Goal: Task Accomplishment & Management: Use online tool/utility

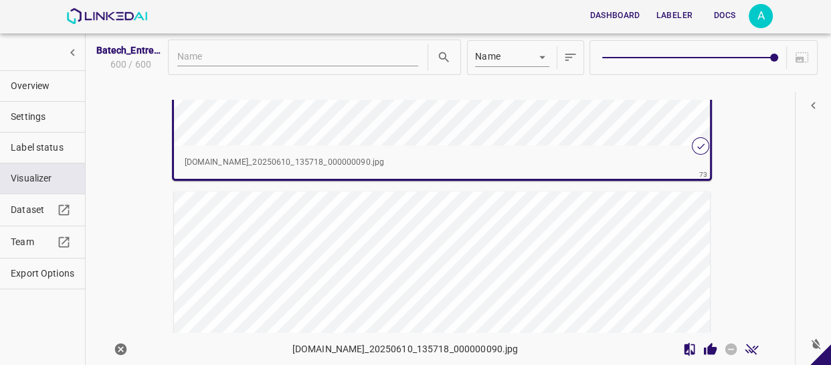
scroll to position [25190, 0]
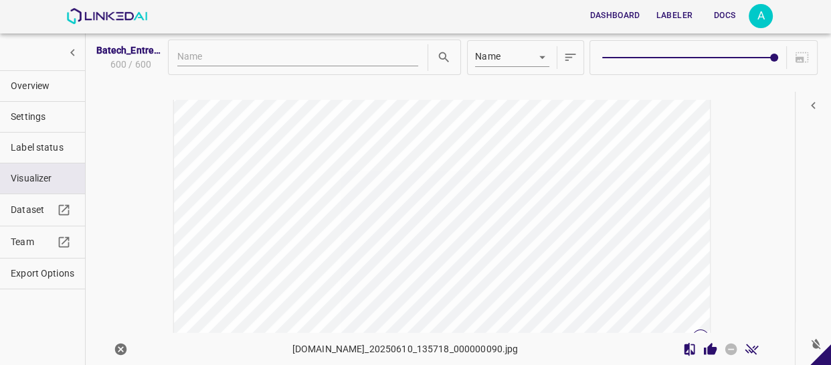
click at [561, 197] on div "button" at bounding box center [374, 186] width 401 height 302
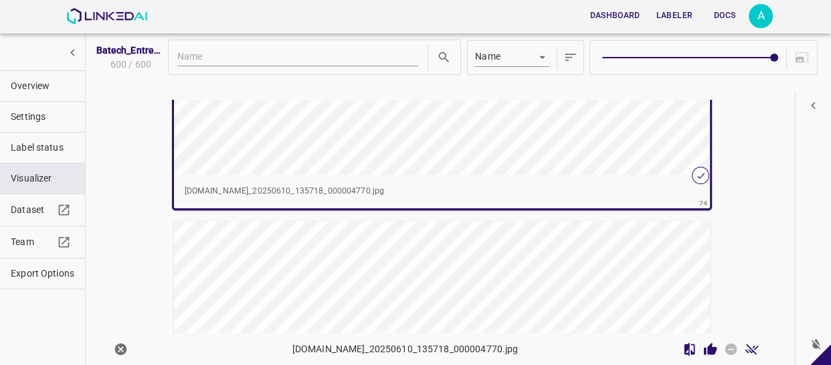
scroll to position [25492, 0]
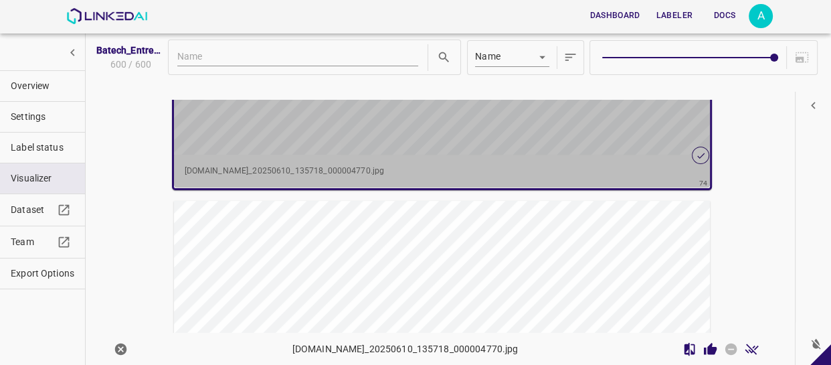
click at [589, 166] on p "barriochickenportalcentro.ddns.net_20250610_135718_000004770.jpg" at bounding box center [442, 171] width 515 height 12
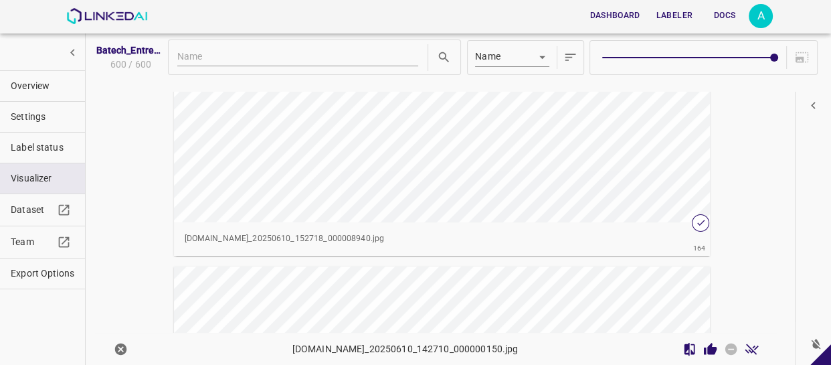
scroll to position [56491, 0]
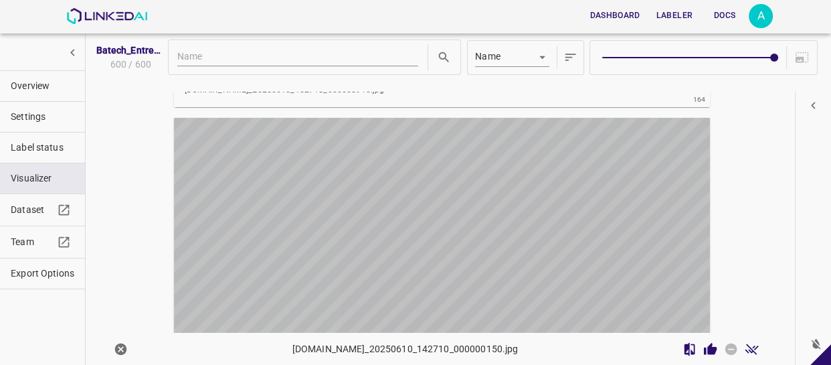
click at [569, 191] on div "button" at bounding box center [442, 269] width 537 height 302
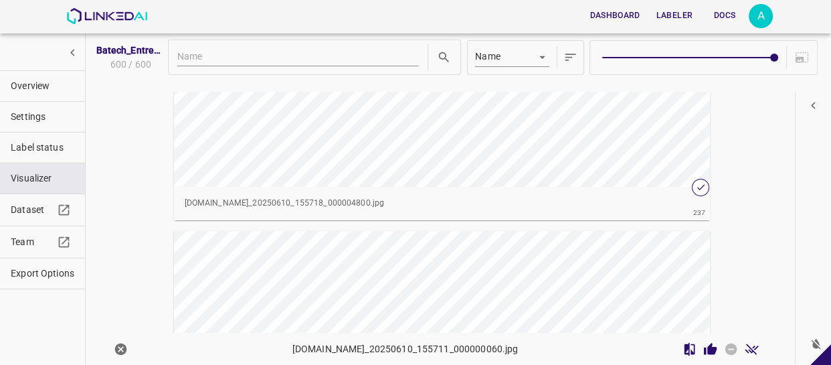
scroll to position [81748, 0]
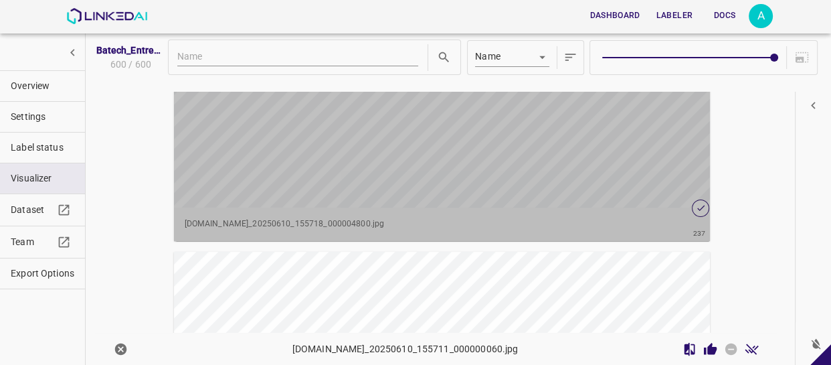
click at [483, 153] on div "button" at bounding box center [374, 57] width 401 height 302
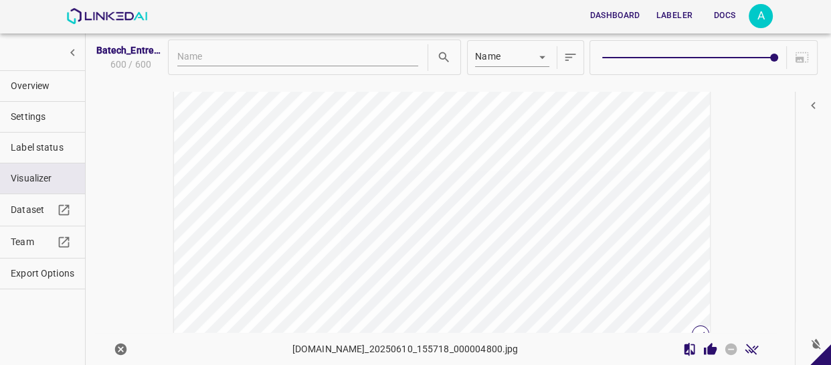
scroll to position [0, 0]
click at [60, 86] on span "Overview" at bounding box center [43, 86] width 64 height 14
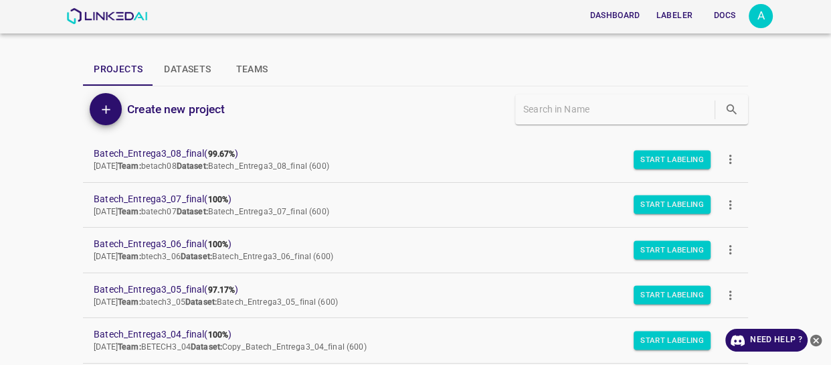
scroll to position [1398, 0]
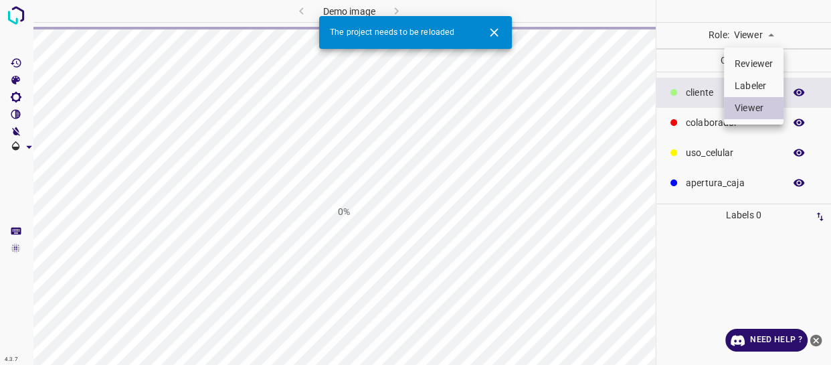
click at [757, 84] on li "Labeler" at bounding box center [754, 86] width 60 height 22
type input "labeler"
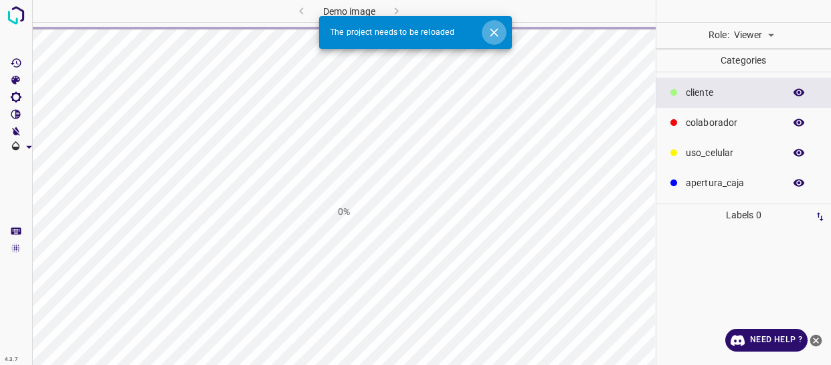
click at [498, 34] on icon "Close" at bounding box center [494, 32] width 14 height 14
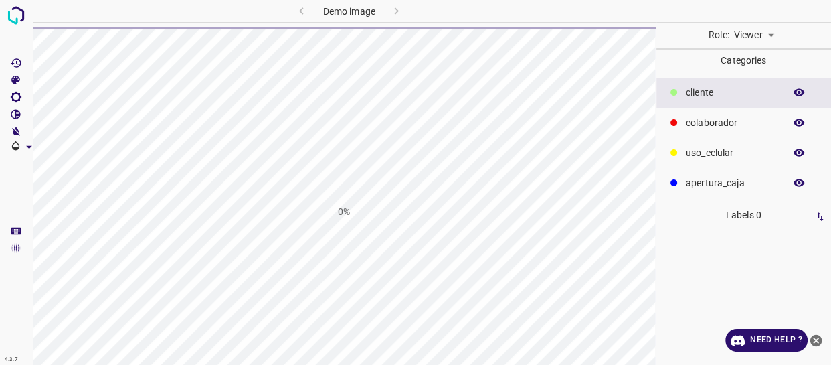
click at [759, 33] on body "4.3.7 Demo image 0% Role: Viewer viewer Categories ​​cliente colaborador uso_ce…" at bounding box center [415, 182] width 831 height 365
click at [748, 81] on li "Labeler" at bounding box center [754, 86] width 60 height 22
type input "labeler"
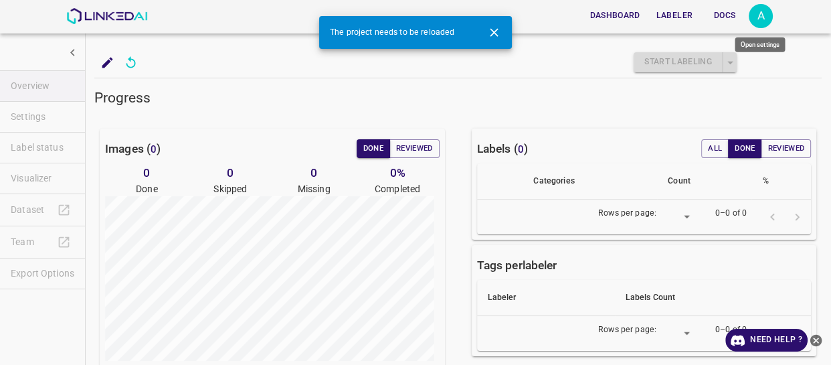
click at [766, 13] on div "A" at bounding box center [761, 16] width 24 height 24
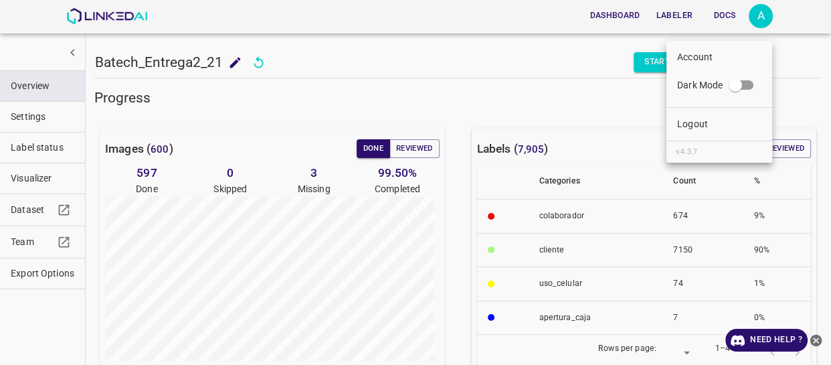
click at [766, 13] on div at bounding box center [415, 182] width 831 height 365
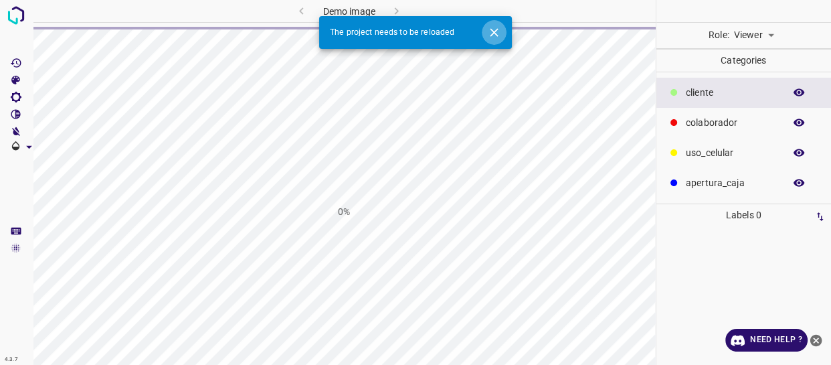
click at [492, 38] on icon "Close" at bounding box center [494, 32] width 14 height 14
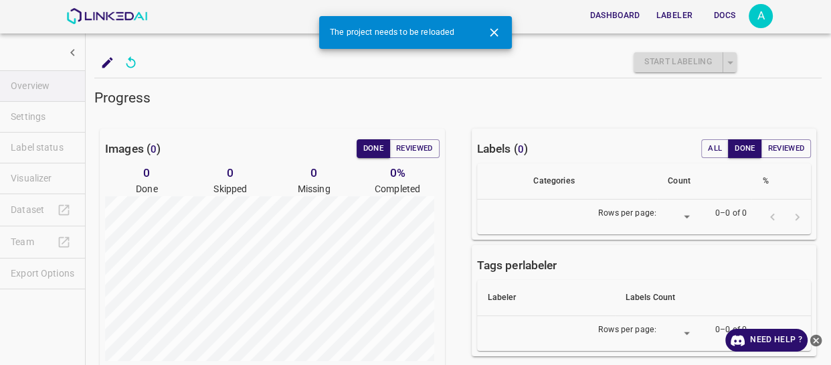
type input "8"
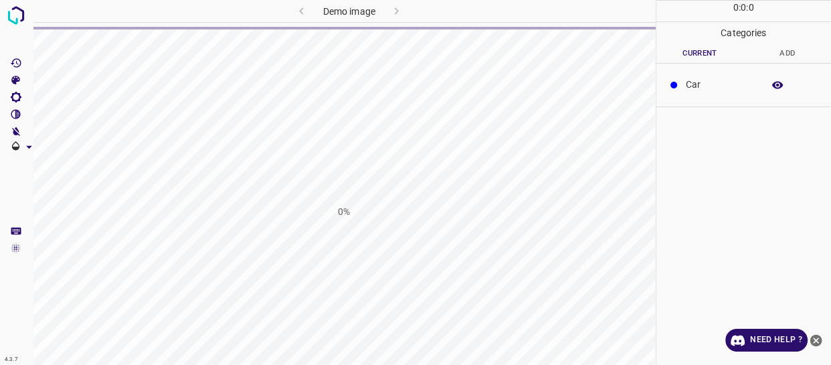
click at [818, 334] on icon "close-help" at bounding box center [816, 340] width 14 height 14
click at [812, 341] on icon "close-help" at bounding box center [816, 340] width 12 height 12
click at [820, 338] on icon "close-help" at bounding box center [816, 340] width 12 height 12
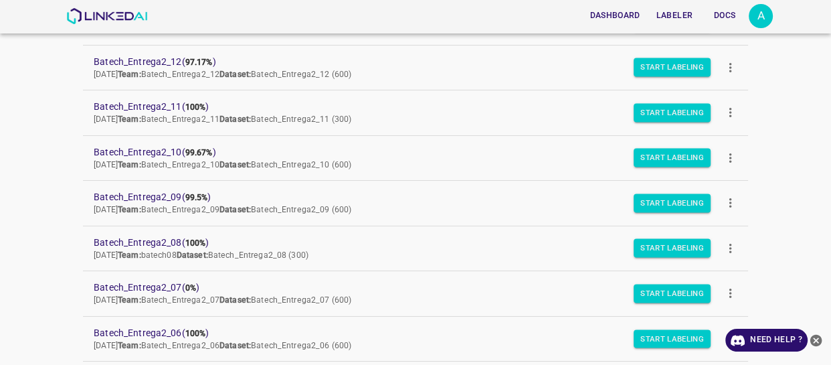
scroll to position [1946, 0]
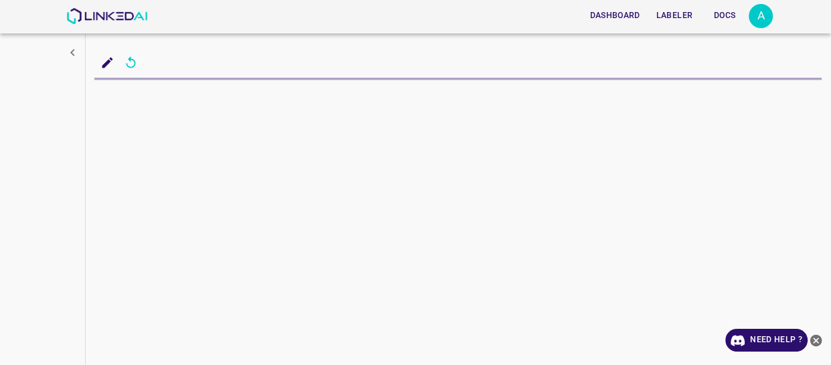
click at [818, 336] on icon "close-help" at bounding box center [816, 340] width 12 height 12
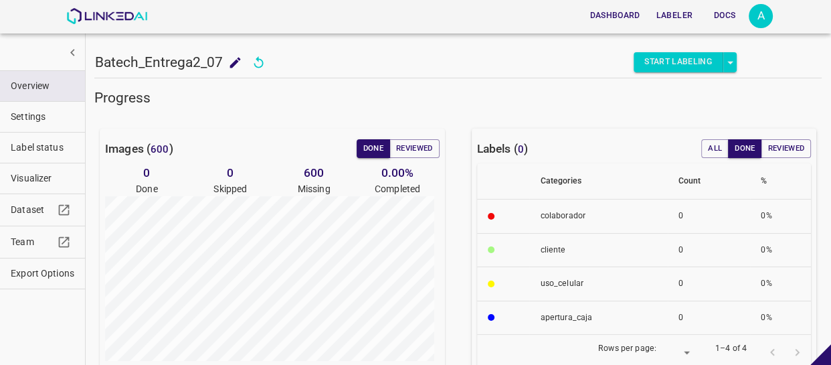
click at [43, 169] on button "Visualizer" at bounding box center [42, 178] width 85 height 30
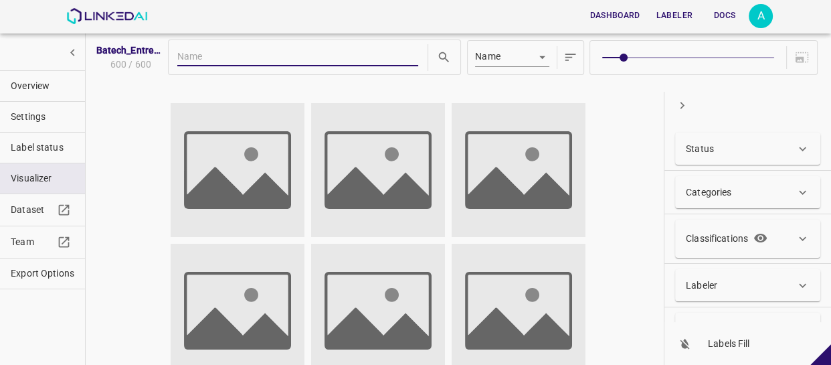
click at [676, 101] on icon "button" at bounding box center [682, 105] width 14 height 14
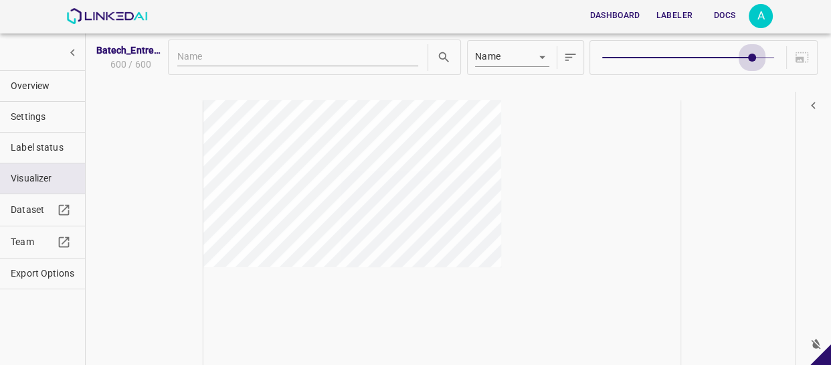
type input "9"
drag, startPoint x: 624, startPoint y: 61, endPoint x: 768, endPoint y: 54, distance: 144.7
click at [770, 54] on span at bounding box center [774, 58] width 8 height 8
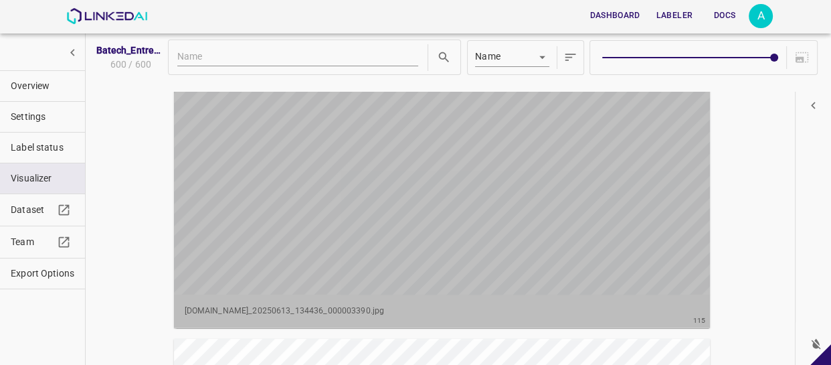
click at [515, 191] on div "button" at bounding box center [374, 144] width 401 height 302
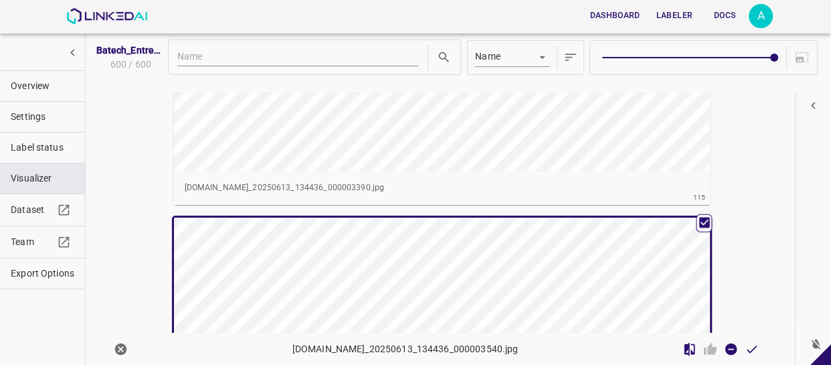
scroll to position [39623, 0]
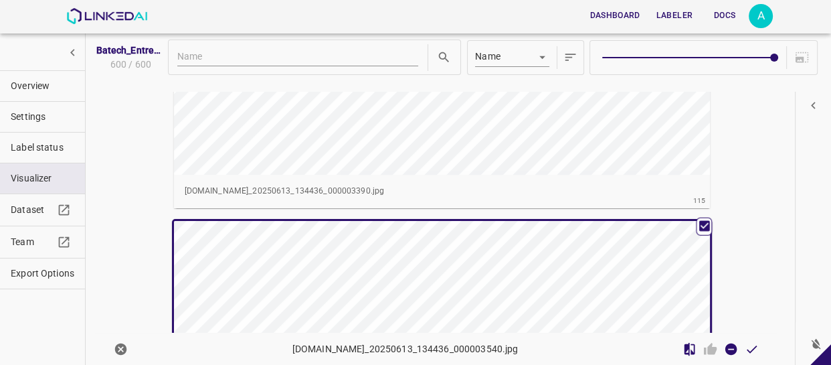
click at [546, 144] on div "button" at bounding box center [374, 24] width 401 height 302
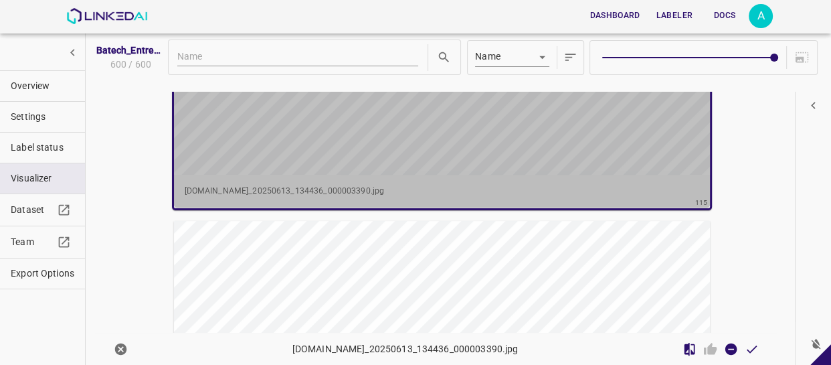
click at [546, 144] on div "button" at bounding box center [374, 24] width 401 height 302
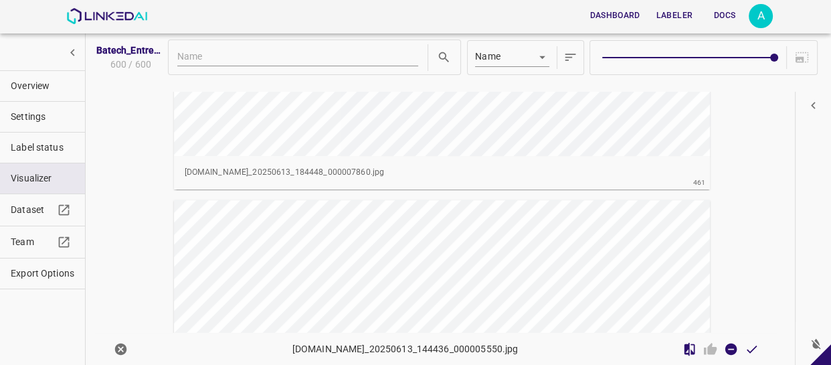
scroll to position [72975, 0]
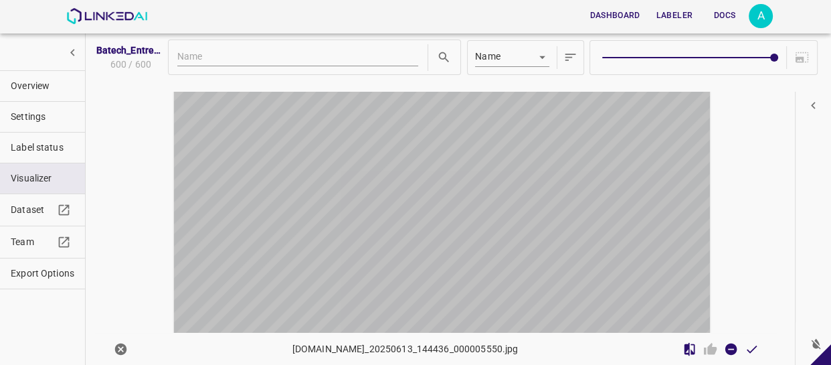
click at [535, 164] on div "button" at bounding box center [374, 230] width 401 height 302
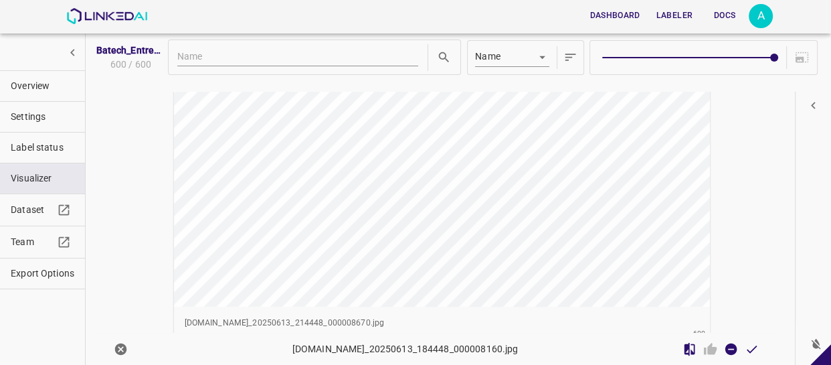
scroll to position [86205, 0]
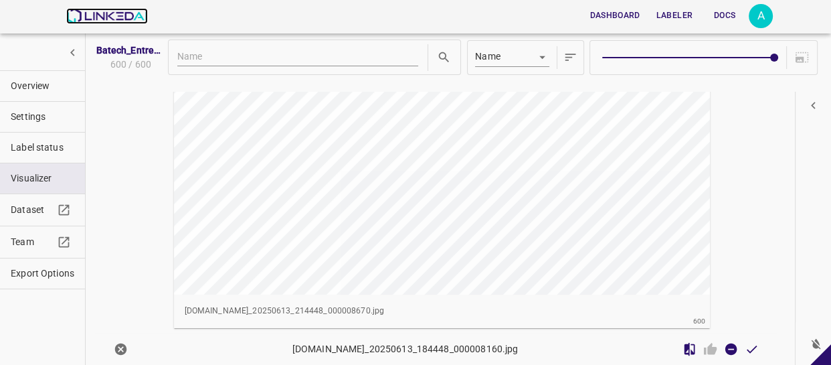
click at [109, 8] on img at bounding box center [106, 16] width 81 height 16
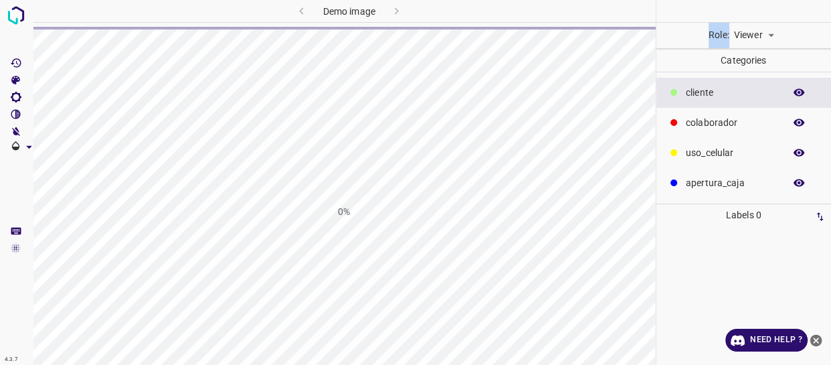
click at [767, 47] on div "Role: Viewer viewer Categories ​​cliente colaborador uso_celular apertura_caja …" at bounding box center [743, 182] width 175 height 365
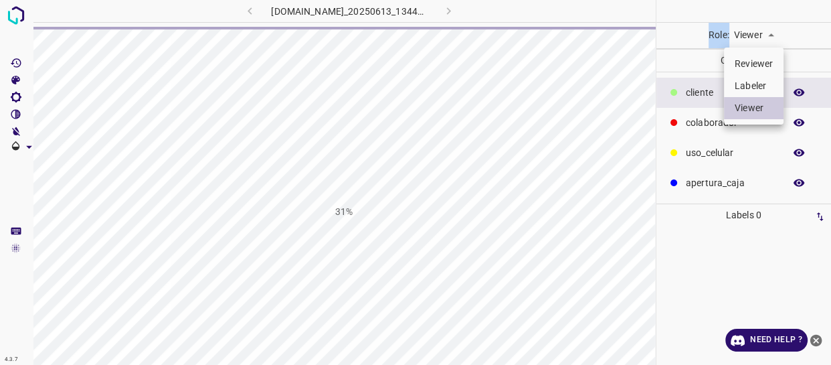
click at [762, 39] on body "4.3.7 819-doggis-las-americas.ddns.me_20250613_134436_000003390.jpg 31% Role: V…" at bounding box center [415, 182] width 831 height 365
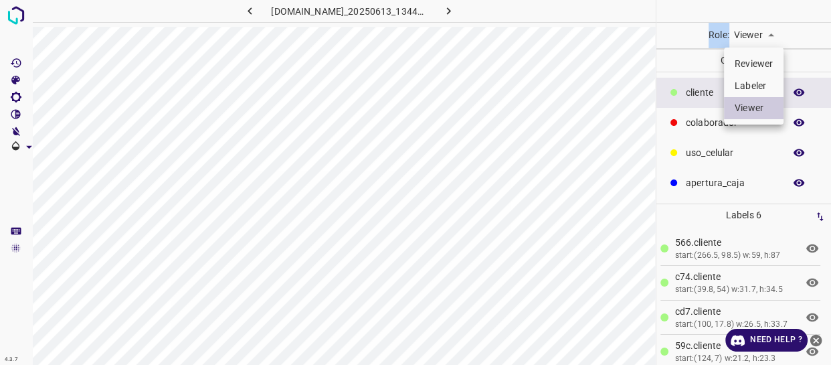
click at [743, 80] on li "Labeler" at bounding box center [754, 86] width 60 height 22
type input "labeler"
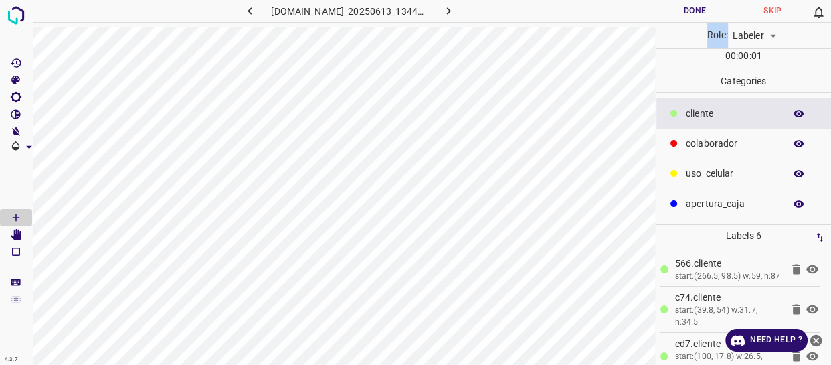
click at [9, 234] on Edit"] "[Space] Edit" at bounding box center [16, 234] width 32 height 17
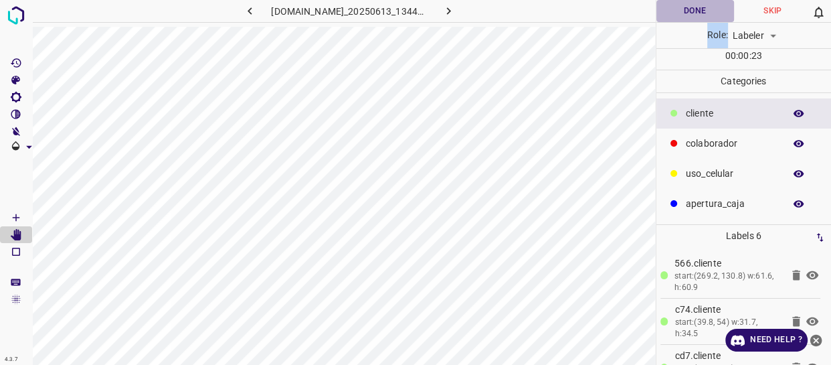
click at [700, 14] on button "Done" at bounding box center [695, 11] width 78 height 22
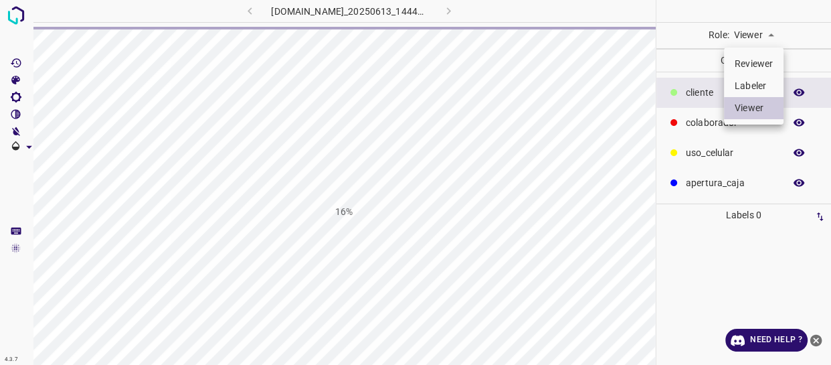
click at [759, 84] on li "Labeler" at bounding box center [754, 86] width 60 height 22
type input "labeler"
click at [759, 29] on body "4.3.7 [DOMAIN_NAME]_20250613_144436_000004830.jpg 0% Role: Viewer viewer Catego…" at bounding box center [415, 182] width 831 height 365
click at [743, 87] on li "Labeler" at bounding box center [754, 86] width 60 height 22
type input "labeler"
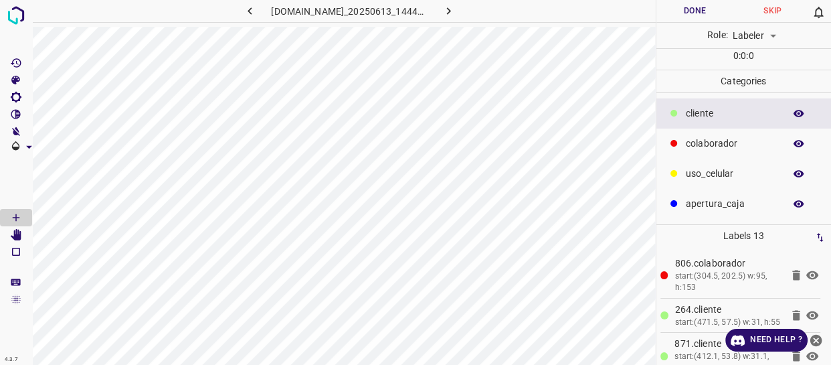
click at [711, 117] on p "​​cliente" at bounding box center [732, 113] width 92 height 14
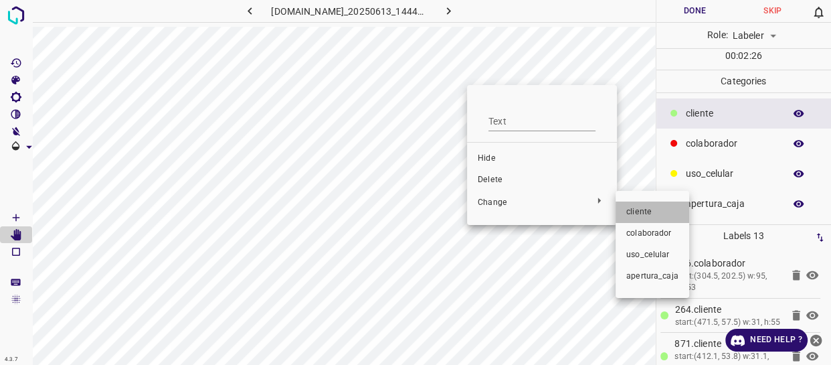
click at [651, 212] on span "​​cliente" at bounding box center [652, 212] width 52 height 12
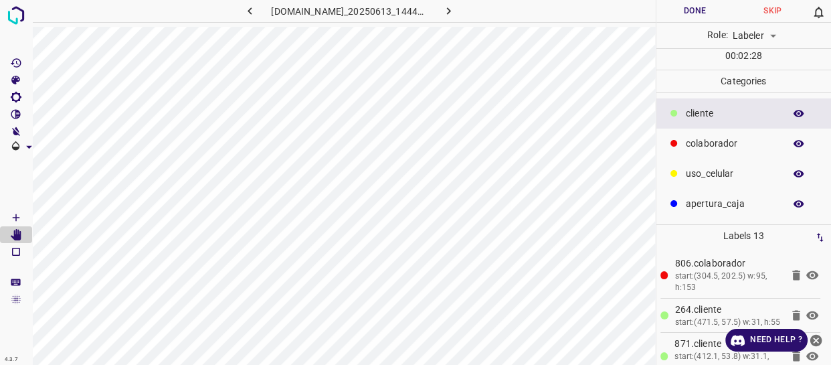
click at [702, 12] on button "Done" at bounding box center [695, 11] width 78 height 22
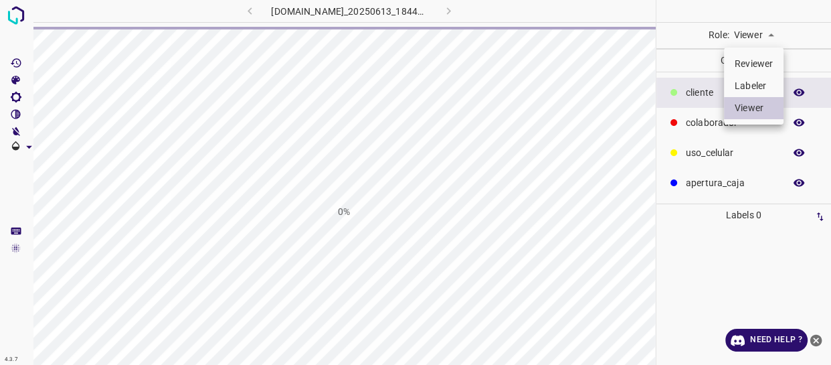
click at [756, 80] on li "Labeler" at bounding box center [754, 86] width 60 height 22
type input "labeler"
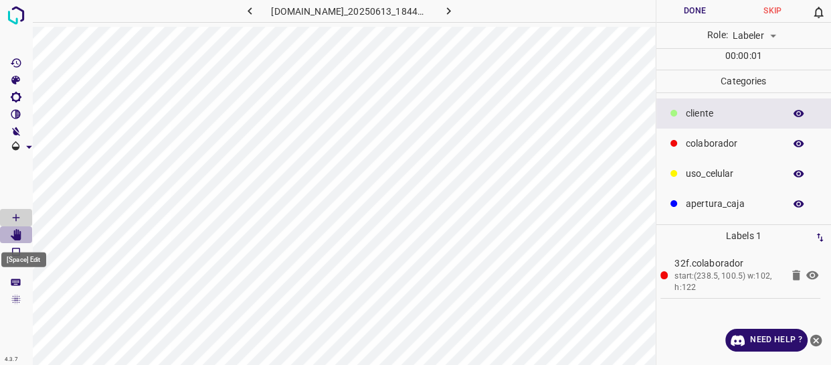
click at [11, 237] on icon "[Space] Edit" at bounding box center [16, 235] width 12 height 12
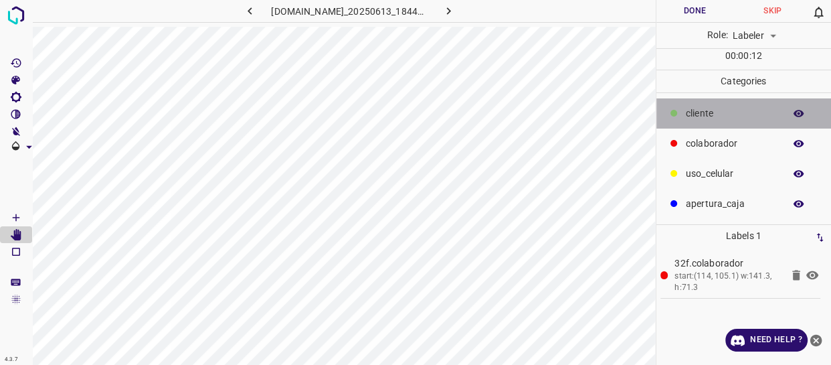
click at [714, 110] on p "​​cliente" at bounding box center [732, 113] width 92 height 14
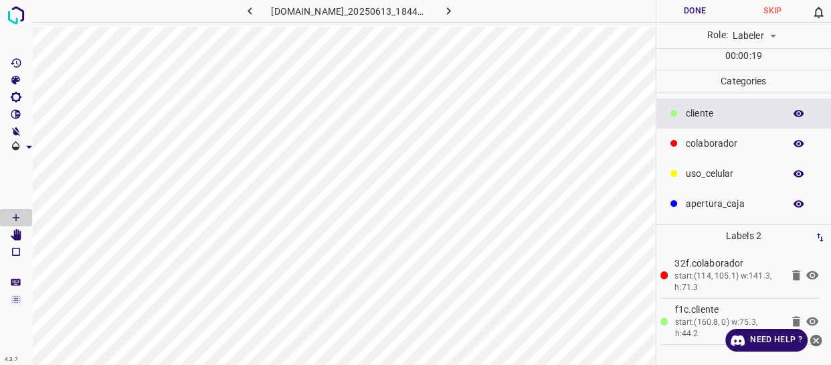
drag, startPoint x: 817, startPoint y: 341, endPoint x: 809, endPoint y: 338, distance: 8.7
click at [816, 341] on icon "close-help" at bounding box center [816, 340] width 14 height 14
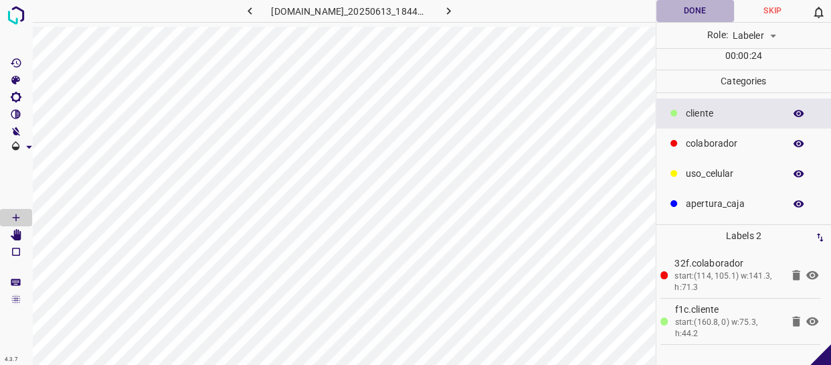
click at [697, 7] on button "Done" at bounding box center [695, 11] width 78 height 22
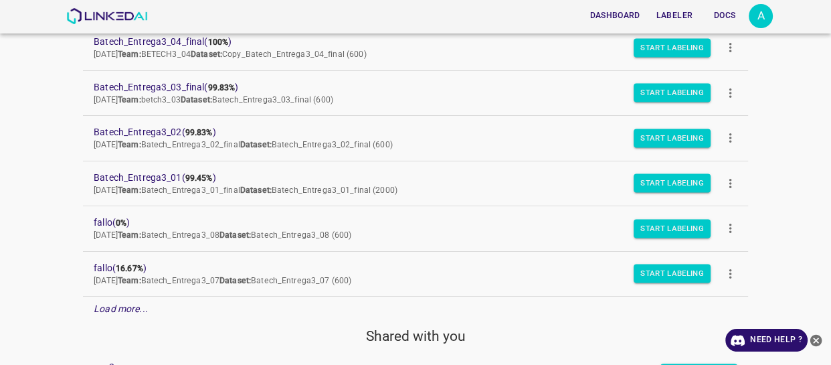
scroll to position [290, 0]
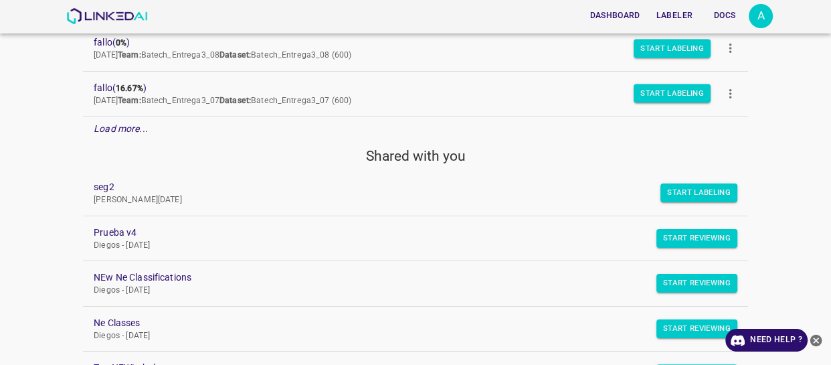
click at [113, 120] on div "Load more..." at bounding box center [415, 128] width 665 height 25
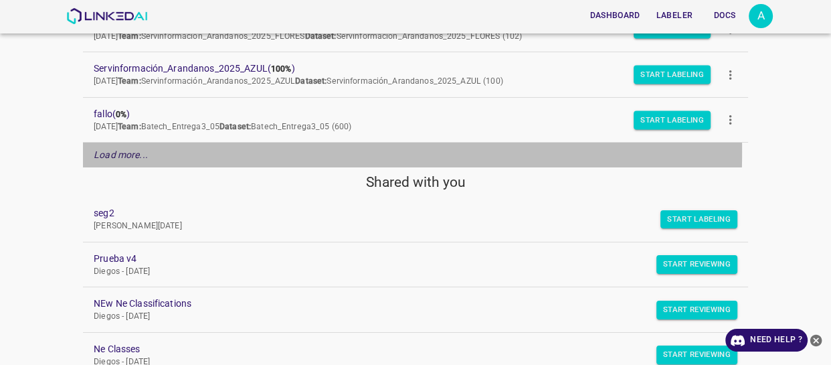
click at [98, 149] on em "Load more..." at bounding box center [121, 154] width 54 height 11
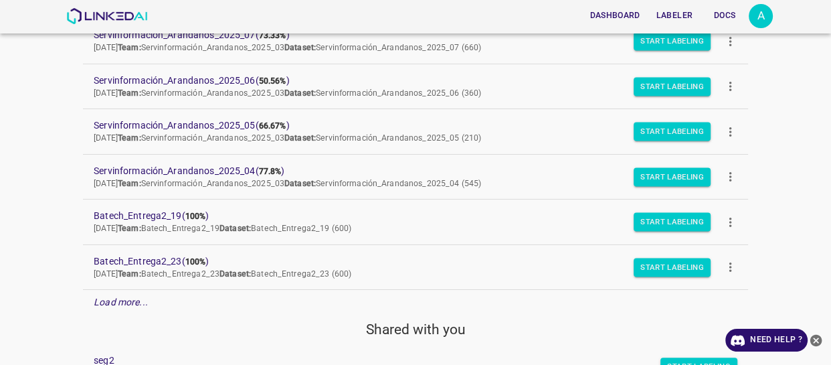
scroll to position [1324, 0]
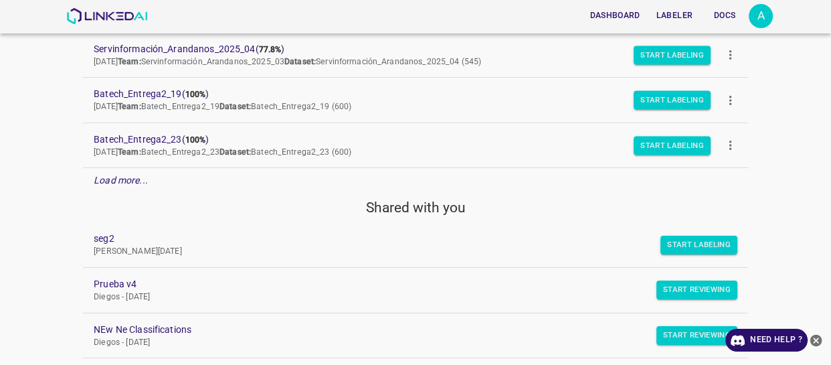
click at [118, 180] on em "Load more..." at bounding box center [121, 180] width 54 height 11
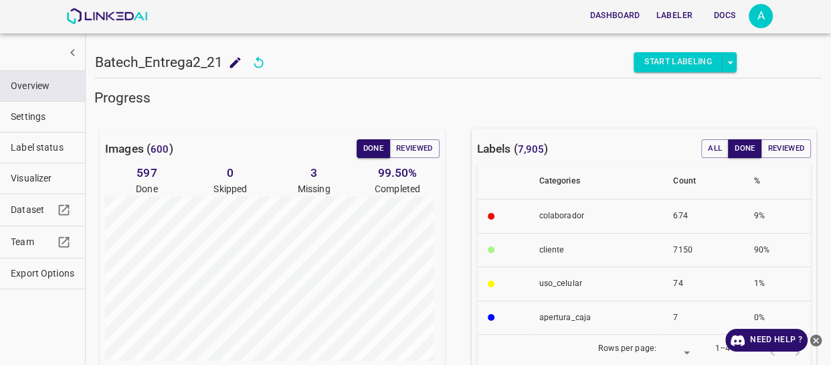
click at [35, 179] on span "Visualizer" at bounding box center [43, 178] width 64 height 14
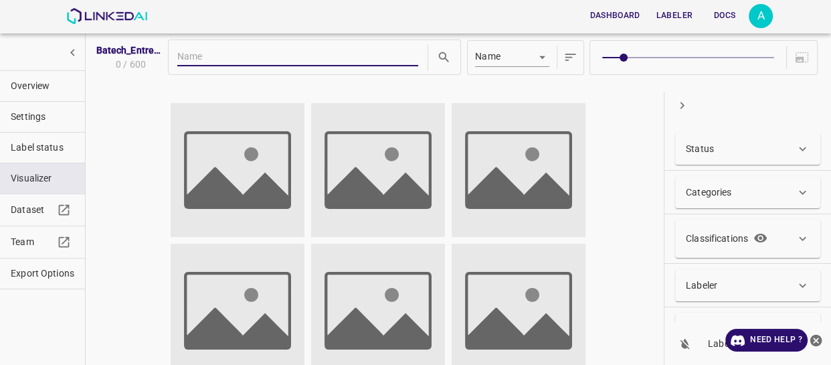
click at [689, 108] on icon "button" at bounding box center [682, 105] width 14 height 14
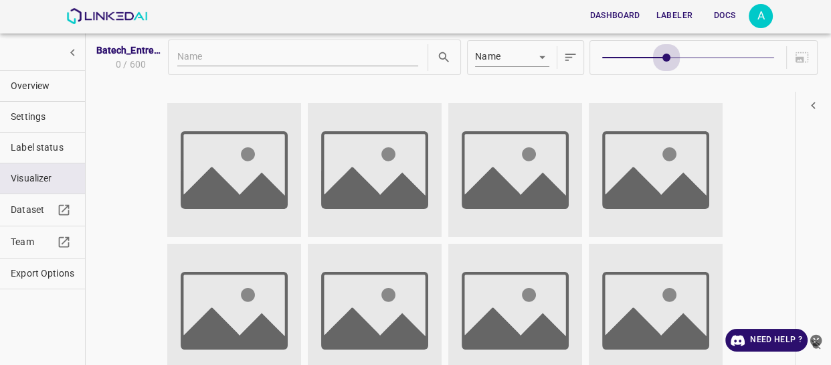
type input "9"
drag, startPoint x: 623, startPoint y: 57, endPoint x: 774, endPoint y: 59, distance: 151.2
click at [774, 59] on span at bounding box center [774, 58] width 8 height 8
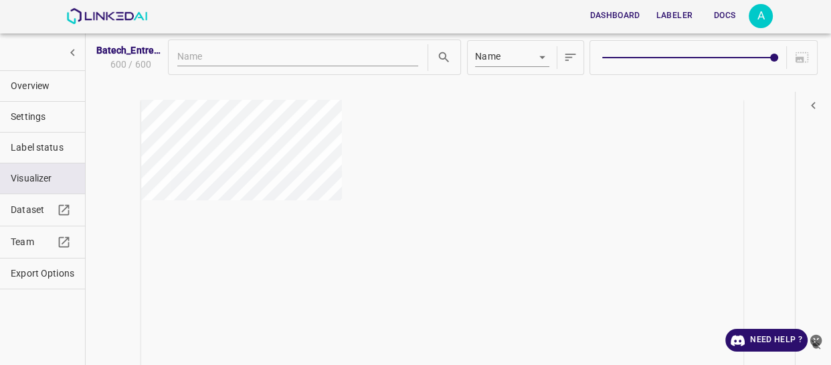
click at [819, 335] on icon "close-help" at bounding box center [816, 340] width 12 height 12
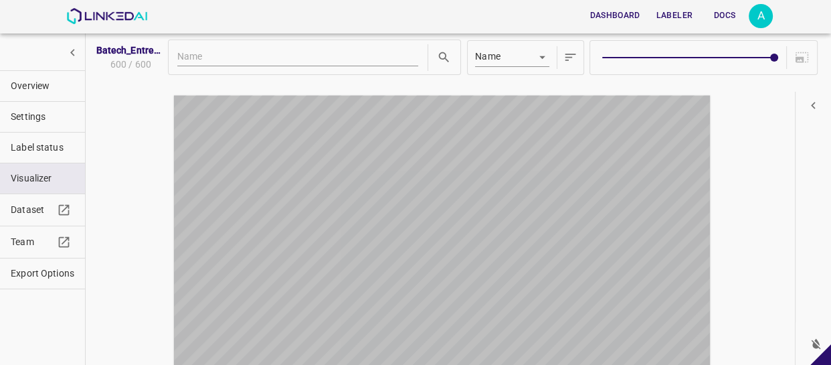
click at [462, 166] on div "button" at bounding box center [374, 246] width 401 height 302
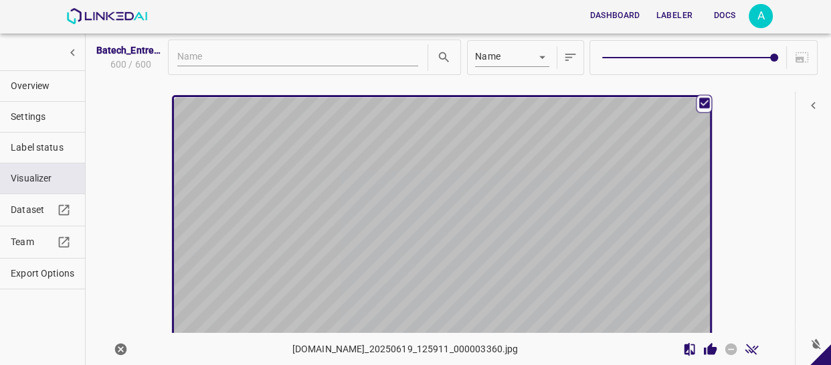
click at [523, 167] on div "button" at bounding box center [374, 248] width 401 height 302
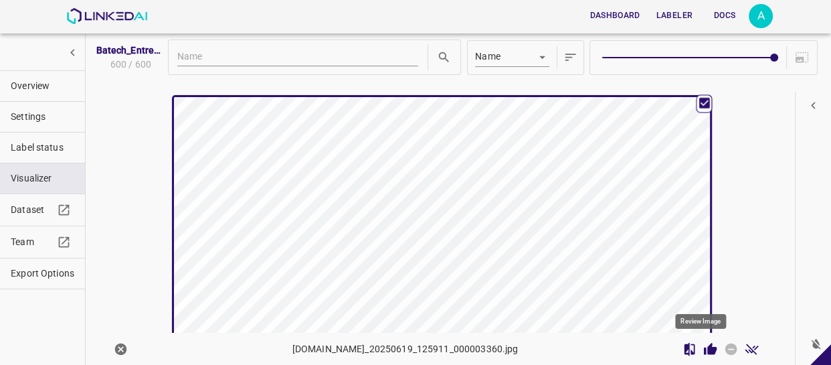
click at [704, 346] on icon "Review Image" at bounding box center [710, 348] width 13 height 12
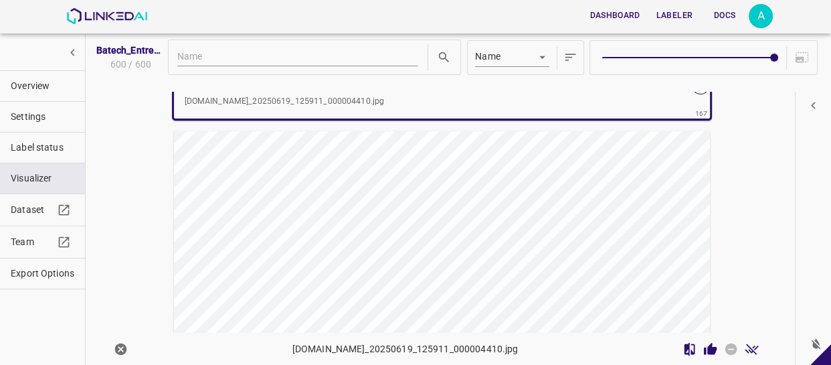
scroll to position [57641, 0]
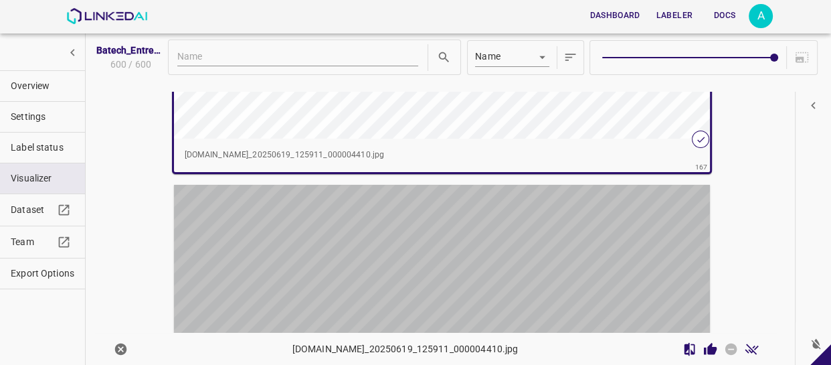
click at [466, 208] on div "button" at bounding box center [374, 336] width 401 height 302
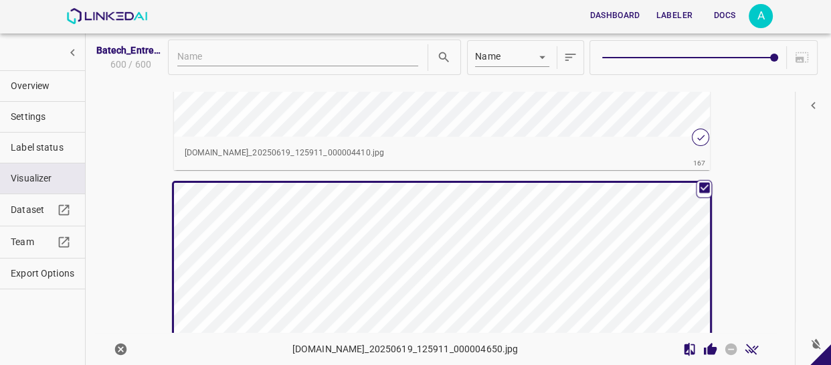
scroll to position [57639, 0]
click at [540, 221] on div "button" at bounding box center [374, 335] width 401 height 302
click at [704, 345] on icon "Review Image" at bounding box center [710, 348] width 13 height 12
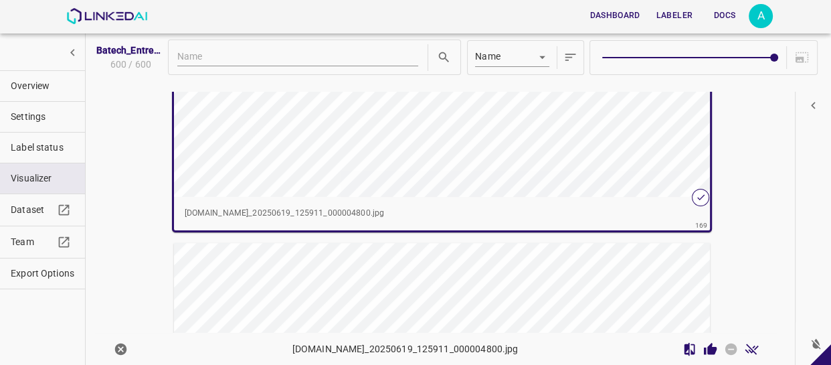
scroll to position [58245, 0]
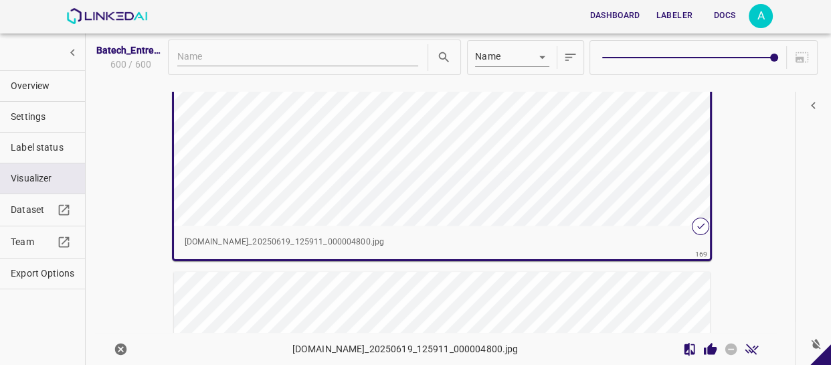
click at [537, 243] on p "[DOMAIN_NAME]_20250619_125911_000004800.jpg" at bounding box center [442, 242] width 515 height 12
click at [704, 349] on icon "Review Image" at bounding box center [710, 348] width 13 height 12
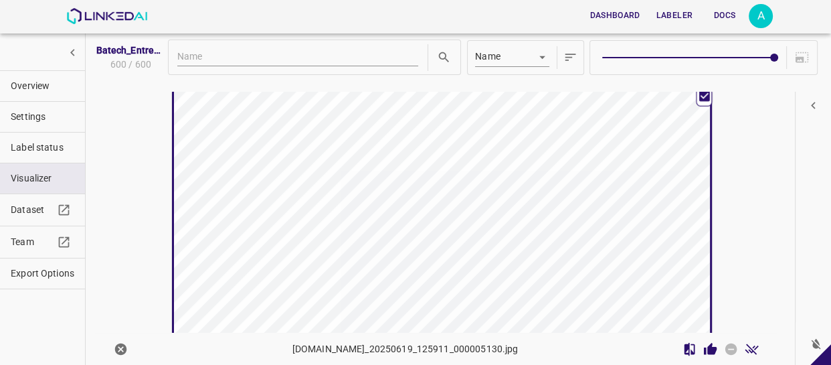
scroll to position [27, 0]
click at [704, 347] on icon "Review Image" at bounding box center [710, 348] width 13 height 12
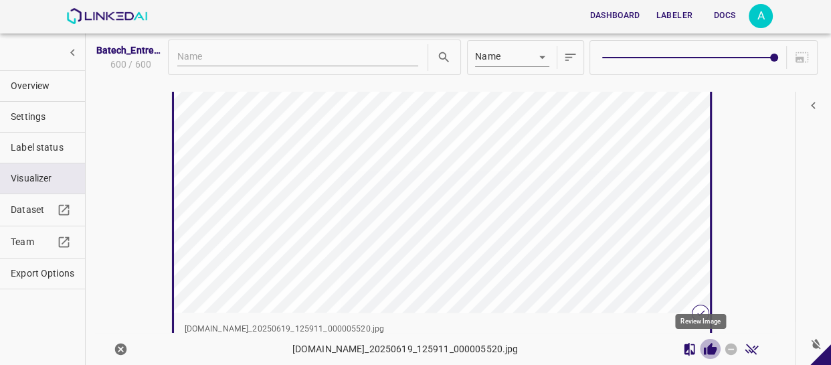
click at [704, 348] on icon "Review Image" at bounding box center [710, 348] width 13 height 12
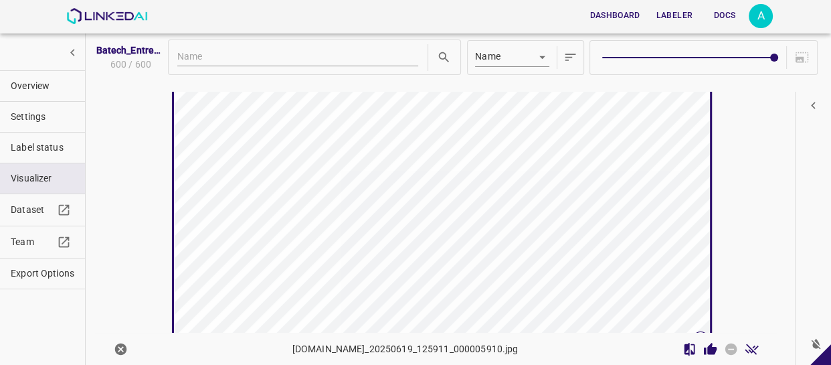
click at [704, 347] on icon "Review Image" at bounding box center [710, 348] width 13 height 12
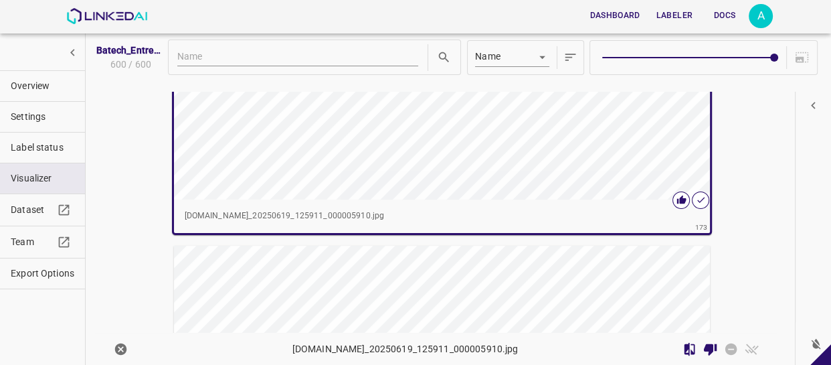
scroll to position [59637, 0]
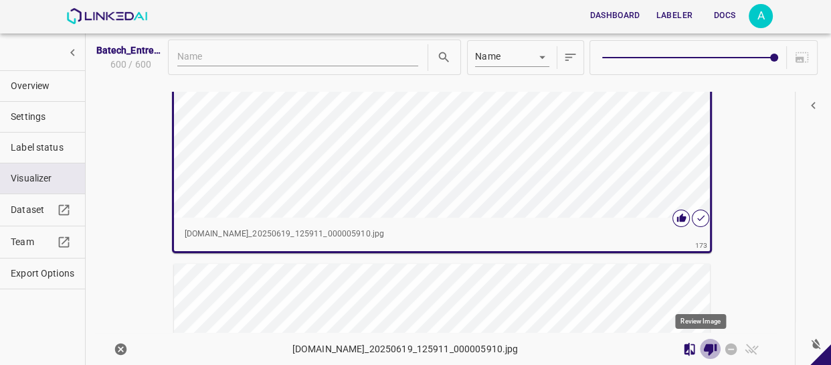
click at [704, 347] on icon "Review Image" at bounding box center [710, 349] width 13 height 12
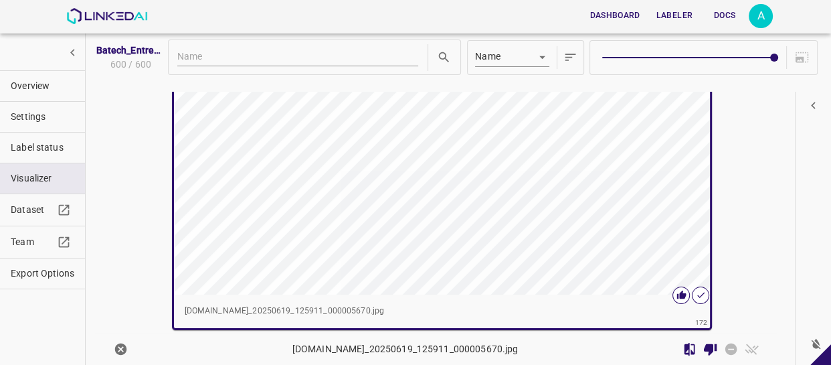
scroll to position [27, 0]
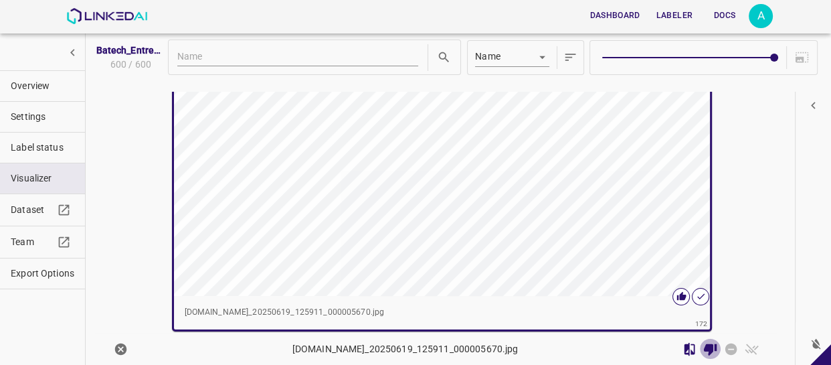
click at [704, 349] on icon "Review Image" at bounding box center [710, 349] width 13 height 12
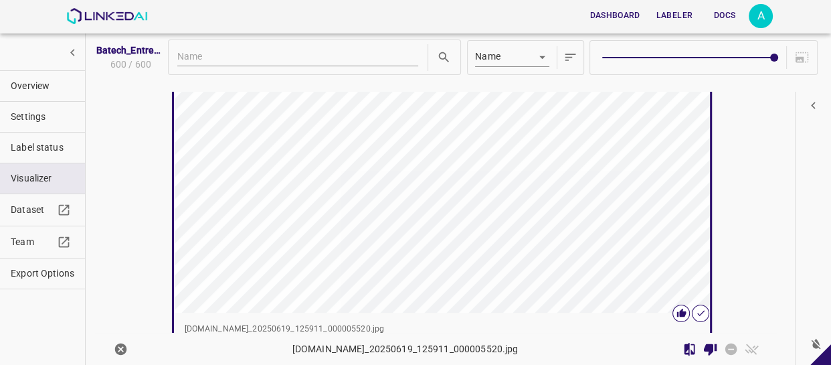
scroll to position [25, 0]
click at [704, 349] on icon "Review Image" at bounding box center [710, 349] width 13 height 12
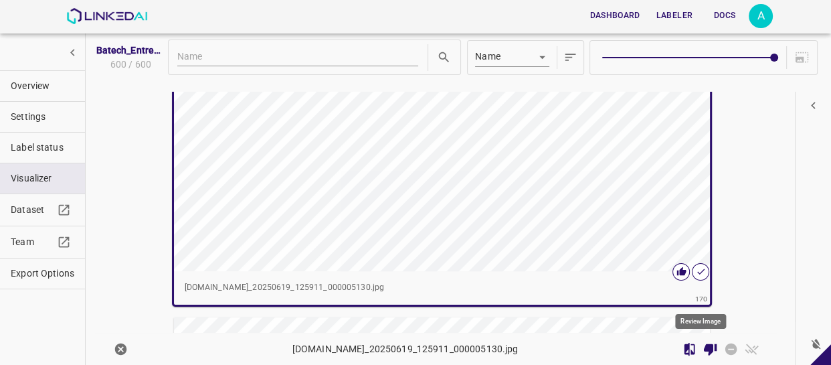
click at [704, 348] on icon "Review Image" at bounding box center [710, 349] width 13 height 12
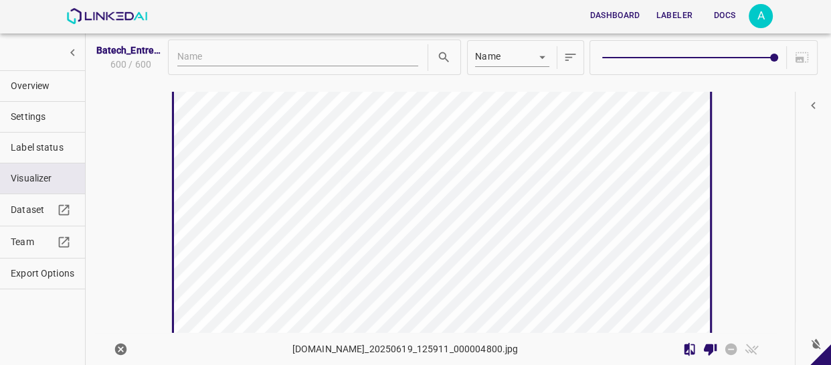
scroll to position [0, 0]
click at [703, 342] on icon "Review Image" at bounding box center [710, 349] width 14 height 14
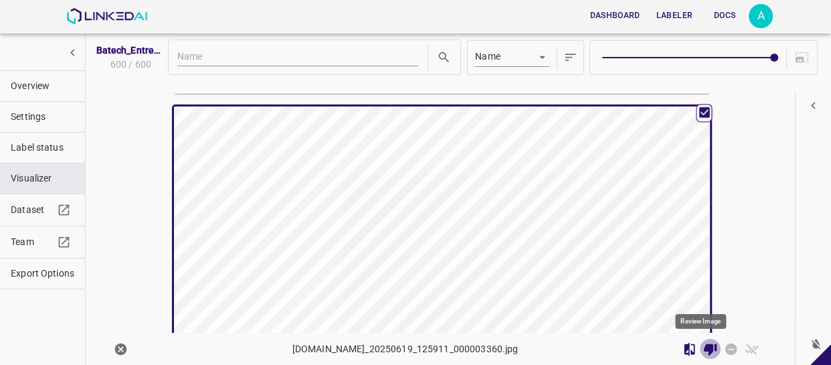
click at [704, 347] on icon "Review Image" at bounding box center [710, 349] width 13 height 12
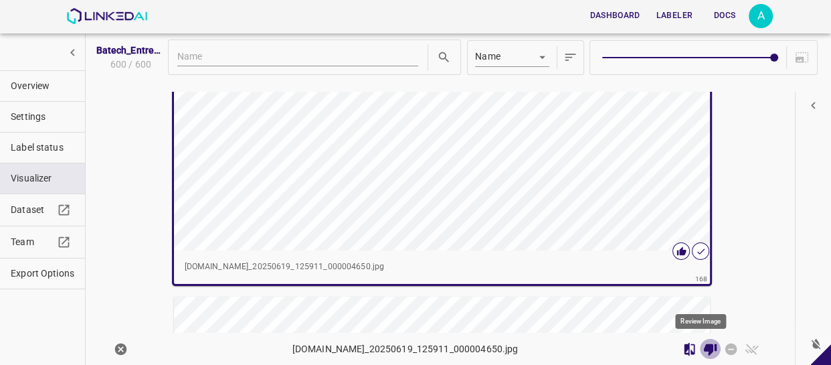
click at [704, 345] on icon "Review Image" at bounding box center [710, 349] width 13 height 12
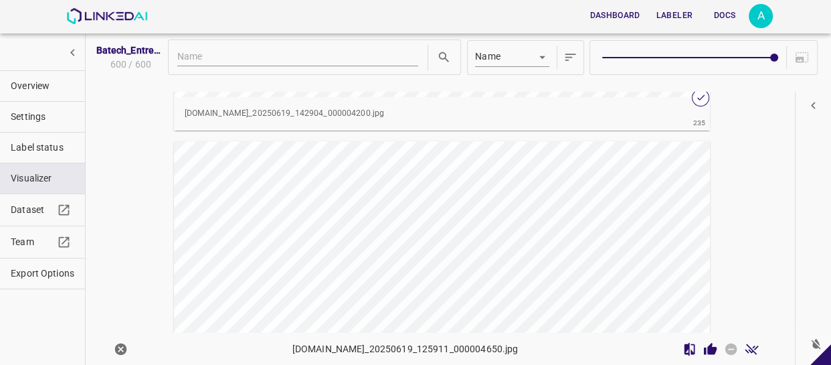
scroll to position [81201, 0]
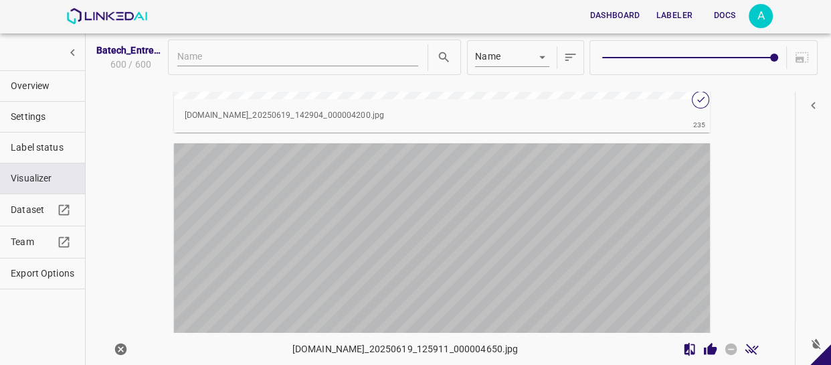
click at [522, 199] on div "button" at bounding box center [374, 294] width 401 height 302
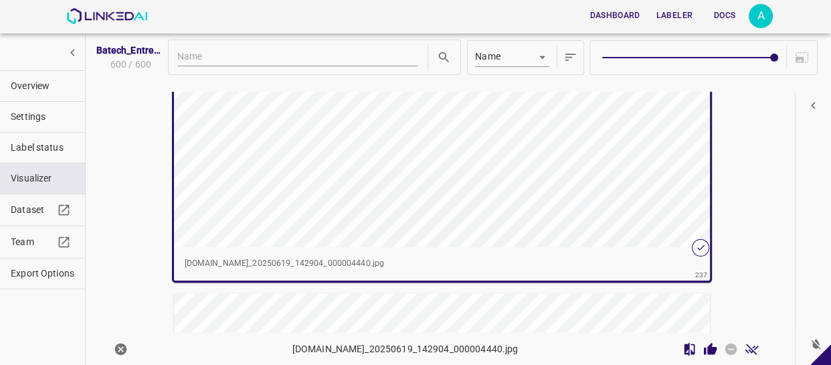
scroll to position [81985, 0]
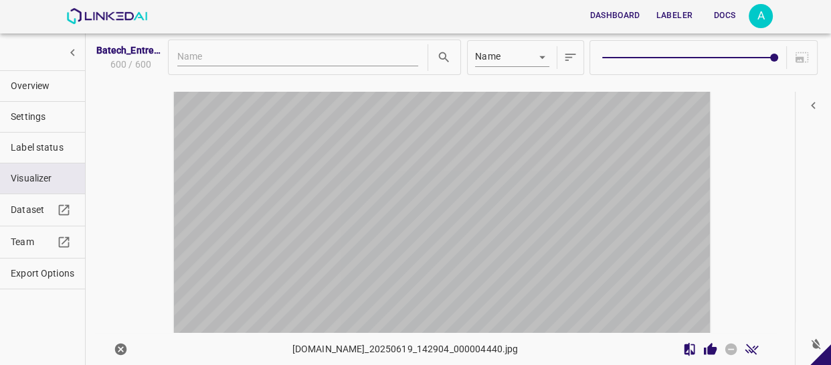
click at [506, 155] on div "button" at bounding box center [374, 201] width 401 height 302
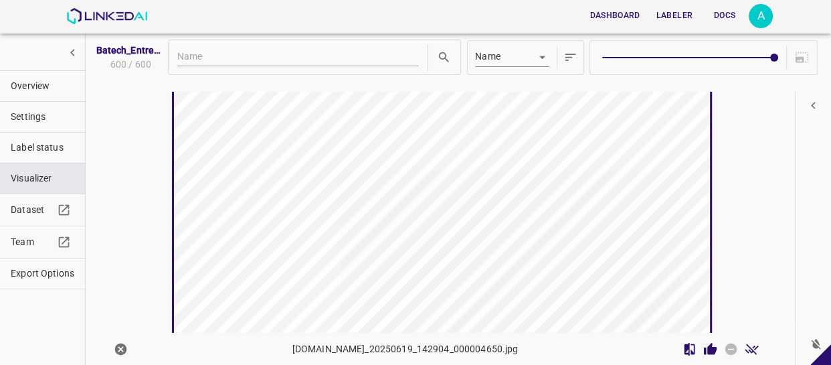
scroll to position [23, 0]
click at [518, 153] on div "button" at bounding box center [374, 201] width 401 height 302
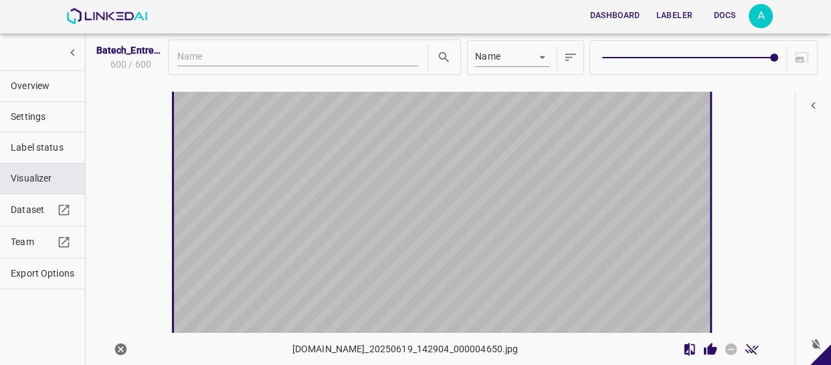
click at [518, 153] on div "button" at bounding box center [374, 201] width 401 height 302
click at [495, 205] on div "button" at bounding box center [374, 201] width 401 height 302
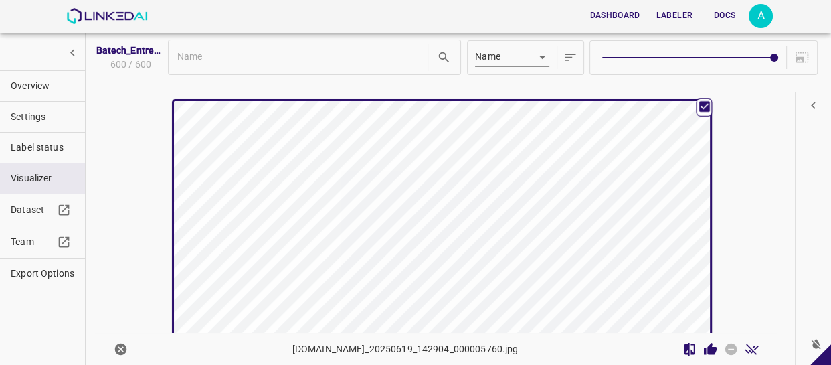
scroll to position [85386, 0]
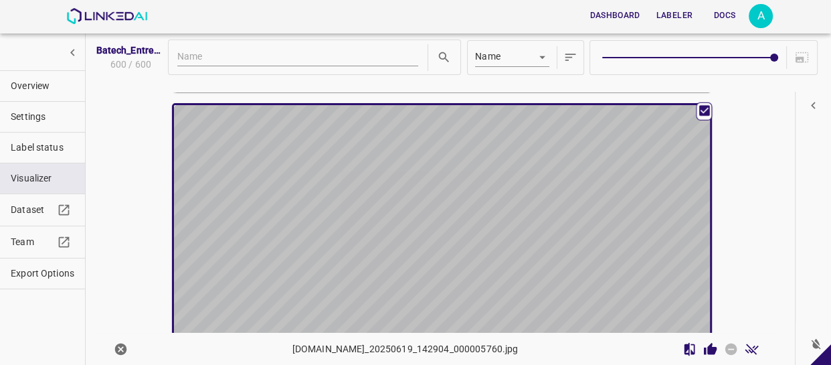
click at [480, 209] on div "button" at bounding box center [374, 256] width 401 height 302
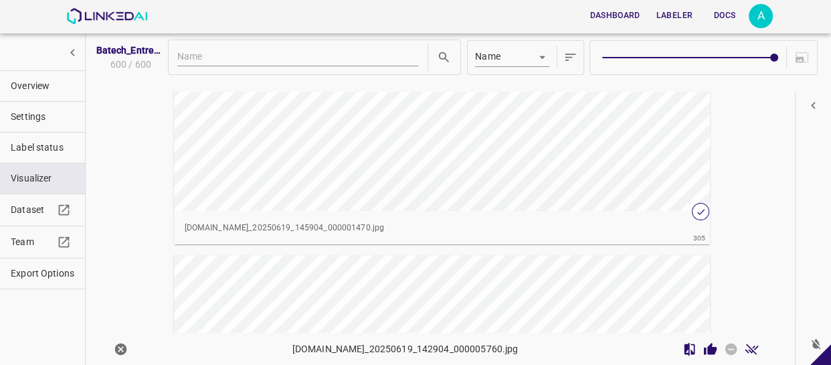
scroll to position [70606, 0]
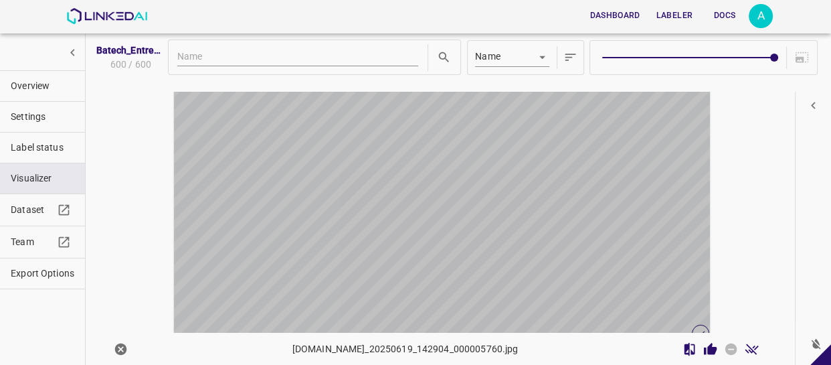
click at [518, 183] on div "button" at bounding box center [374, 182] width 401 height 302
click at [516, 183] on div "button" at bounding box center [374, 182] width 401 height 302
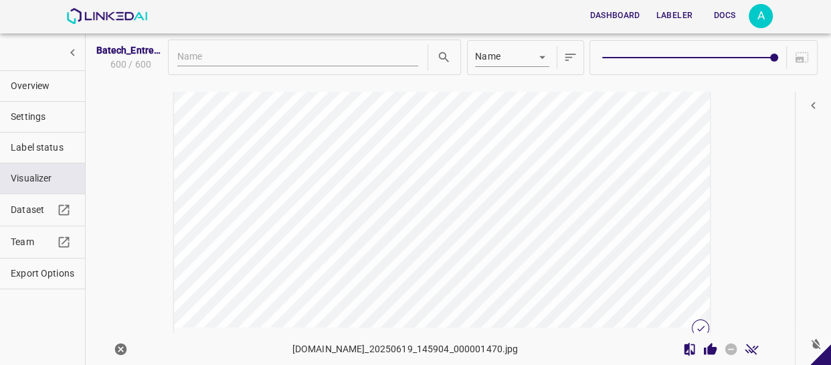
scroll to position [70240, 0]
click at [373, 174] on div "button" at bounding box center [374, 198] width 401 height 302
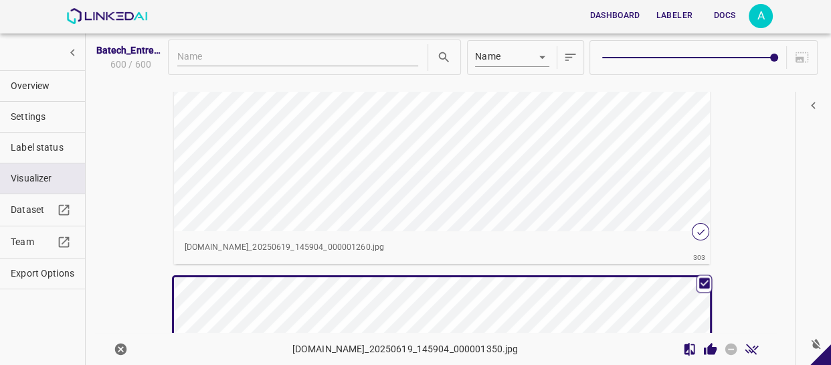
scroll to position [69997, 0]
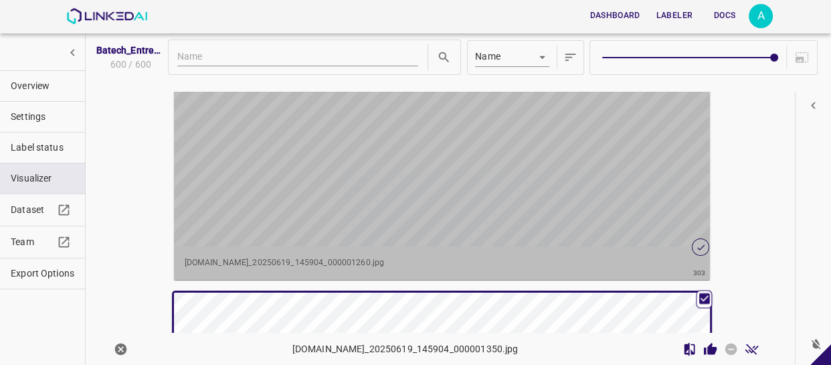
click at [361, 179] on div "button" at bounding box center [374, 95] width 401 height 302
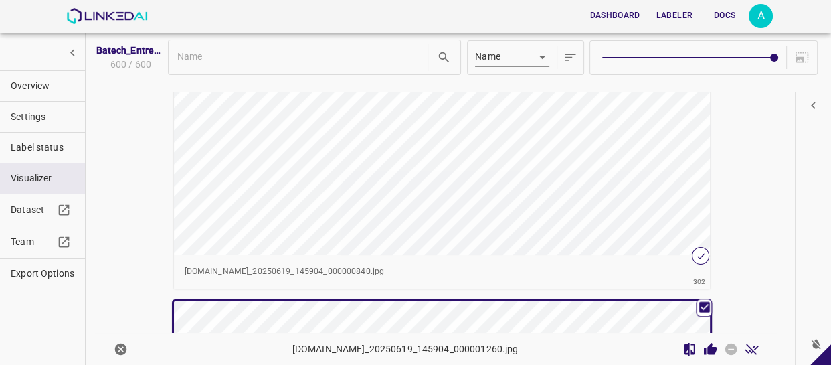
scroll to position [69634, 0]
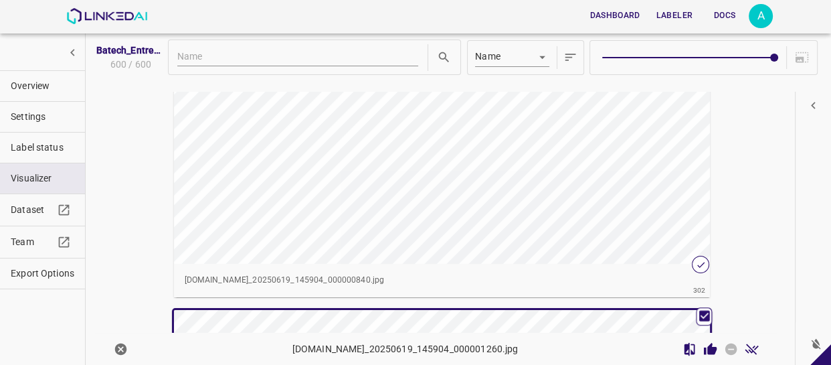
click at [361, 165] on div "button" at bounding box center [374, 113] width 401 height 302
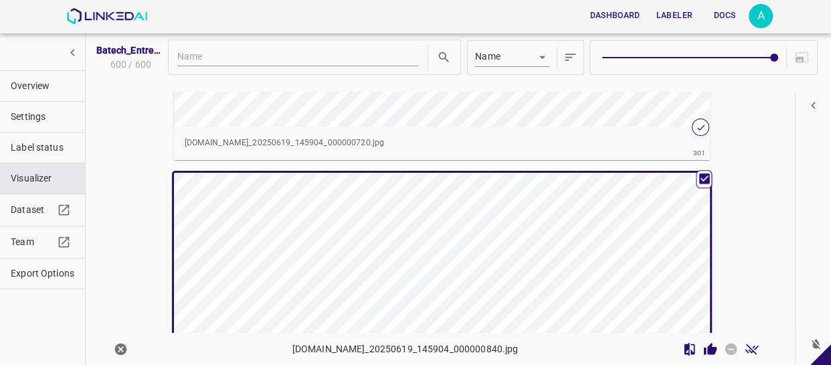
scroll to position [69270, 0]
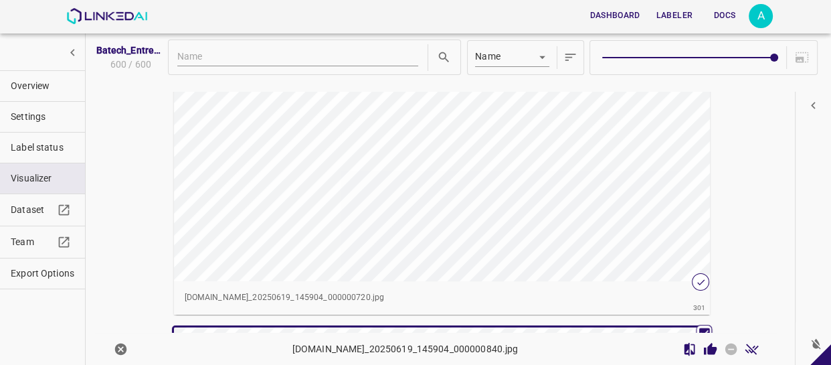
click at [482, 160] on div "button" at bounding box center [374, 131] width 401 height 302
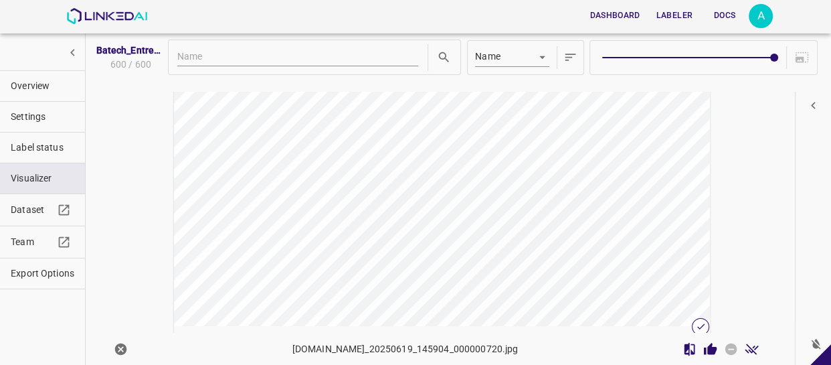
scroll to position [81740, 0]
click at [458, 136] on div "button" at bounding box center [374, 114] width 401 height 302
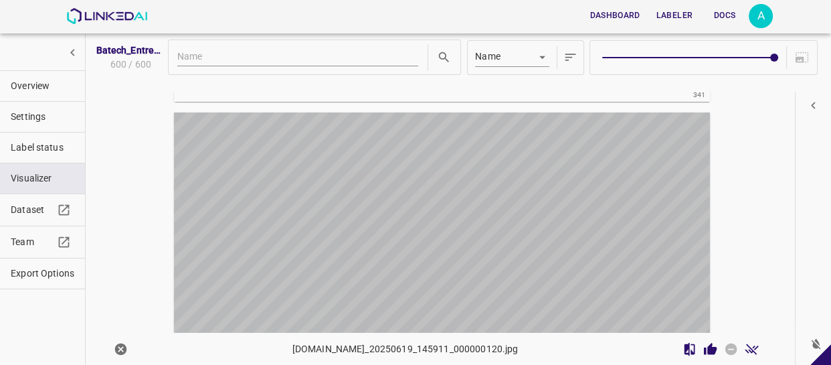
click at [522, 207] on div "button" at bounding box center [374, 263] width 401 height 302
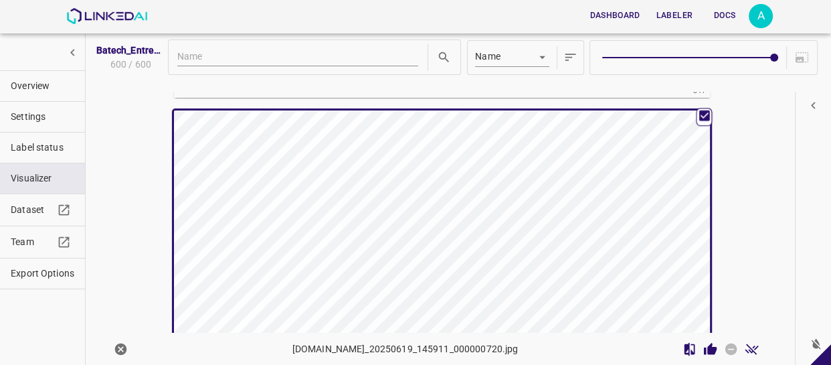
scroll to position [83316, 0]
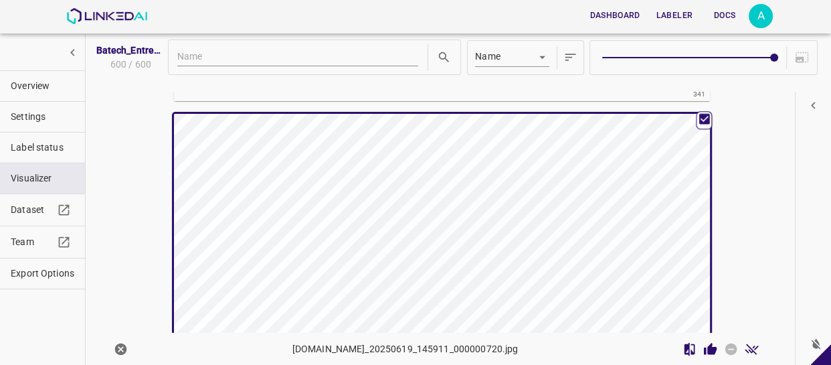
click at [502, 196] on div "button" at bounding box center [374, 265] width 401 height 302
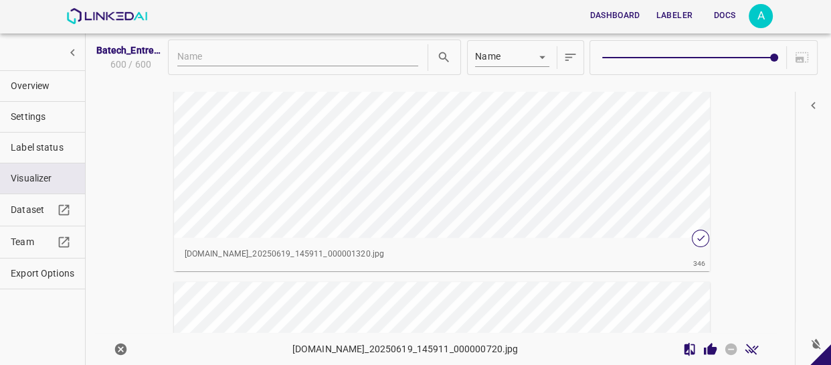
scroll to position [84897, 0]
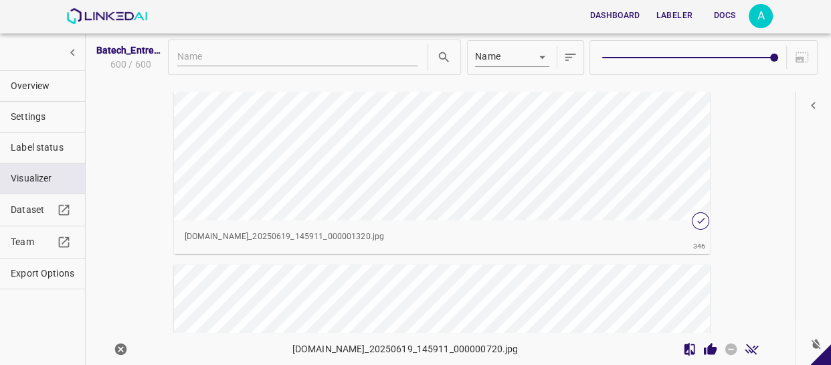
click at [510, 171] on div "button" at bounding box center [374, 69] width 401 height 302
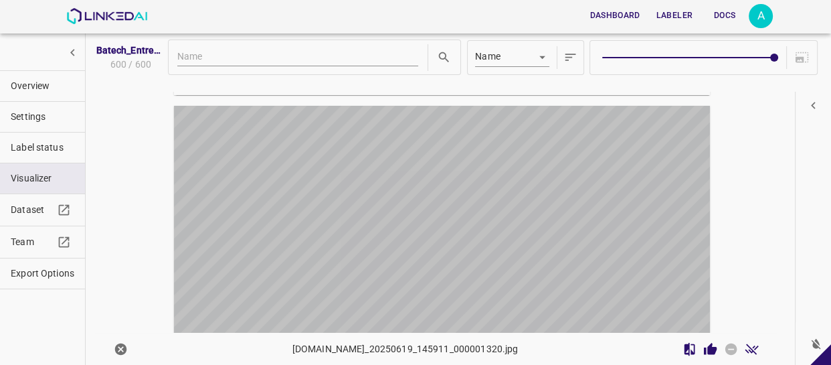
click at [491, 171] on div "button" at bounding box center [374, 257] width 401 height 302
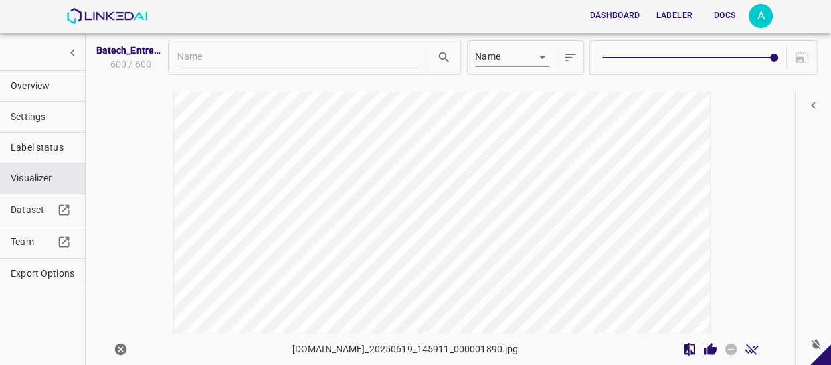
scroll to position [69573, 0]
click at [460, 197] on div "button" at bounding box center [374, 178] width 401 height 302
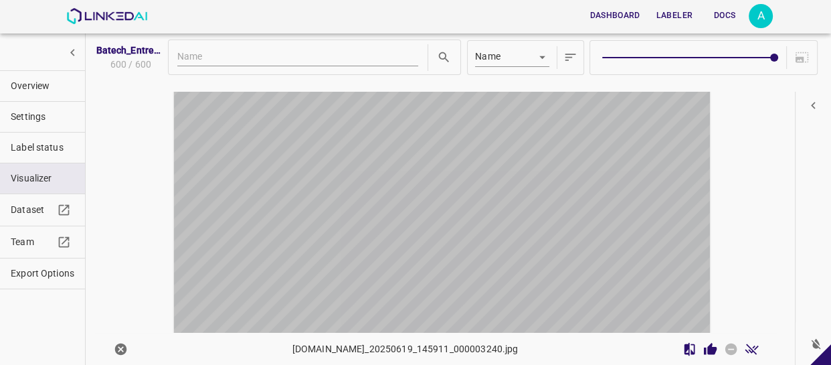
click at [371, 149] on div "button" at bounding box center [374, 203] width 401 height 302
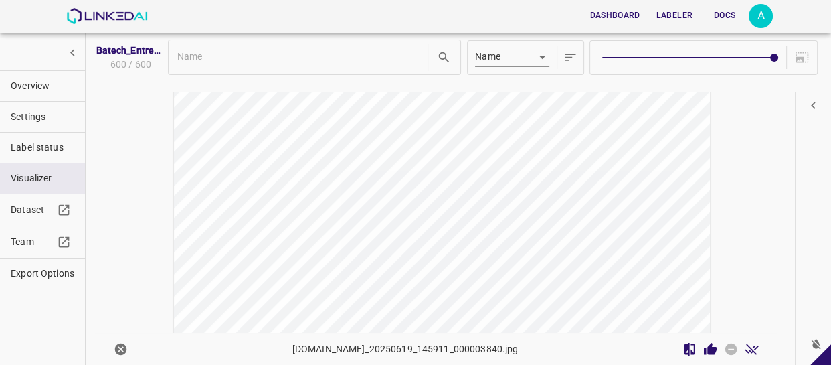
scroll to position [70601, 0]
click at [433, 197] on div "button" at bounding box center [374, 187] width 401 height 302
click at [417, 163] on div "button" at bounding box center [374, 48] width 401 height 302
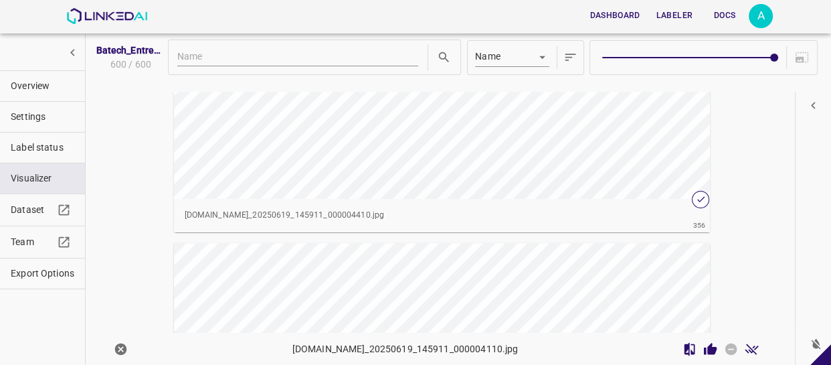
click at [417, 163] on div "button" at bounding box center [374, 48] width 401 height 302
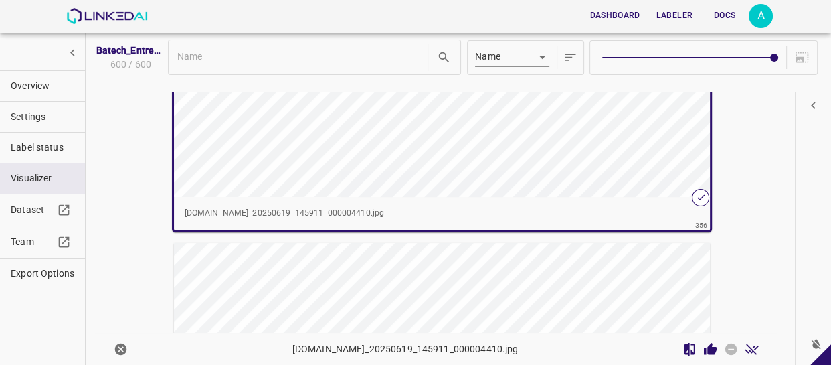
scroll to position [71084, 0]
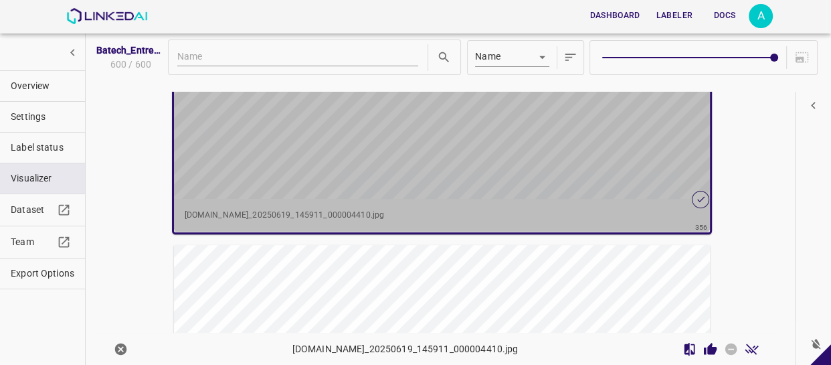
click at [465, 141] on div "button" at bounding box center [374, 48] width 401 height 302
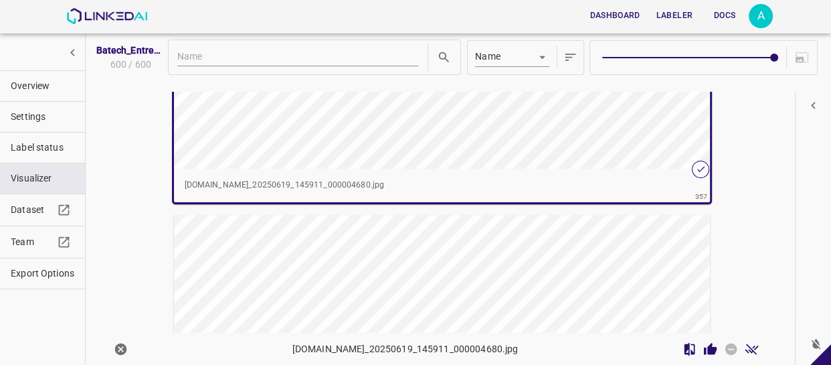
scroll to position [71447, 0]
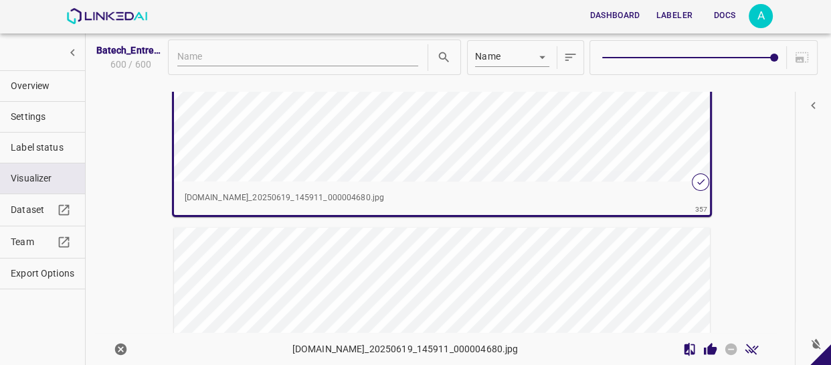
click at [515, 136] on div "button" at bounding box center [374, 31] width 401 height 302
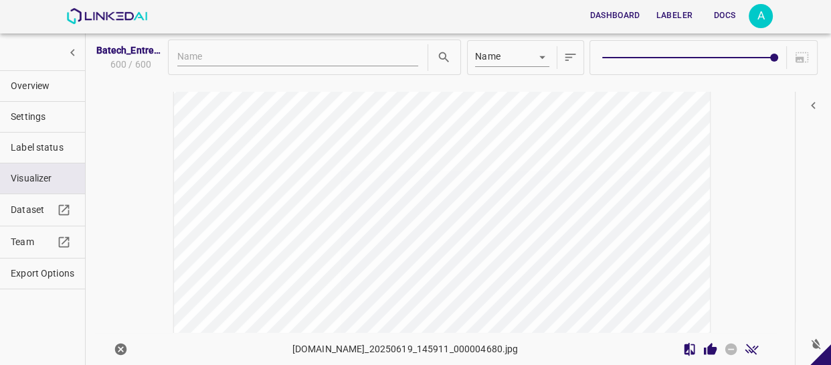
scroll to position [76860, 0]
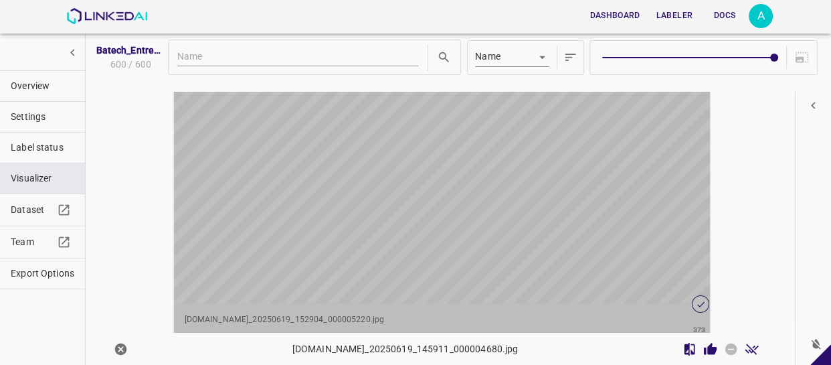
click at [510, 181] on div "button" at bounding box center [374, 152] width 401 height 302
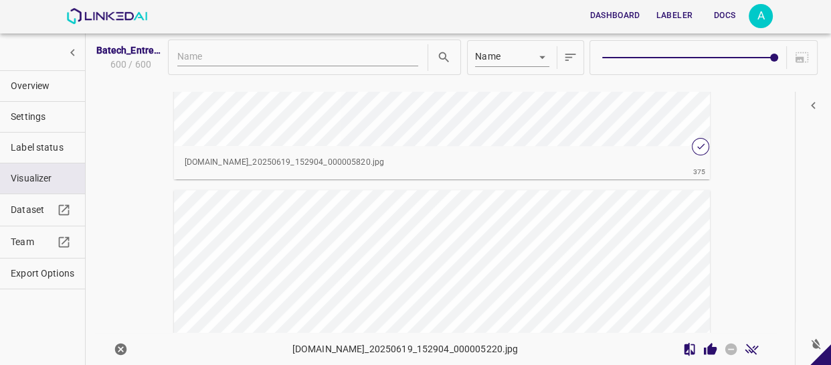
scroll to position [77710, 0]
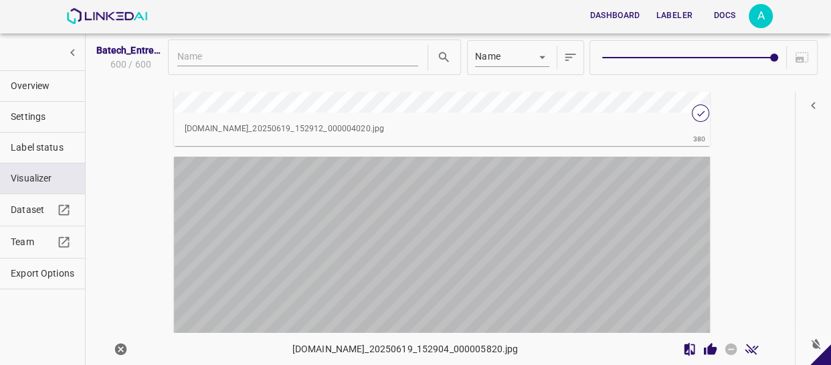
drag, startPoint x: 509, startPoint y: 222, endPoint x: 506, endPoint y: 215, distance: 7.2
click at [508, 219] on div "button" at bounding box center [374, 308] width 401 height 302
click at [508, 216] on div "button" at bounding box center [374, 308] width 401 height 302
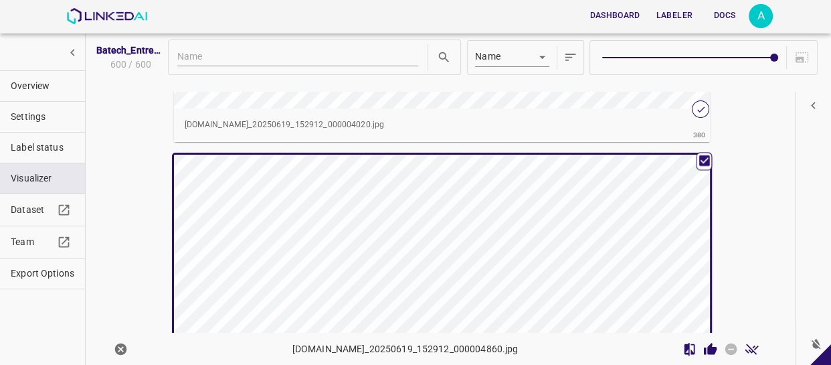
scroll to position [79468, 0]
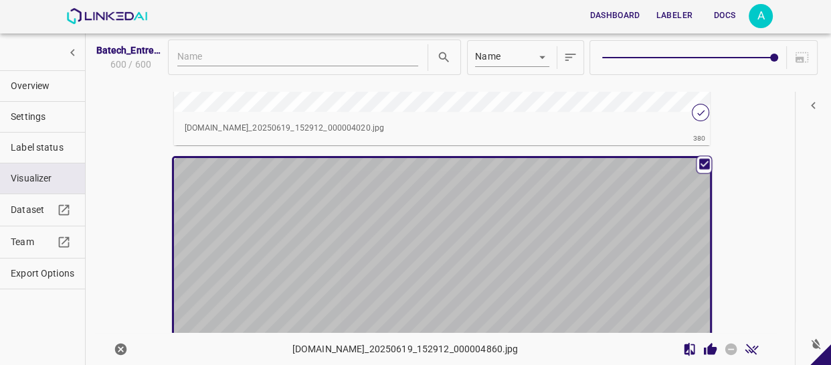
click at [504, 196] on div "button" at bounding box center [374, 309] width 401 height 302
click at [504, 191] on div "button" at bounding box center [374, 309] width 401 height 302
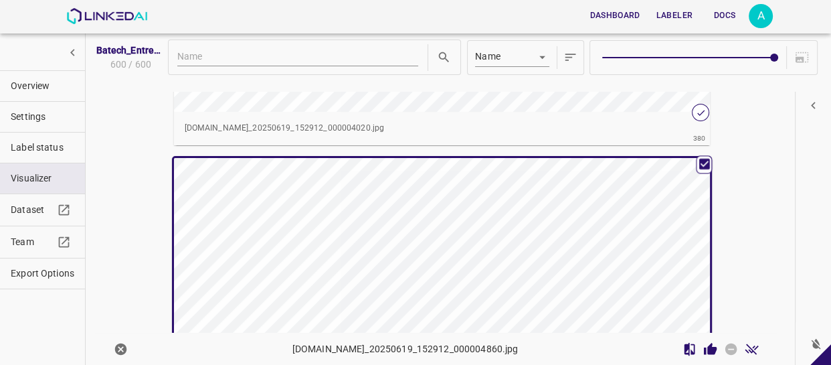
click at [507, 221] on div "button" at bounding box center [374, 309] width 401 height 302
click at [507, 219] on div "button" at bounding box center [374, 309] width 401 height 302
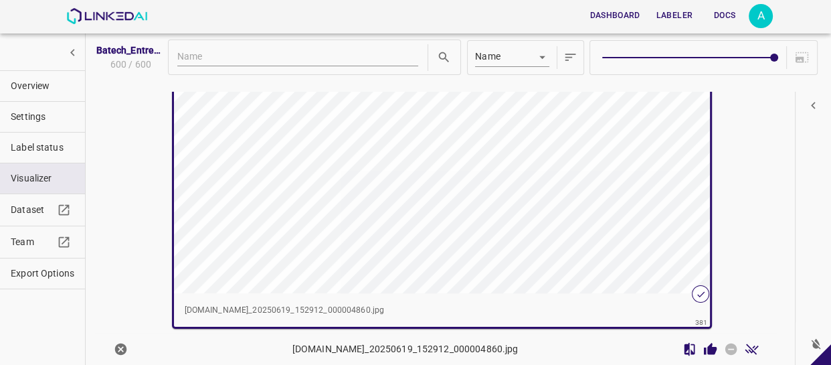
scroll to position [79651, 0]
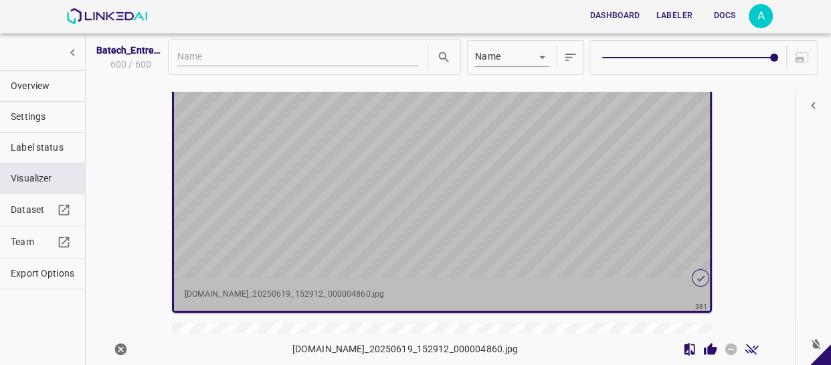
click at [487, 177] on div "button" at bounding box center [374, 126] width 401 height 302
click at [502, 249] on div "button" at bounding box center [374, 126] width 401 height 302
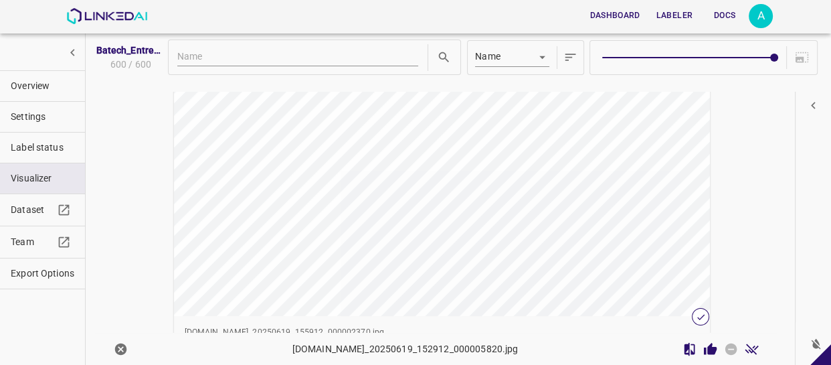
scroll to position [72735, 0]
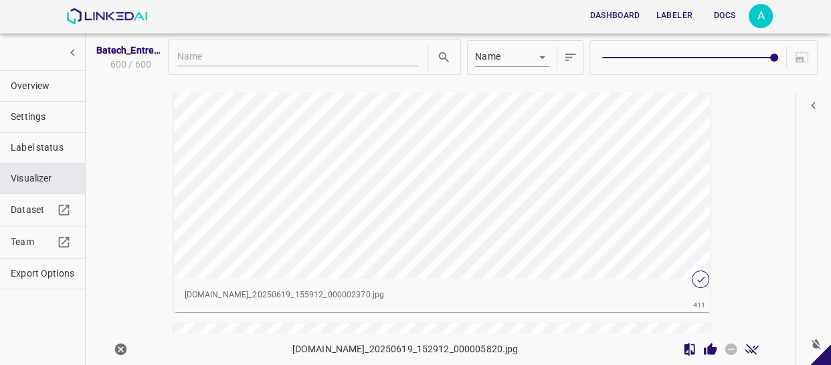
click at [524, 175] on div "button" at bounding box center [374, 128] width 401 height 302
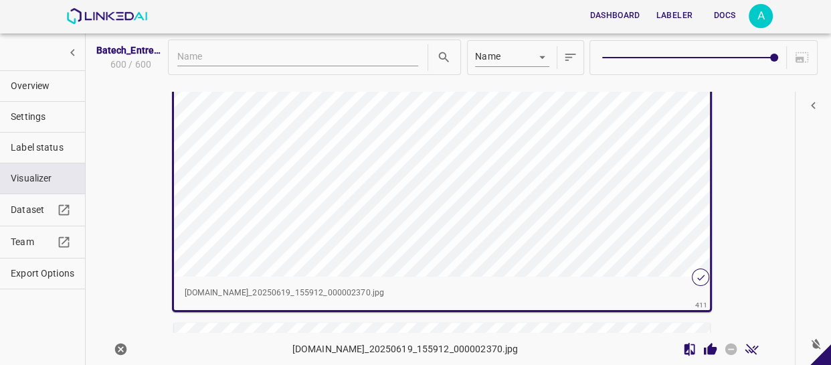
scroll to position [72733, 0]
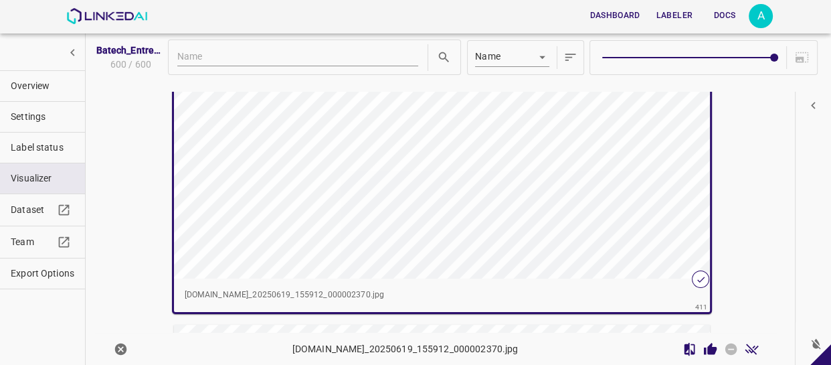
click at [520, 175] on div "button" at bounding box center [374, 128] width 401 height 302
click at [704, 345] on icon "Review Image" at bounding box center [710, 348] width 13 height 12
click at [704, 352] on icon "Review Image" at bounding box center [710, 349] width 13 height 12
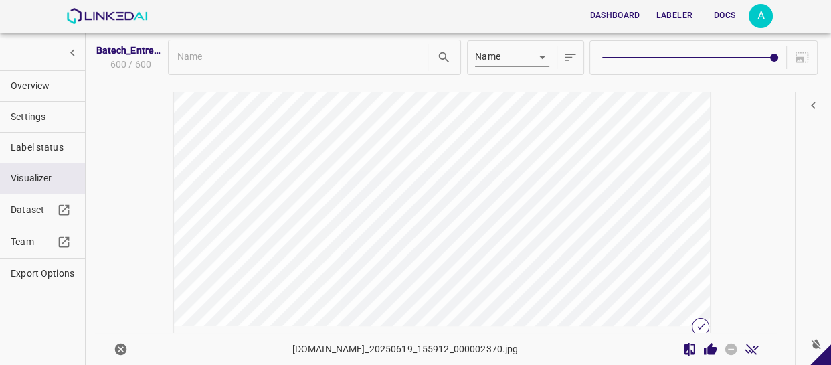
scroll to position [74254, 0]
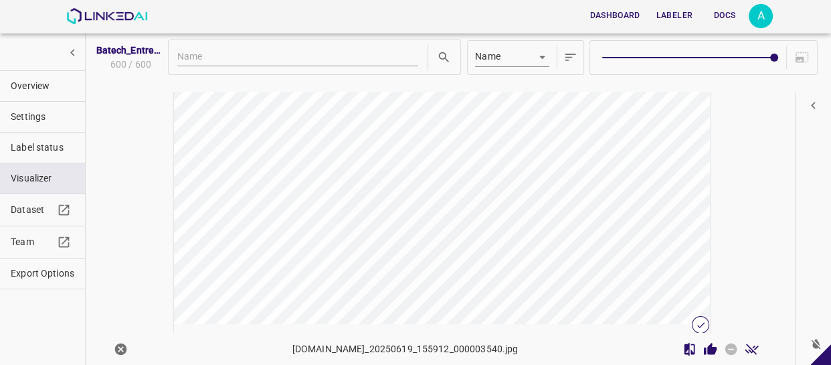
scroll to position [86205, 0]
click at [18, 94] on button "Overview" at bounding box center [42, 86] width 85 height 30
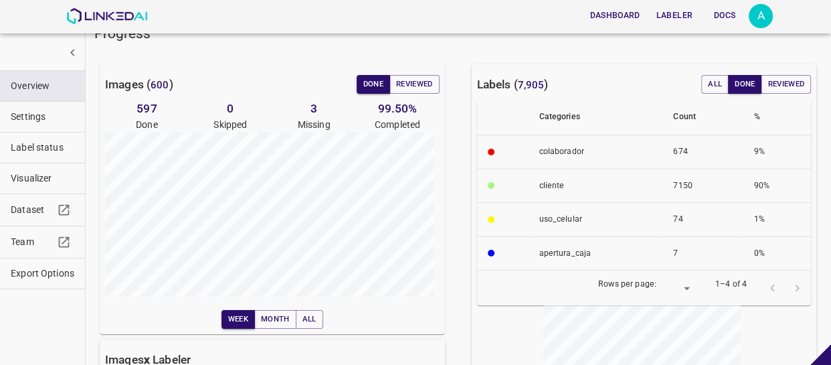
scroll to position [0, 0]
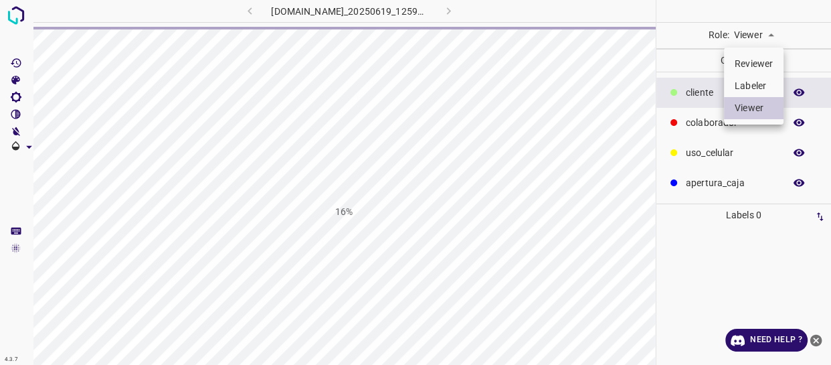
click at [752, 80] on li "Labeler" at bounding box center [754, 86] width 60 height 22
type input "labeler"
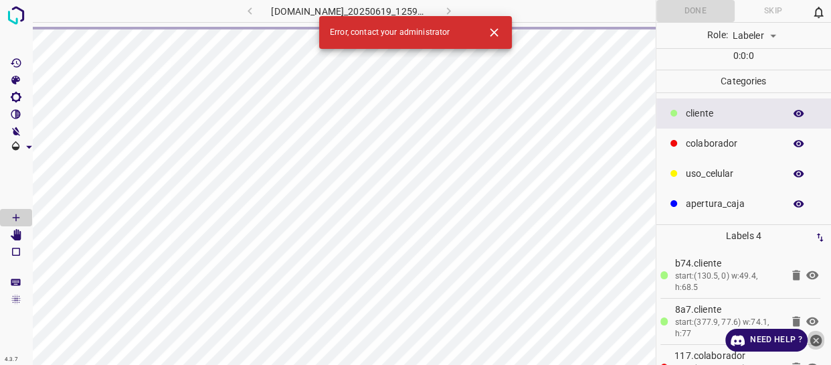
click at [820, 337] on icon "close-help" at bounding box center [816, 340] width 12 height 12
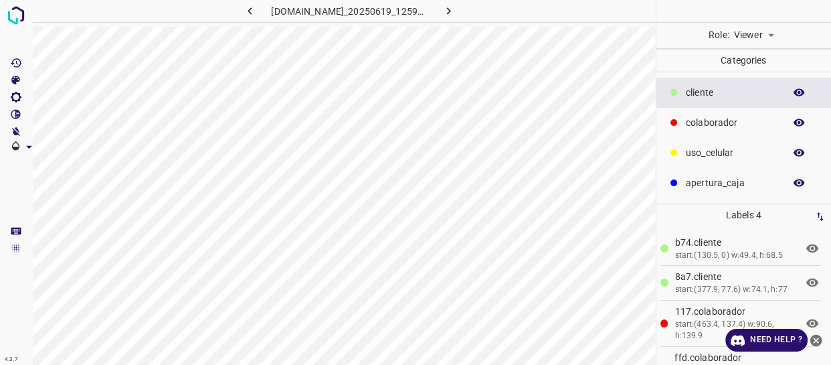
click at [749, 29] on body "4.3.7 [DOMAIN_NAME]_20250619_125911_000003360.jpg Role: Viewer viewer Categorie…" at bounding box center [415, 182] width 831 height 365
click at [745, 86] on li "Labeler" at bounding box center [754, 86] width 60 height 22
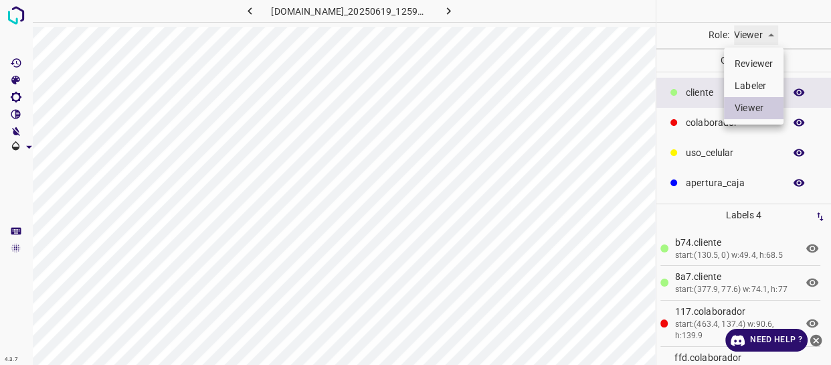
type input "labeler"
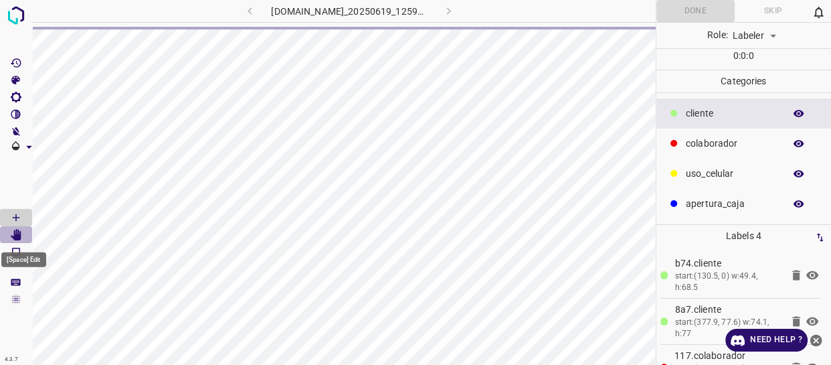
click at [16, 238] on icon "[Space] Edit" at bounding box center [16, 235] width 11 height 12
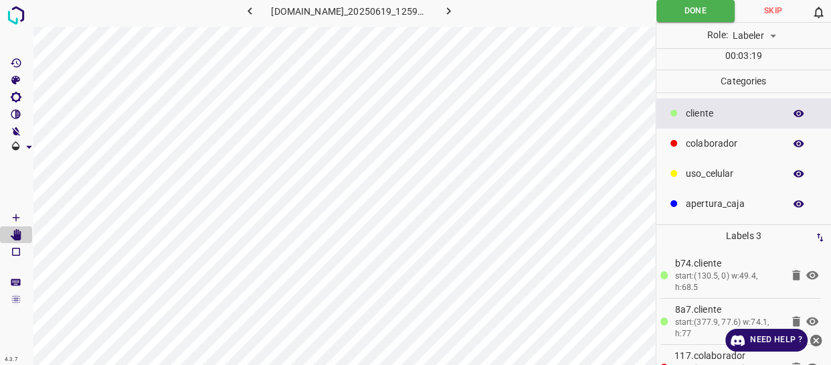
click at [817, 334] on icon "close-help" at bounding box center [816, 340] width 14 height 14
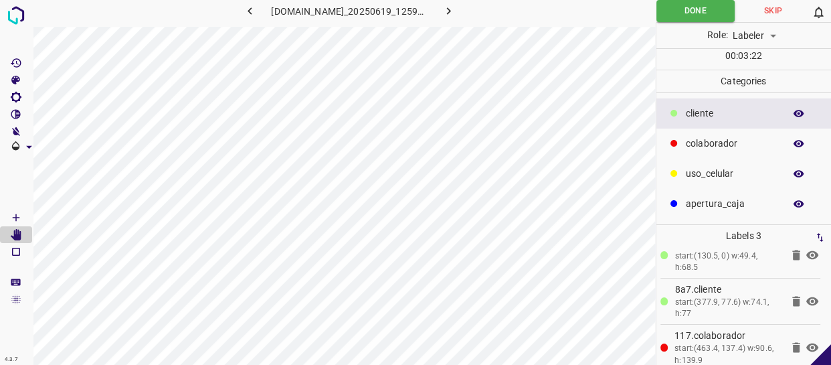
scroll to position [31, 0]
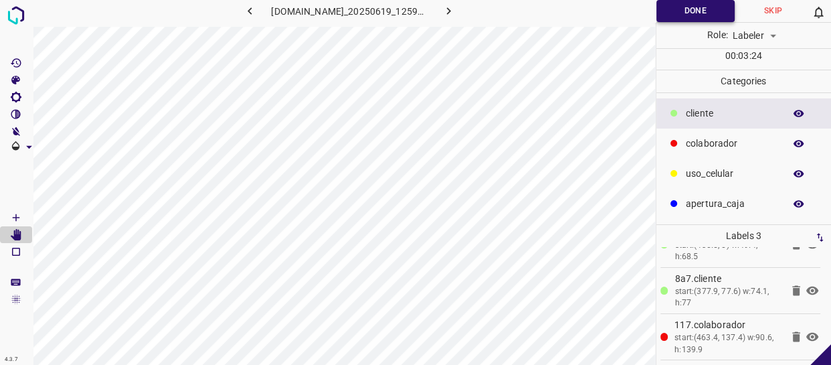
click at [686, 11] on button "Done" at bounding box center [695, 11] width 78 height 22
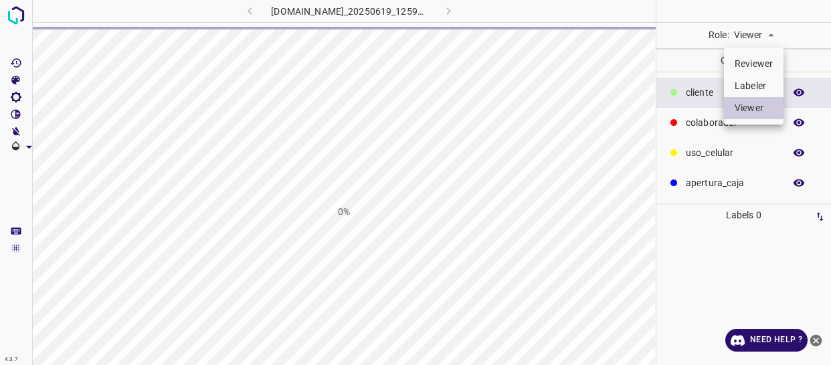
click at [745, 35] on body "4.3.7 [DOMAIN_NAME]_20250619_125911_000004410.jpg 0% Role: Viewer viewer Catego…" at bounding box center [415, 182] width 831 height 365
click at [753, 82] on li "Labeler" at bounding box center [754, 86] width 60 height 22
type input "labeler"
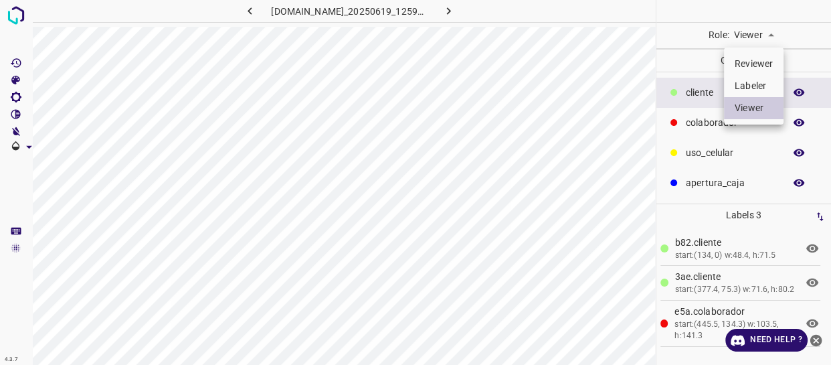
click at [764, 33] on body "4.3.7 [DOMAIN_NAME]_20250619_125911_000004410.jpg Role: Viewer viewer Categorie…" at bounding box center [415, 182] width 831 height 365
click at [733, 90] on li "Labeler" at bounding box center [754, 86] width 60 height 22
type input "labeler"
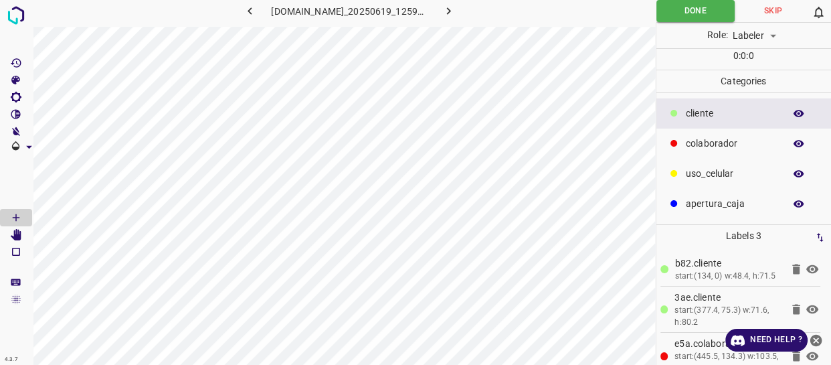
click at [714, 174] on p "uso_celular" at bounding box center [732, 174] width 92 height 14
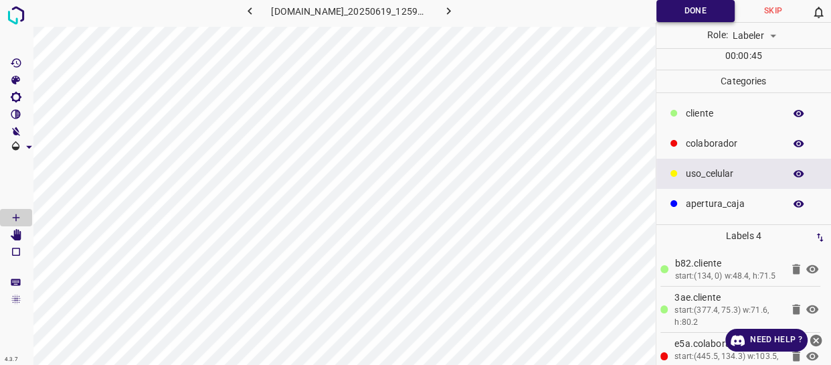
drag, startPoint x: 679, startPoint y: 7, endPoint x: 666, endPoint y: 2, distance: 13.5
click at [676, 7] on button "Done" at bounding box center [695, 11] width 78 height 22
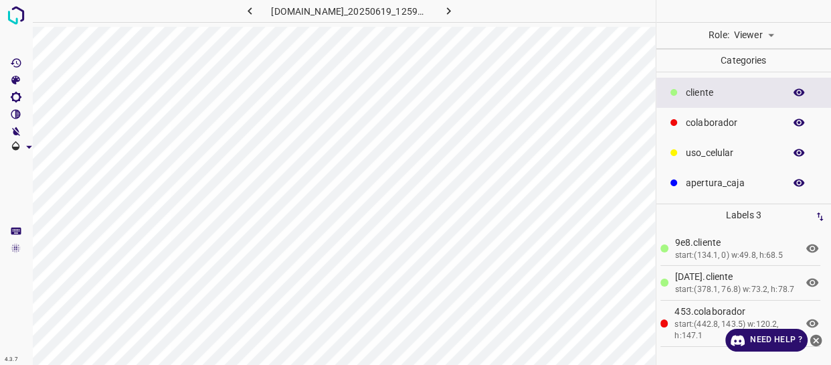
click at [759, 39] on body "4.3.7 [DOMAIN_NAME]_20250619_125911_000004650.jpg Role: Viewer viewer Categorie…" at bounding box center [415, 182] width 831 height 365
click at [749, 82] on li "Labeler" at bounding box center [754, 86] width 60 height 22
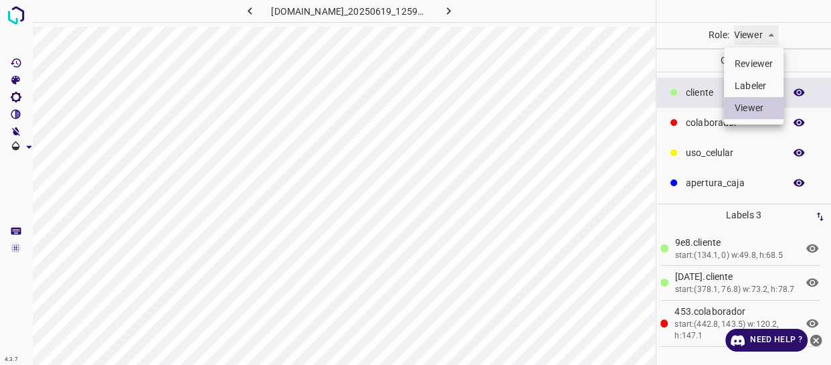
type input "labeler"
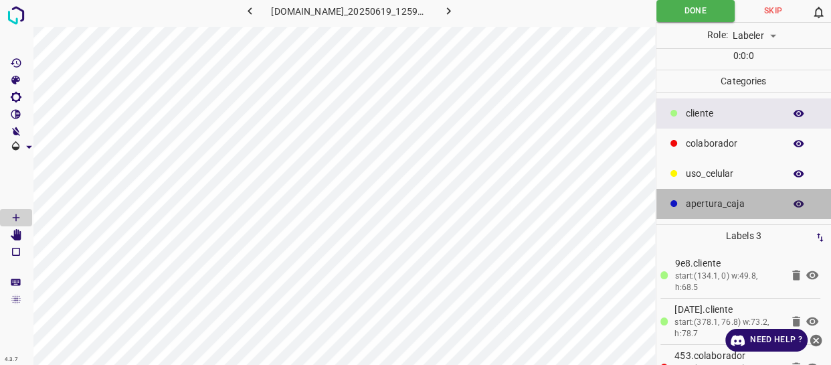
click at [714, 203] on p "apertura_caja" at bounding box center [732, 204] width 92 height 14
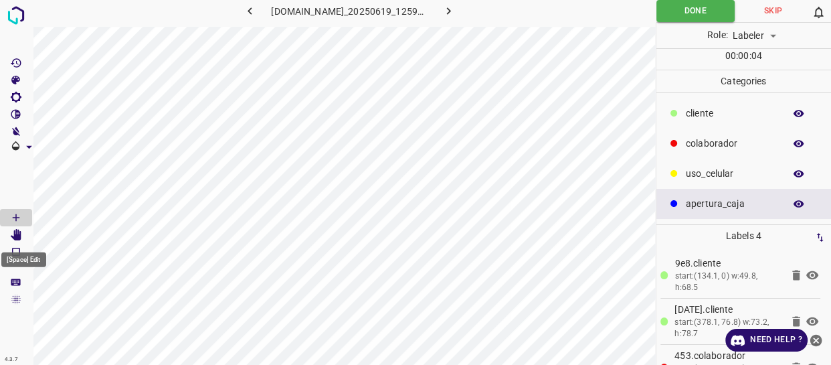
click at [23, 231] on Edit"] "[Space] Edit" at bounding box center [16, 234] width 32 height 17
drag, startPoint x: 822, startPoint y: 341, endPoint x: 752, endPoint y: 298, distance: 81.3
click at [818, 337] on icon "close-help" at bounding box center [816, 340] width 14 height 14
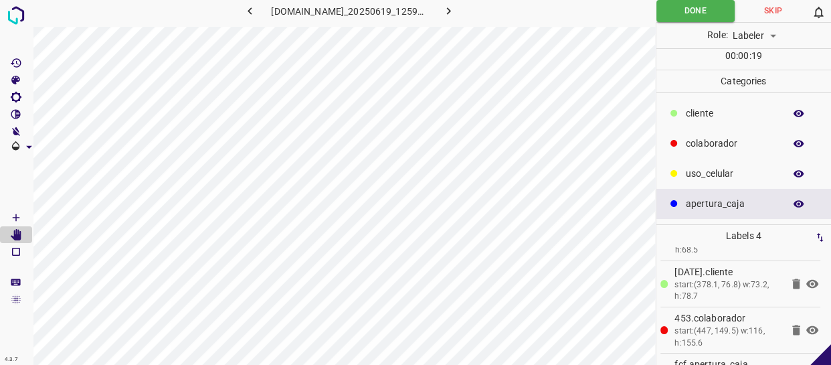
scroll to position [77, 0]
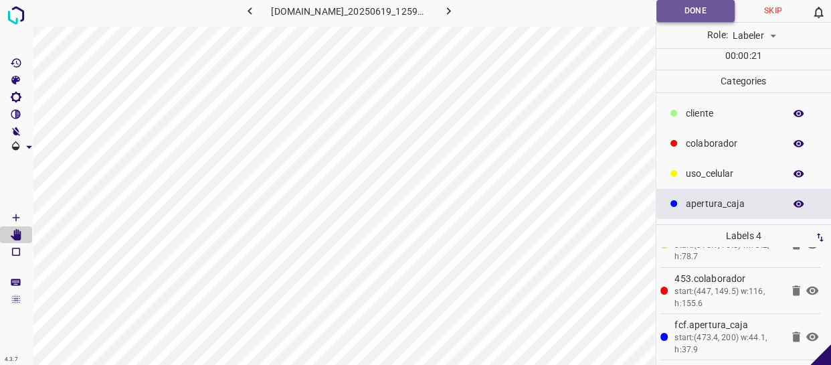
click at [700, 5] on button "Done" at bounding box center [695, 11] width 78 height 22
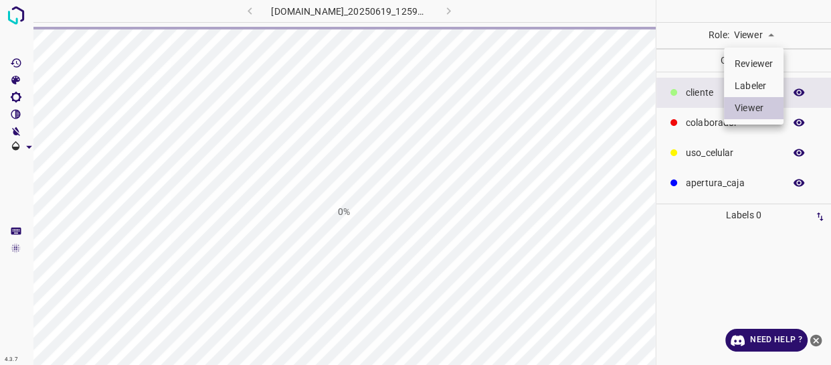
click at [759, 36] on body "4.3.7 [DOMAIN_NAME]_20250619_125911_000004800.jpg 0% Role: Viewer viewer Catego…" at bounding box center [415, 182] width 831 height 365
click at [761, 88] on li "Labeler" at bounding box center [754, 86] width 60 height 22
type input "labeler"
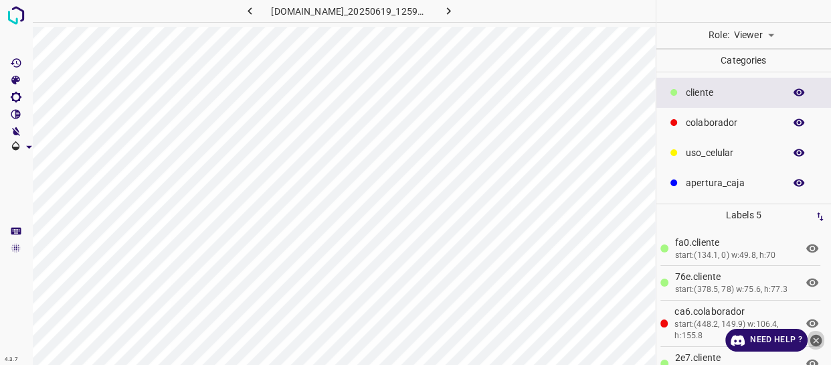
click at [816, 338] on icon "close-help" at bounding box center [816, 340] width 12 height 12
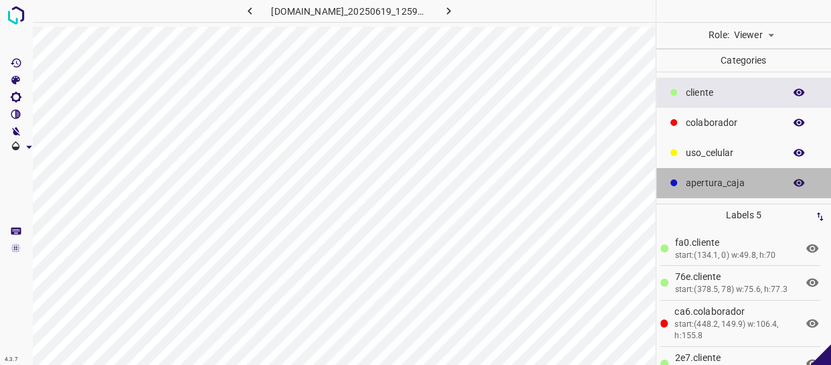
click at [720, 181] on p "apertura_caja" at bounding box center [732, 183] width 92 height 14
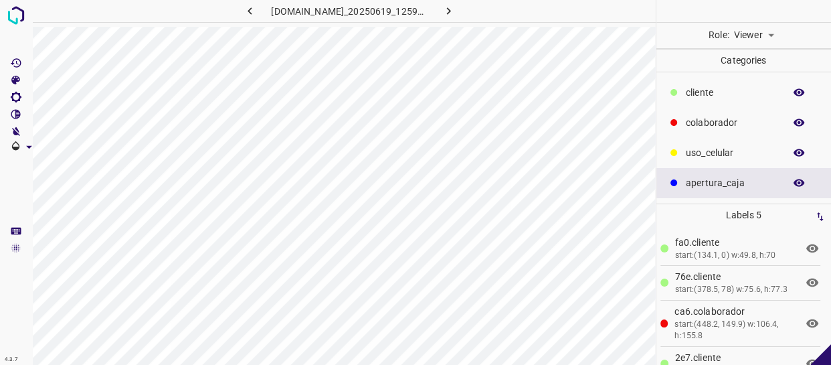
click at [753, 36] on body "4.3.7 [DOMAIN_NAME]_20250619_125911_000004800.jpg Role: Viewer viewer Categorie…" at bounding box center [415, 182] width 831 height 365
click at [746, 92] on li "Labeler" at bounding box center [754, 86] width 60 height 22
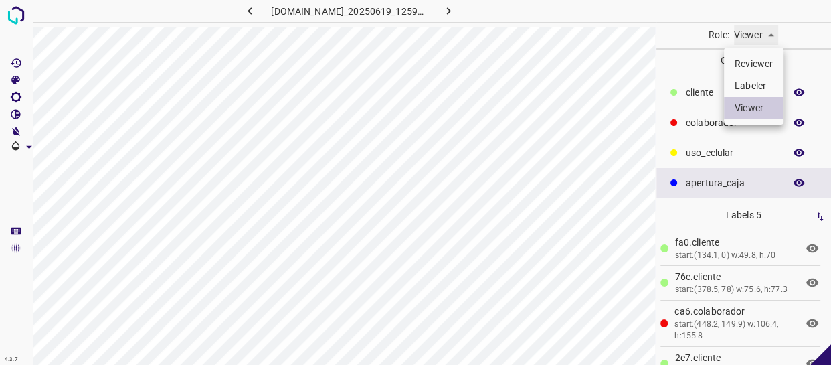
type input "labeler"
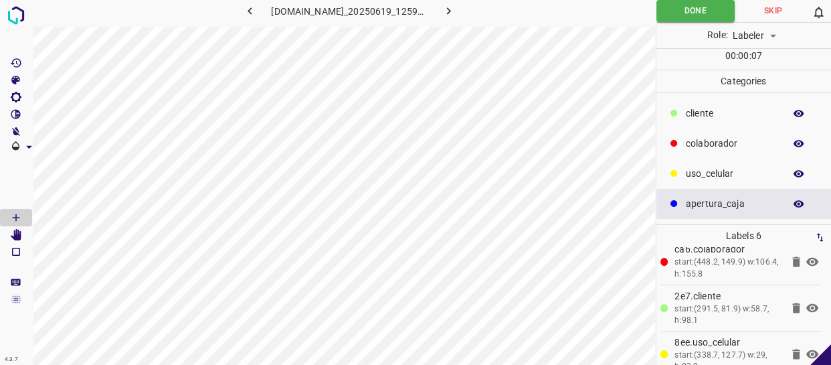
scroll to position [169, 0]
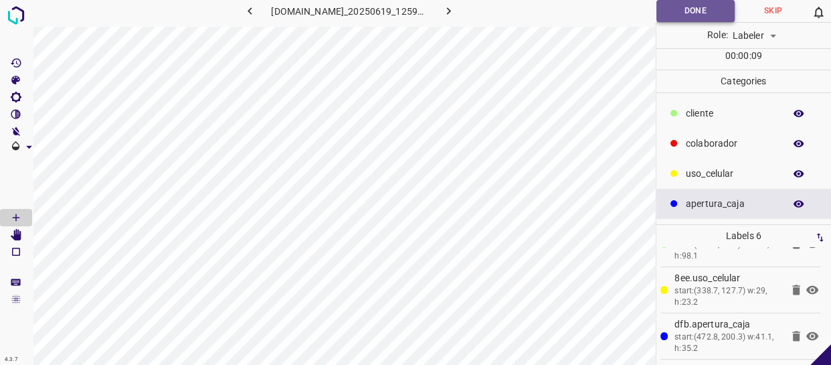
click at [675, 15] on button "Done" at bounding box center [695, 11] width 78 height 22
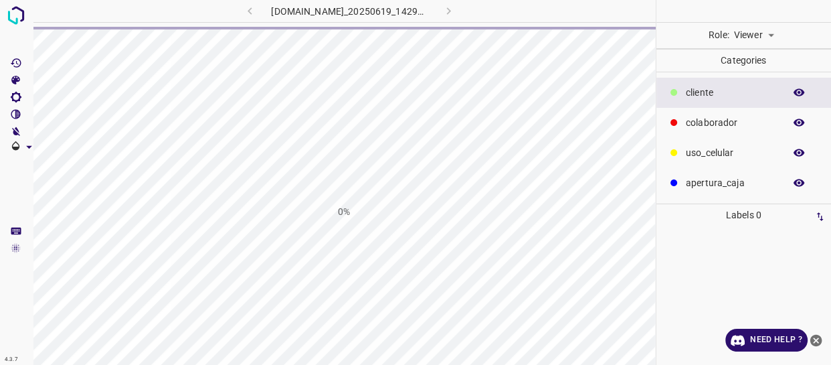
click at [755, 33] on body "4.3.7 [DOMAIN_NAME]_20250619_142904_000004350.jpg 0% Role: Viewer viewer Catego…" at bounding box center [415, 182] width 831 height 365
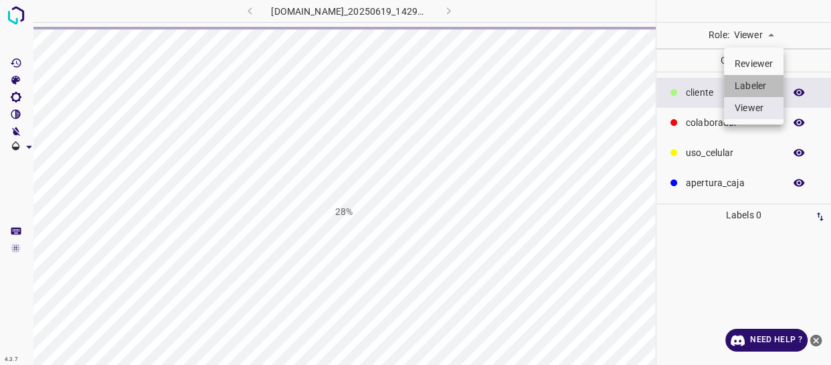
click at [750, 85] on li "Labeler" at bounding box center [754, 86] width 60 height 22
type input "labeler"
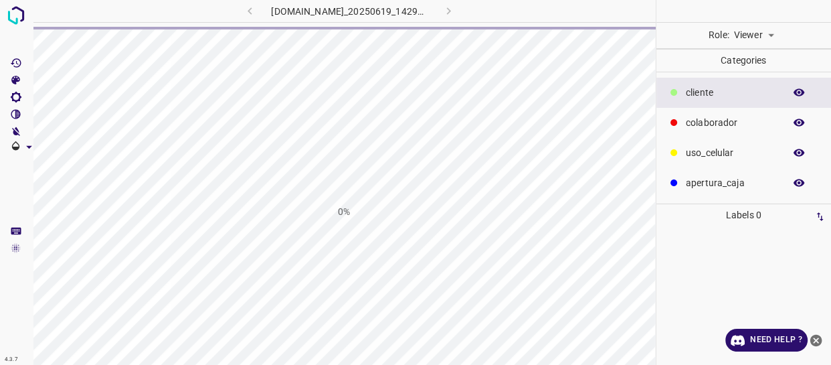
click at [816, 341] on icon "close-help" at bounding box center [816, 340] width 12 height 12
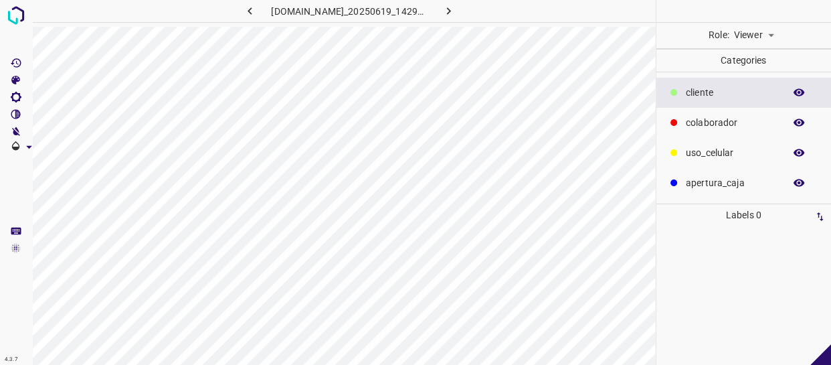
click at [741, 38] on body "4.3.7 [DOMAIN_NAME]_20250619_142904_000004350.jpg Role: Viewer viewer Categorie…" at bounding box center [415, 182] width 831 height 365
click at [743, 76] on li "Labeler" at bounding box center [754, 86] width 60 height 22
type input "labeler"
click at [752, 31] on body "4.3.7 [DOMAIN_NAME]_20250619_142904_000004350.jpg Role: Viewer viewer Categorie…" at bounding box center [415, 182] width 831 height 365
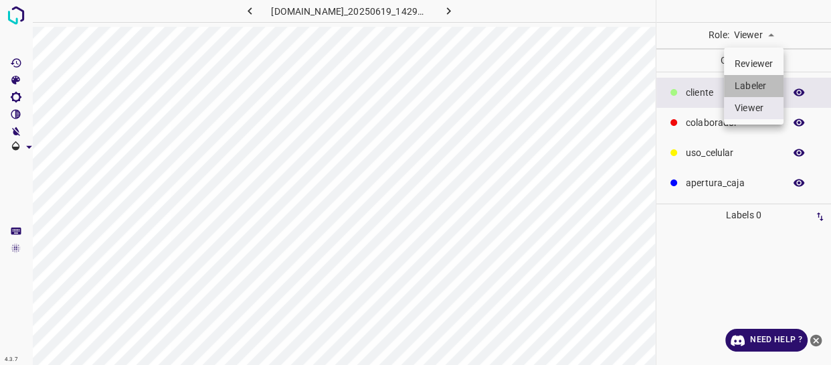
click at [751, 84] on li "Labeler" at bounding box center [754, 86] width 60 height 22
type input "labeler"
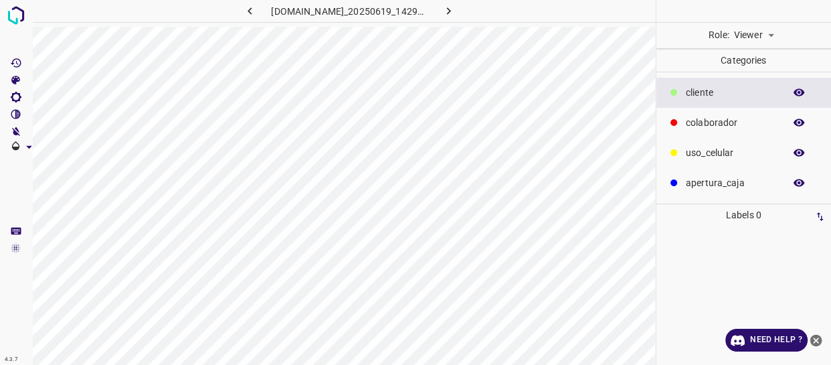
click at [763, 32] on body "4.3.7 [DOMAIN_NAME]_20250619_142904_000004650.jpg Role: Viewer viewer Categorie…" at bounding box center [415, 182] width 831 height 365
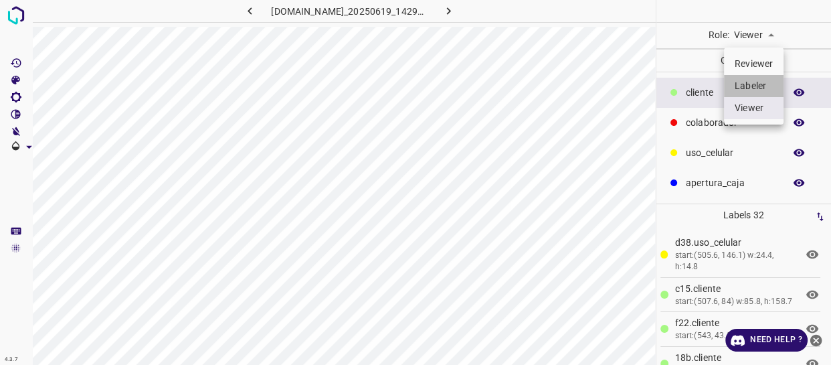
click at [761, 87] on li "Labeler" at bounding box center [754, 86] width 60 height 22
type input "labeler"
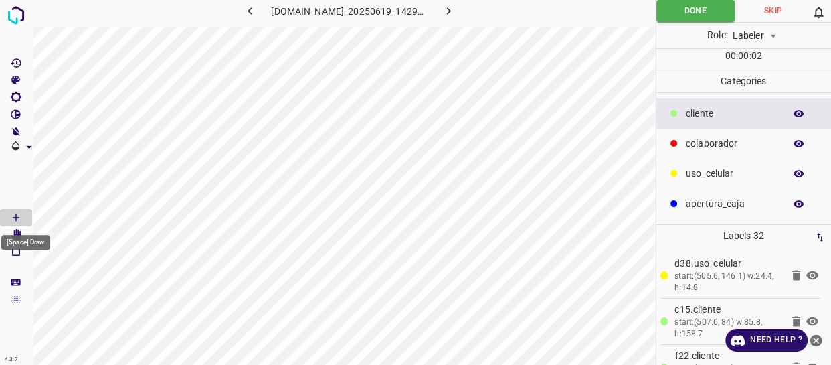
click at [15, 235] on div "[Space] Draw" at bounding box center [25, 242] width 49 height 15
click at [22, 183] on span at bounding box center [16, 182] width 32 height 54
click at [18, 234] on div "[Space] Draw" at bounding box center [26, 237] width 52 height 25
click at [19, 233] on icon "[Space] Edit" at bounding box center [16, 235] width 11 height 12
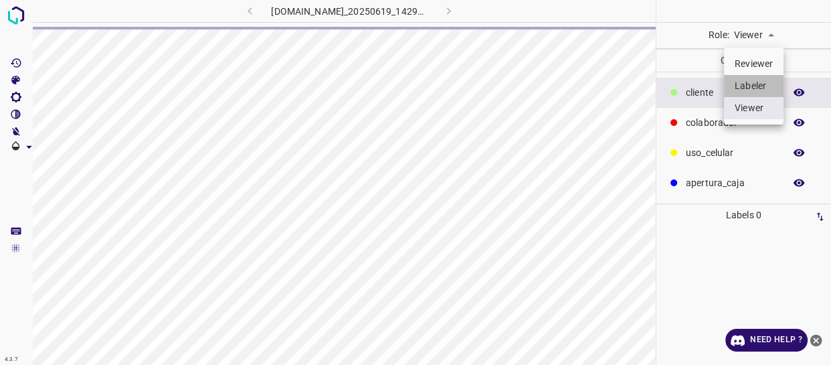
click at [740, 78] on li "Labeler" at bounding box center [754, 86] width 60 height 22
type input "labeler"
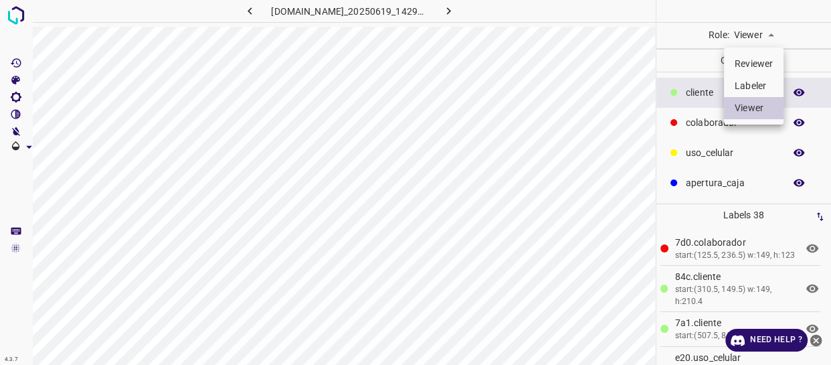
click at [759, 29] on body "4.3.7 [DOMAIN_NAME]_20250619_142904_000005760.jpg Role: Viewer viewer Categorie…" at bounding box center [415, 182] width 831 height 365
click at [753, 79] on li "Labeler" at bounding box center [754, 86] width 60 height 22
type input "labeler"
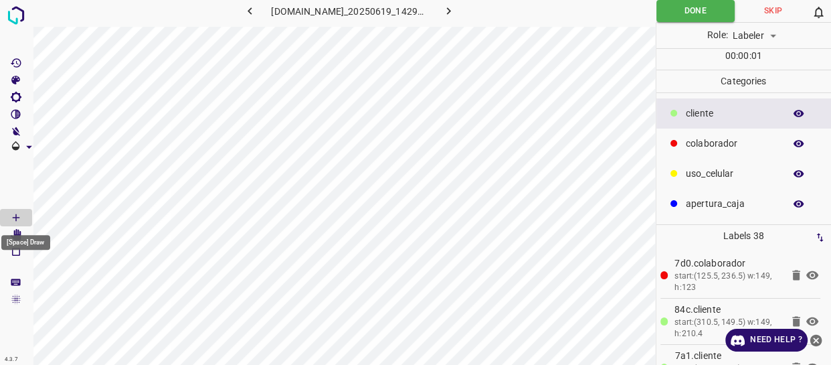
click at [18, 235] on div "[Space] Draw" at bounding box center [25, 242] width 49 height 15
click at [29, 175] on span at bounding box center [16, 182] width 32 height 54
click at [19, 234] on icon "[Space] Edit" at bounding box center [16, 235] width 11 height 12
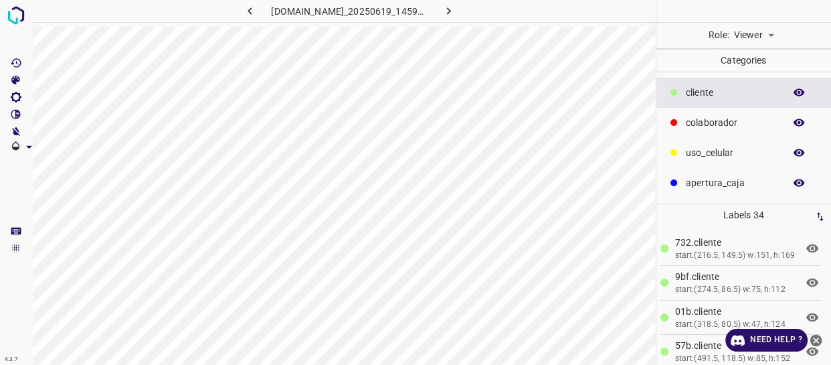
click at [769, 27] on body "4.3.7 [DOMAIN_NAME]_20250619_145904_000001470.jpg Role: Viewer viewer Categorie…" at bounding box center [415, 182] width 831 height 365
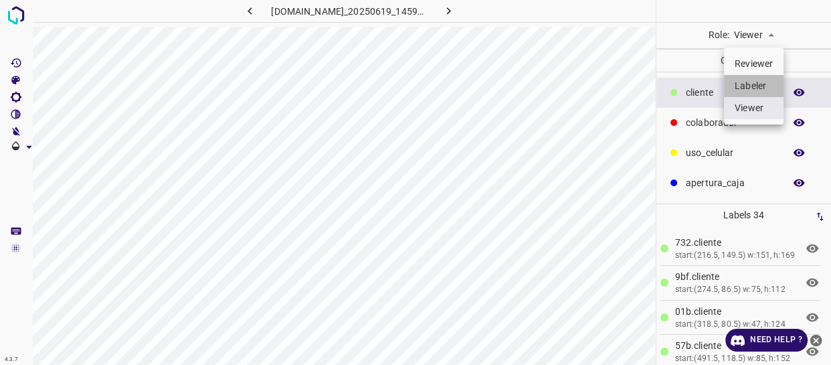
click at [749, 88] on li "Labeler" at bounding box center [754, 86] width 60 height 22
type input "labeler"
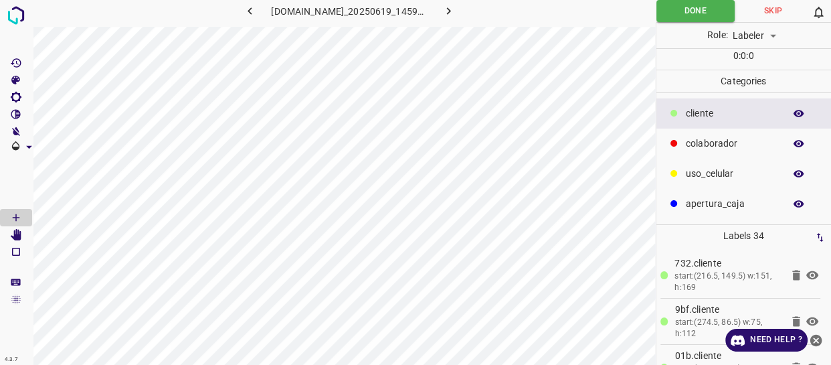
click at [696, 142] on p "colaborador" at bounding box center [732, 143] width 92 height 14
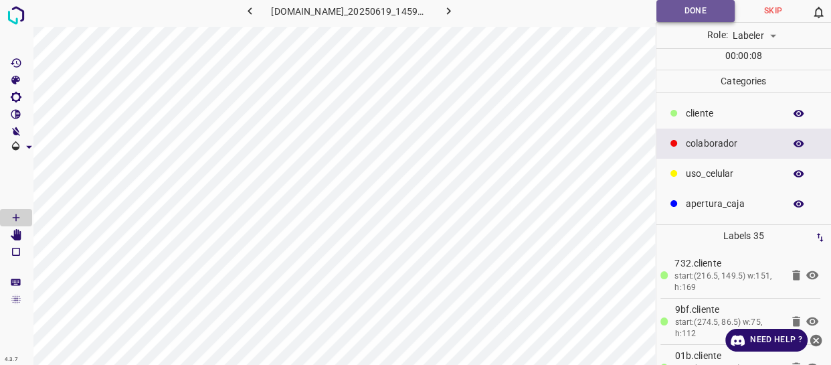
click at [708, 1] on button "Done" at bounding box center [695, 11] width 78 height 22
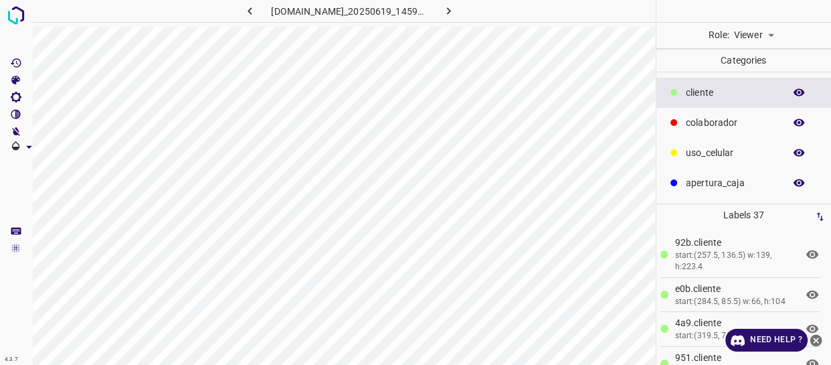
click at [743, 27] on body "4.3.7 [DOMAIN_NAME]_20250619_145904_000001350.jpg Role: Viewer viewer Categorie…" at bounding box center [415, 182] width 831 height 365
click at [745, 82] on li "Labeler" at bounding box center [754, 86] width 60 height 22
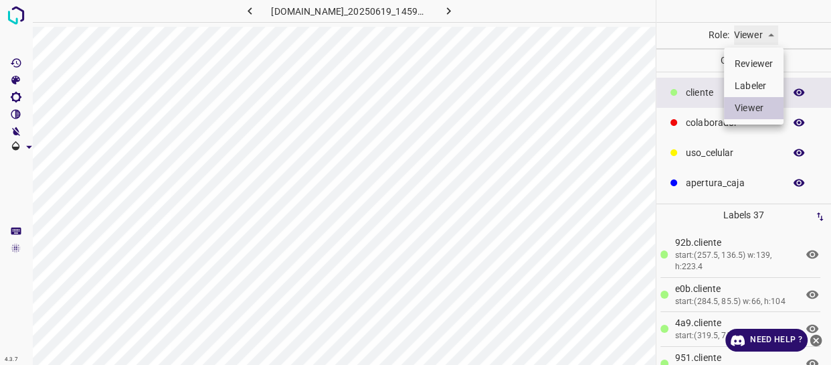
type input "labeler"
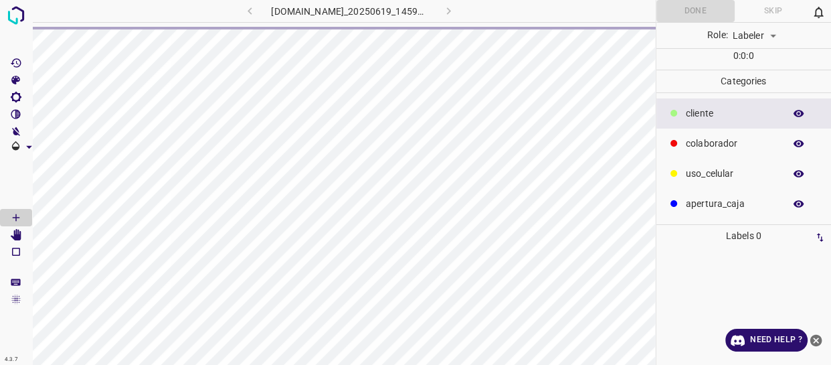
click at [694, 143] on p "colaborador" at bounding box center [732, 143] width 92 height 14
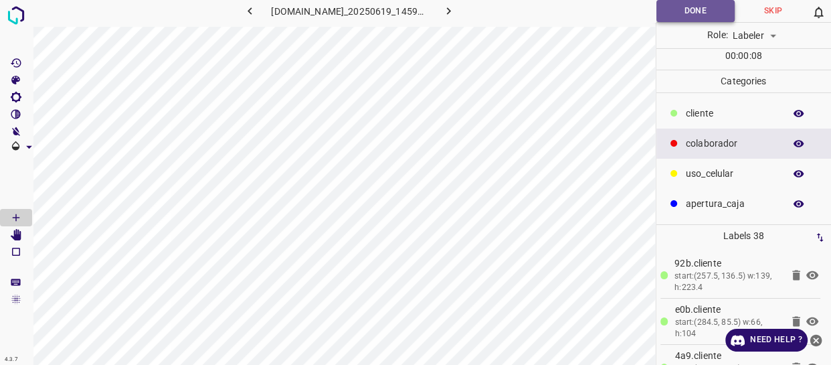
click at [678, 10] on button "Done" at bounding box center [695, 11] width 78 height 22
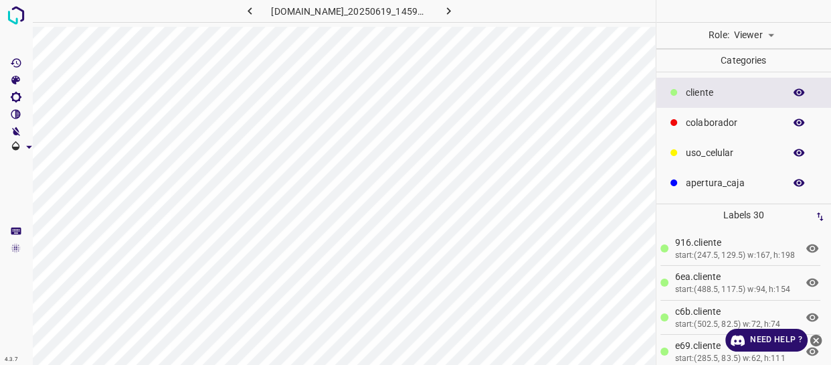
click at [755, 33] on body "4.3.7 [DOMAIN_NAME]_20250619_145904_000001260.jpg Role: Viewer viewer Categorie…" at bounding box center [415, 182] width 831 height 365
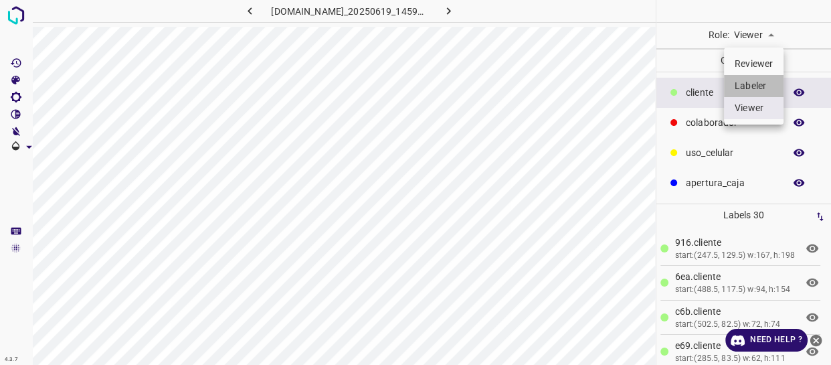
click at [741, 86] on li "Labeler" at bounding box center [754, 86] width 60 height 22
type input "labeler"
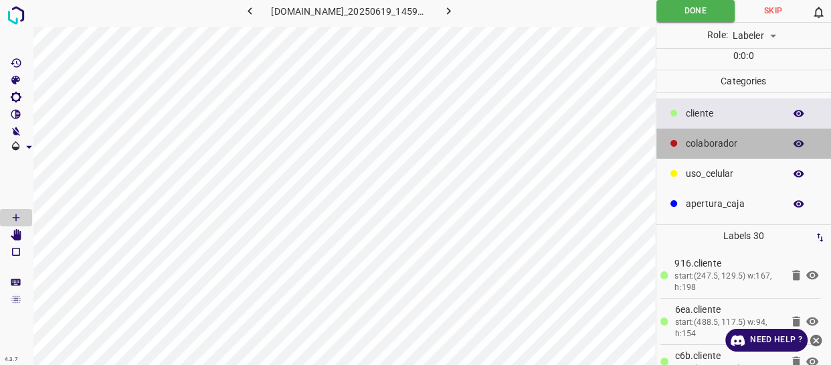
click at [715, 147] on p "colaborador" at bounding box center [732, 143] width 92 height 14
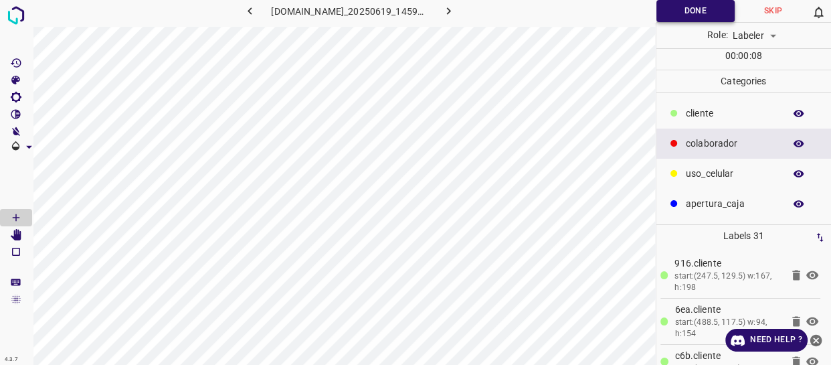
click at [673, 14] on button "Done" at bounding box center [695, 11] width 78 height 22
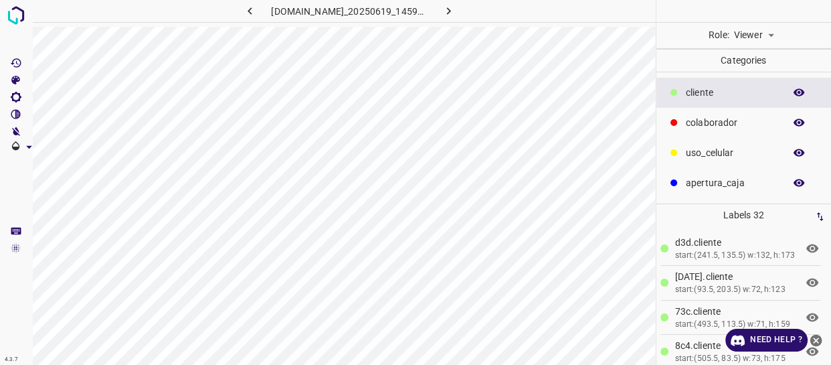
click at [755, 39] on body "4.3.7 [DOMAIN_NAME]_20250619_145904_000000840.jpg Role: Viewer viewer Categorie…" at bounding box center [415, 182] width 831 height 365
click at [755, 86] on li "Labeler" at bounding box center [754, 86] width 60 height 22
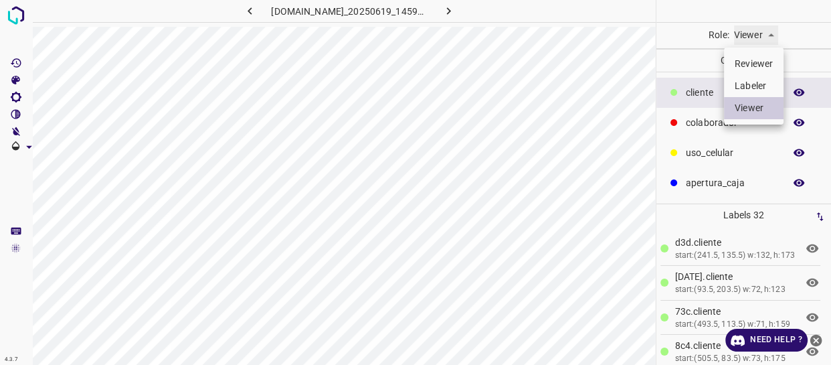
type input "labeler"
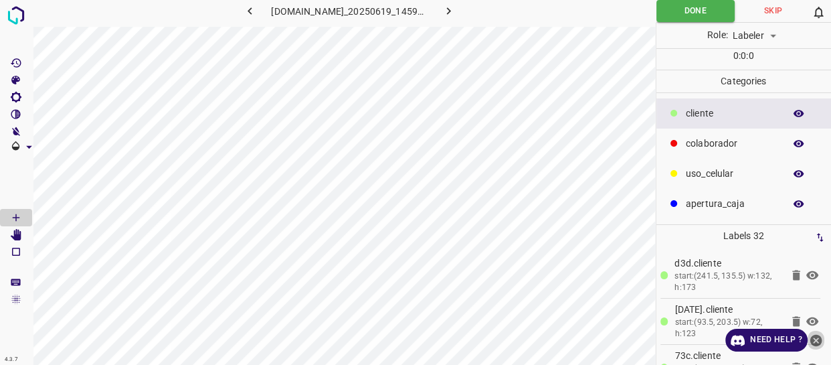
click at [817, 341] on icon "close-help" at bounding box center [816, 340] width 14 height 14
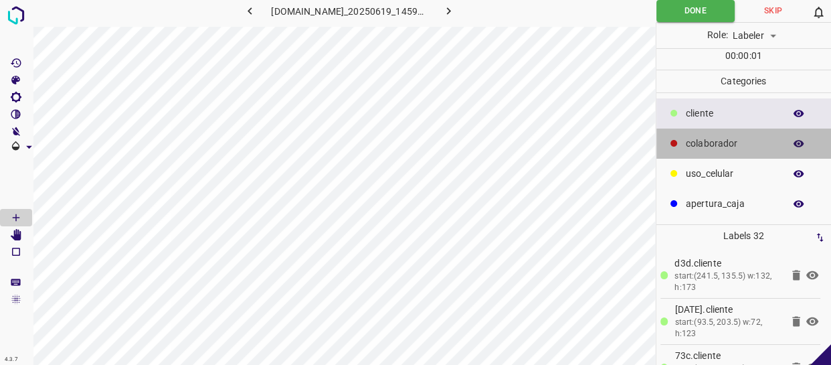
click at [715, 147] on p "colaborador" at bounding box center [732, 143] width 92 height 14
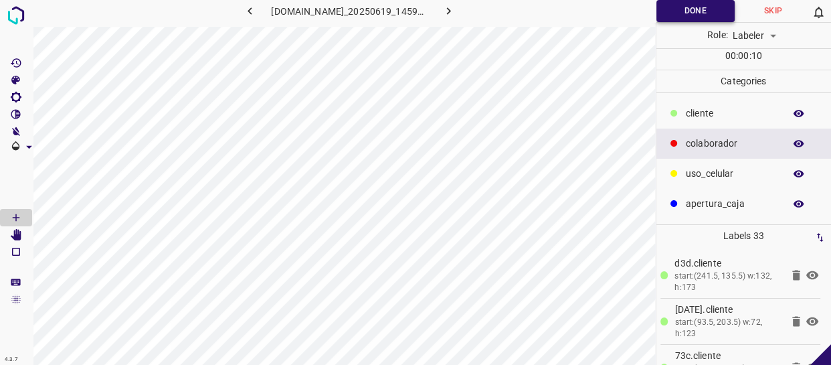
click at [692, 13] on button "Done" at bounding box center [695, 11] width 78 height 22
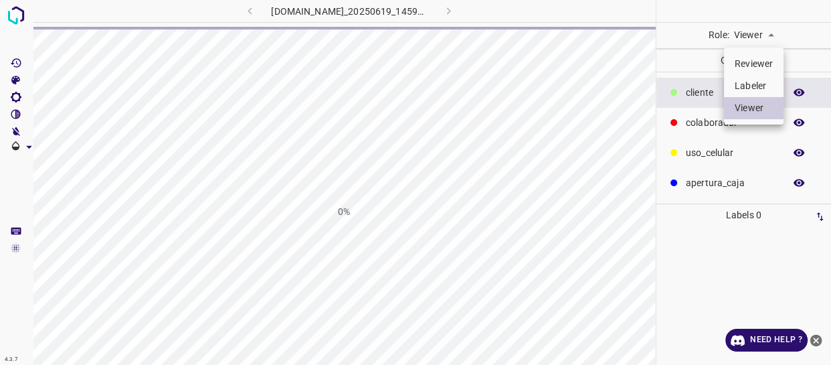
click at [761, 33] on body "4.3.7 [DOMAIN_NAME]_20250619_145911_000000120.jpg 0% Role: Viewer viewer Catego…" at bounding box center [415, 182] width 831 height 365
click at [745, 84] on li "Labeler" at bounding box center [754, 86] width 60 height 22
type input "labeler"
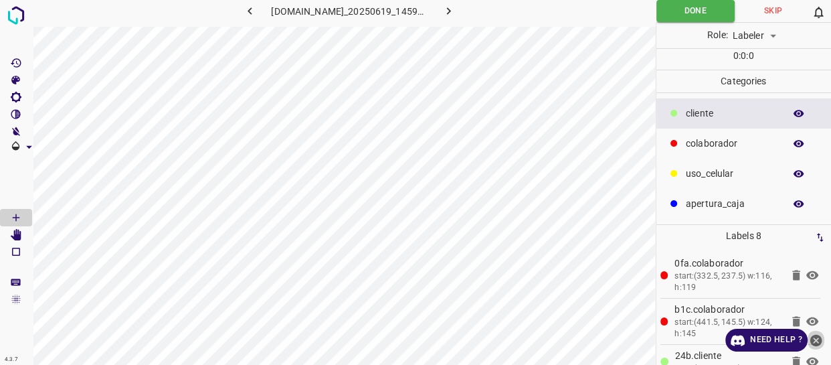
click at [810, 341] on icon "close-help" at bounding box center [816, 340] width 12 height 12
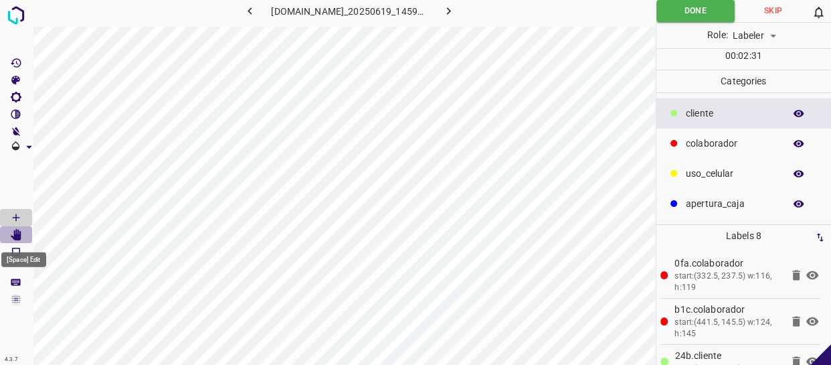
click at [13, 234] on icon "[Space] Edit" at bounding box center [16, 235] width 12 height 12
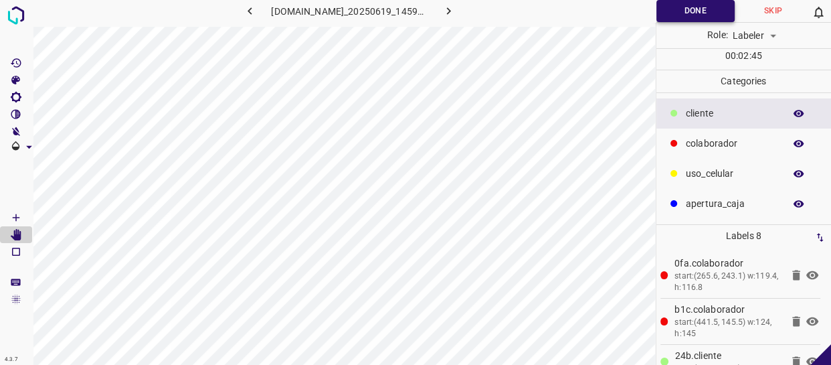
click at [682, 15] on button "Done" at bounding box center [695, 11] width 78 height 22
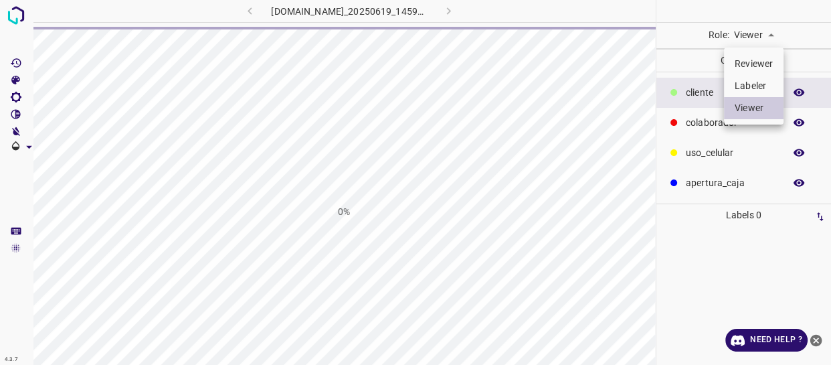
click at [763, 28] on body "4.3.7 844-tb-galerias-atizapan.ddns.net_20250619_145911_000000720.jpg 0% Role: …" at bounding box center [415, 182] width 831 height 365
click at [759, 84] on li "Labeler" at bounding box center [754, 86] width 60 height 22
type input "labeler"
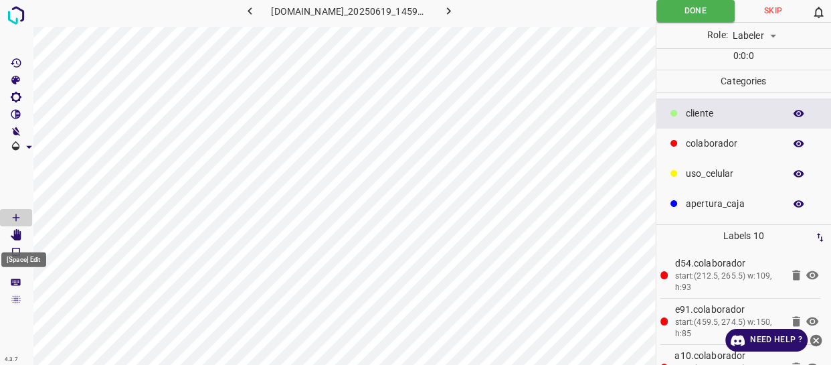
click at [11, 236] on icon "[Space] Edit" at bounding box center [16, 235] width 12 height 12
click at [817, 341] on icon "close-help" at bounding box center [816, 340] width 14 height 14
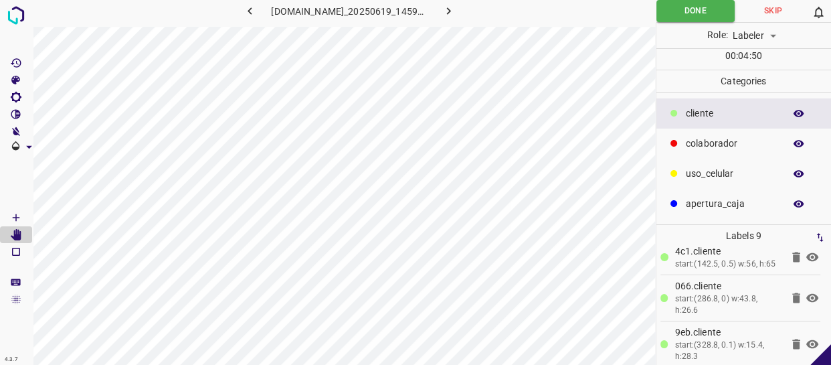
scroll to position [308, 0]
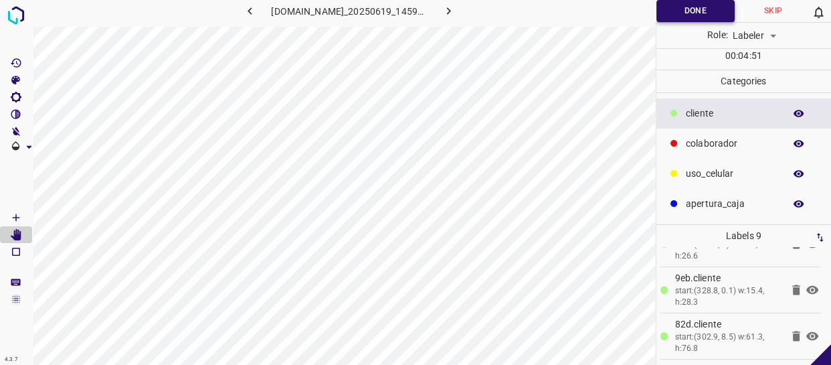
click at [671, 7] on button "Done" at bounding box center [695, 11] width 78 height 22
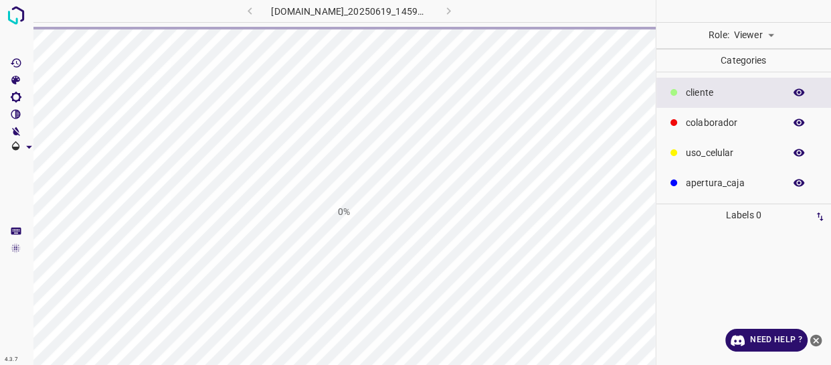
click at [749, 29] on body "4.3.7 [DOMAIN_NAME]_20250619_145911_000001320.jpg 0% Role: Viewer viewer Catego…" at bounding box center [415, 182] width 831 height 365
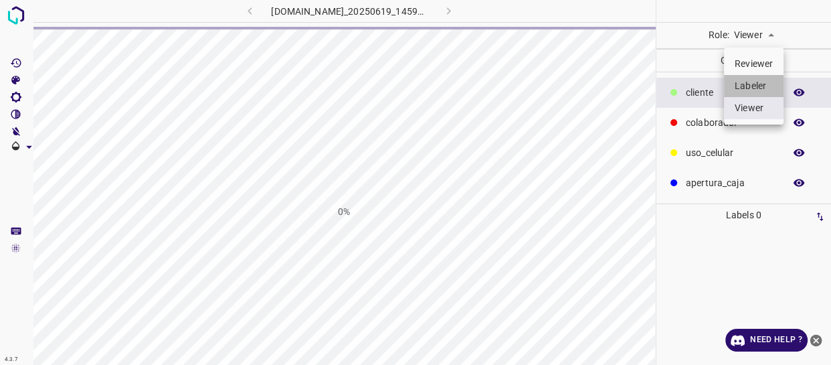
click at [762, 88] on li "Labeler" at bounding box center [754, 86] width 60 height 22
type input "labeler"
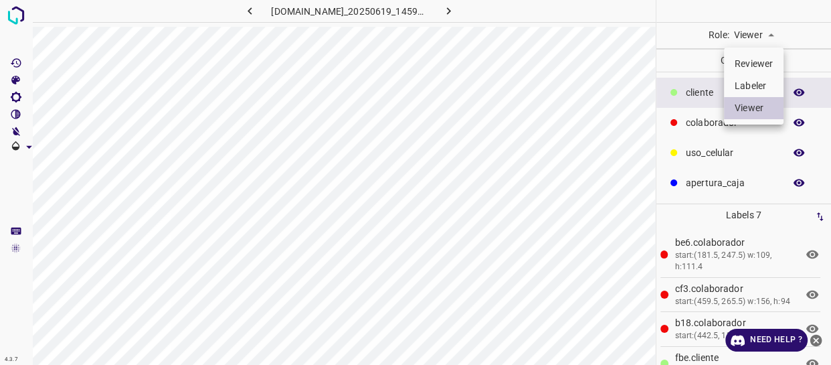
click at [763, 30] on body "4.3.7 [DOMAIN_NAME]_20250619_145911_000001320.jpg Role: Viewer viewer Categorie…" at bounding box center [415, 182] width 831 height 365
click at [748, 83] on li "Labeler" at bounding box center [754, 86] width 60 height 22
type input "labeler"
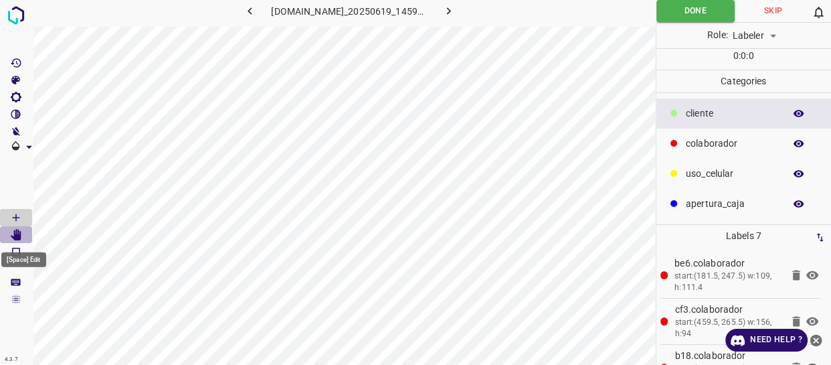
click at [19, 233] on icon "[Space] Edit" at bounding box center [16, 235] width 11 height 12
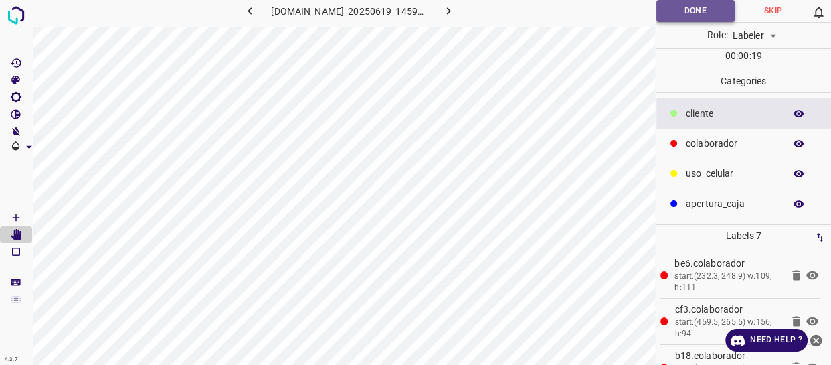
click at [692, 5] on button "Done" at bounding box center [695, 11] width 78 height 22
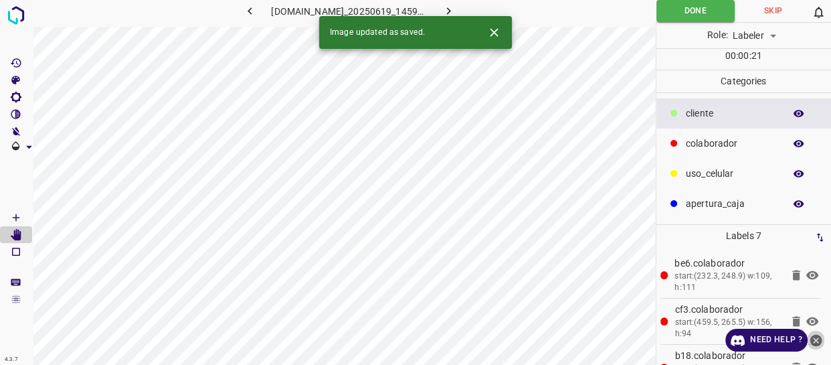
click at [813, 336] on icon "close-help" at bounding box center [816, 340] width 12 height 12
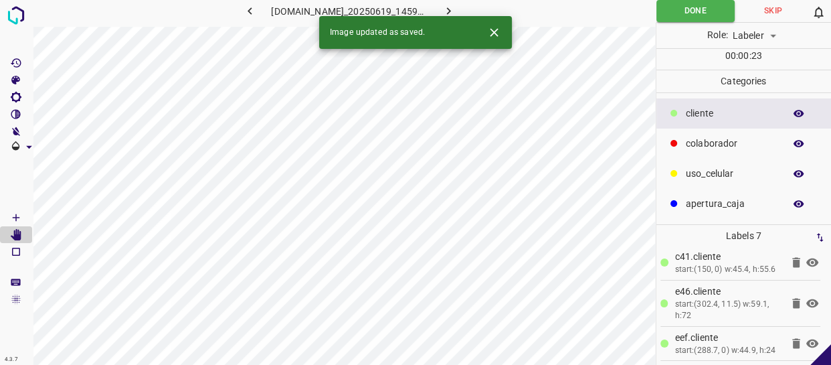
scroll to position [215, 0]
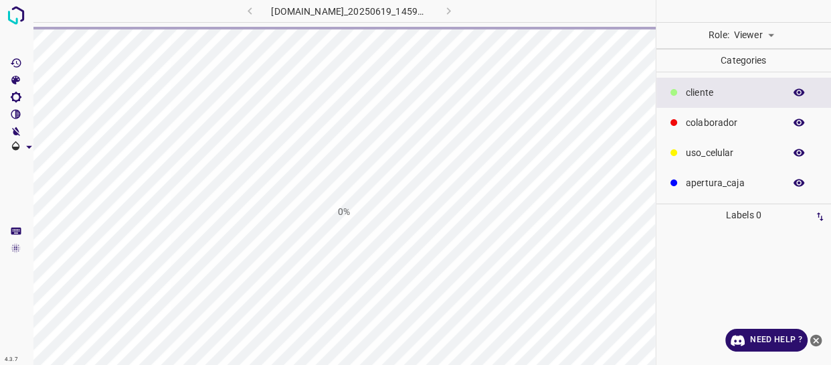
click at [748, 25] on body "4.3.7 [DOMAIN_NAME]_20250619_145911_000001890.jpg 0% Role: Viewer viewer Catego…" at bounding box center [415, 182] width 831 height 365
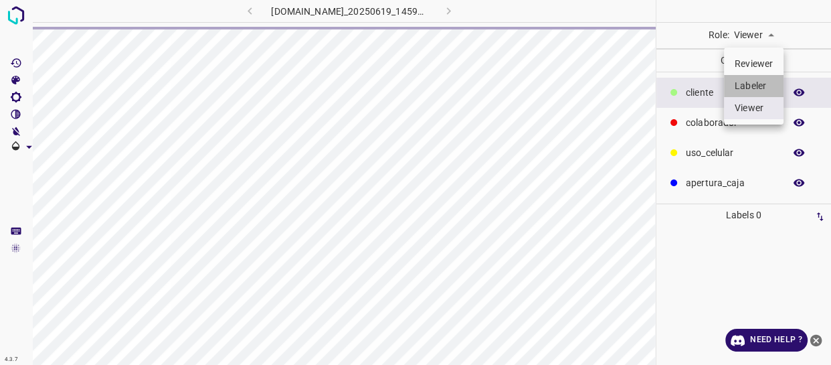
click at [757, 79] on li "Labeler" at bounding box center [754, 86] width 60 height 22
type input "labeler"
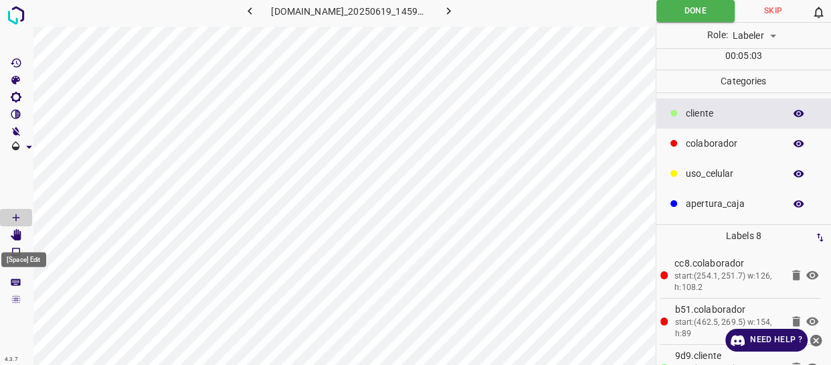
click at [19, 232] on icon "[Space] Edit" at bounding box center [16, 235] width 11 height 12
click at [710, 122] on div "​​cliente" at bounding box center [743, 113] width 175 height 30
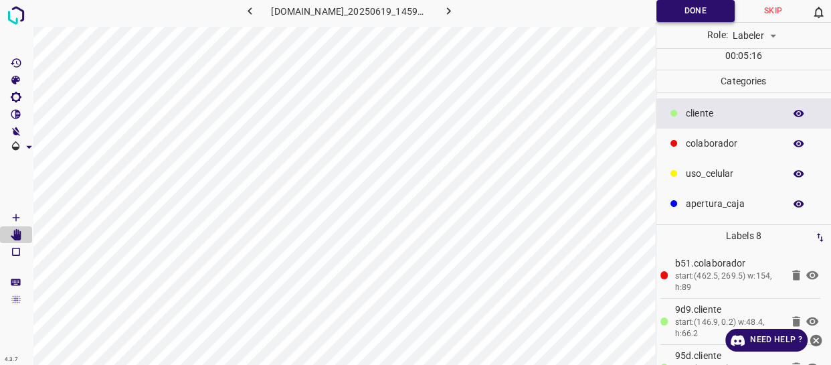
click at [697, 12] on button "Done" at bounding box center [695, 11] width 78 height 22
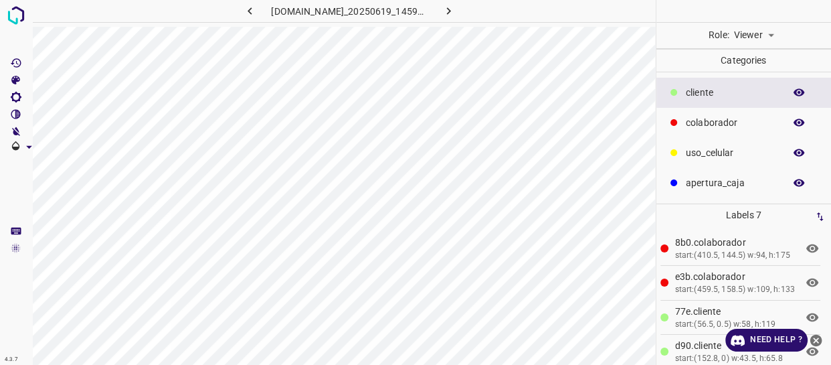
click at [764, 31] on body "4.3.7 [DOMAIN_NAME]_20250619_145911_000003840.jpg Role: Viewer viewer Categorie…" at bounding box center [415, 182] width 831 height 365
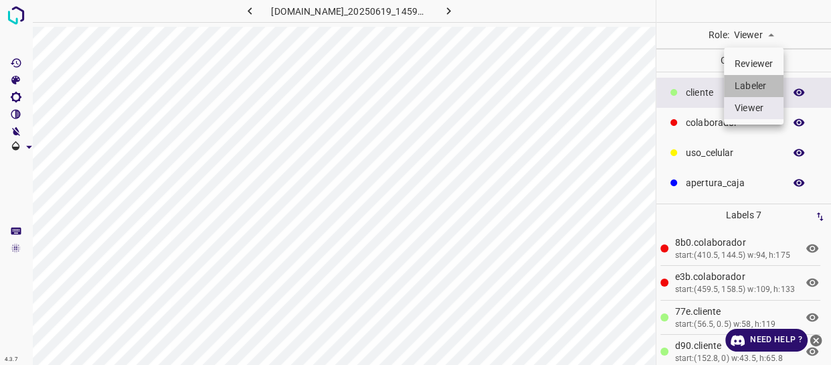
click at [741, 82] on li "Labeler" at bounding box center [754, 86] width 60 height 22
type input "labeler"
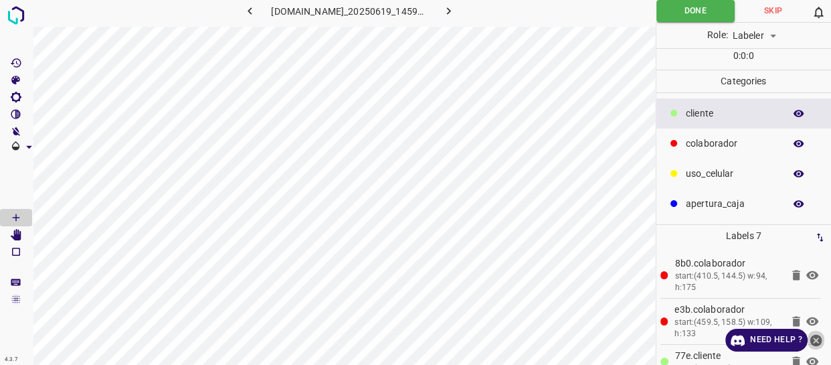
click at [813, 339] on icon "close-help" at bounding box center [816, 340] width 12 height 12
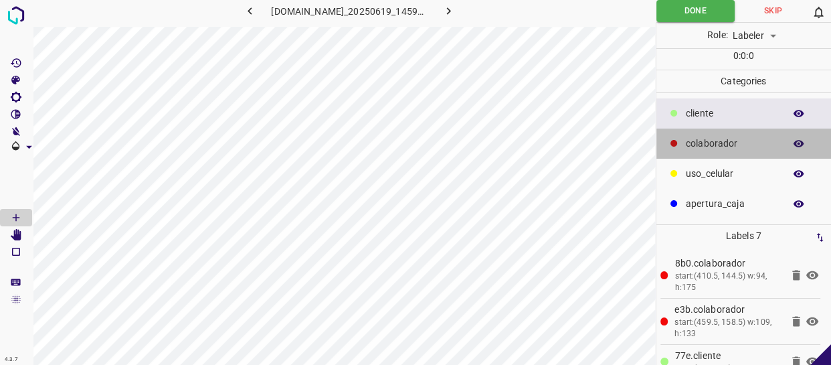
click at [723, 149] on p "colaborador" at bounding box center [732, 143] width 92 height 14
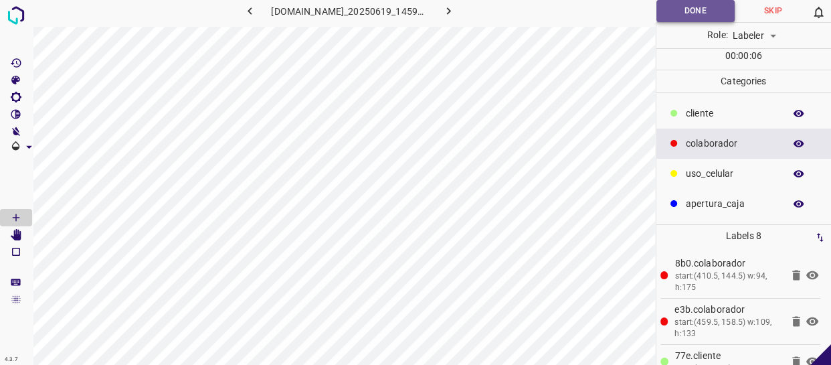
click at [676, 13] on button "Done" at bounding box center [695, 11] width 78 height 22
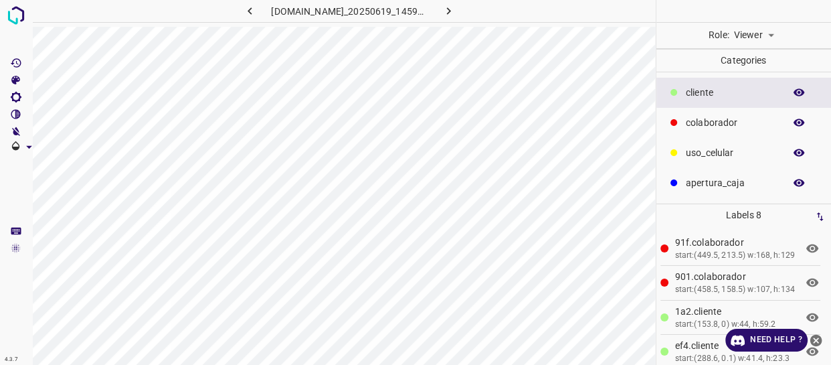
click at [761, 29] on body "4.3.7 [DOMAIN_NAME]_20250619_145911_000004110.jpg Role: Viewer viewer Categorie…" at bounding box center [415, 182] width 831 height 365
click at [748, 76] on li "Labeler" at bounding box center [754, 86] width 60 height 22
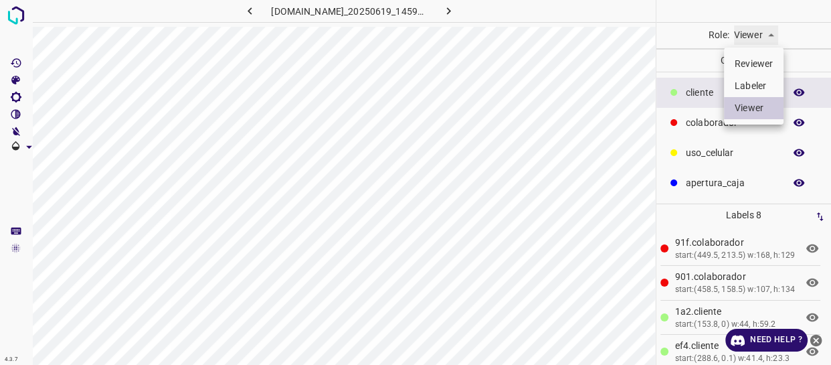
type input "labeler"
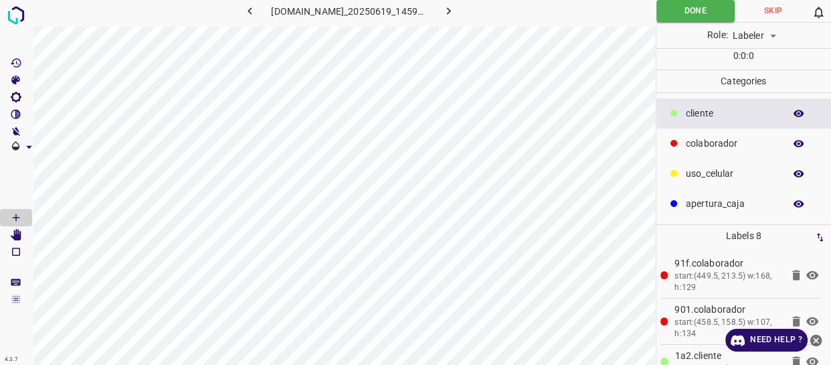
click at [711, 142] on p "colaborador" at bounding box center [732, 143] width 92 height 14
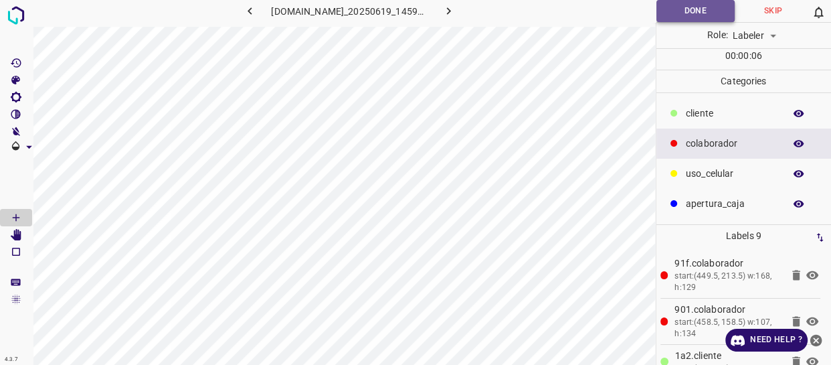
click at [694, 3] on button "Done" at bounding box center [695, 11] width 78 height 22
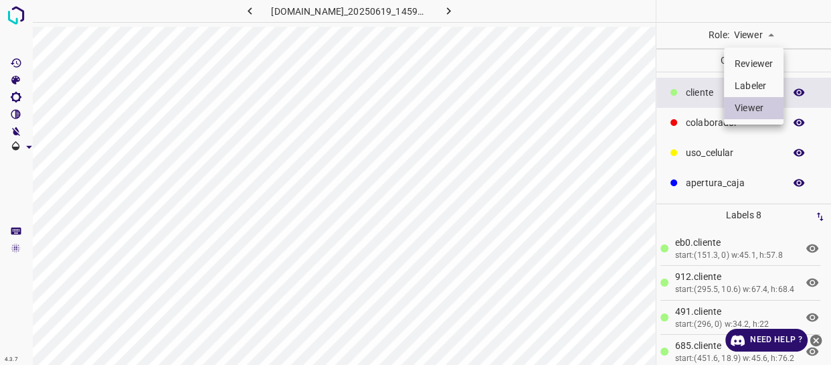
click at [761, 25] on body "4.3.7 [DOMAIN_NAME]_20250619_145911_000004410.jpg Role: Viewer viewer Categorie…" at bounding box center [415, 182] width 831 height 365
click at [753, 87] on li "Labeler" at bounding box center [754, 86] width 60 height 22
type input "labeler"
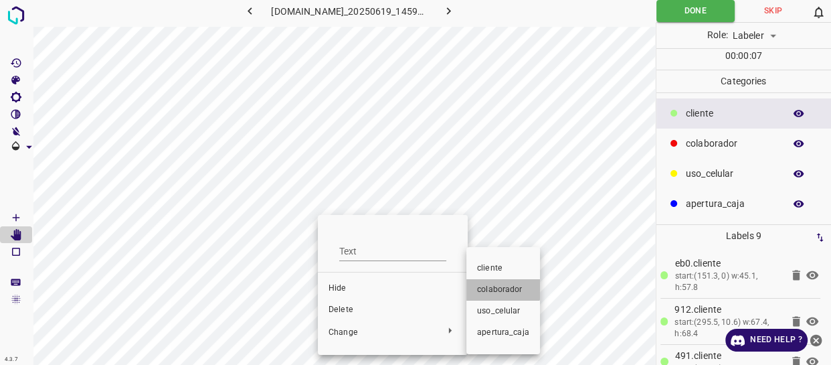
click at [501, 286] on span "colaborador" at bounding box center [503, 290] width 52 height 12
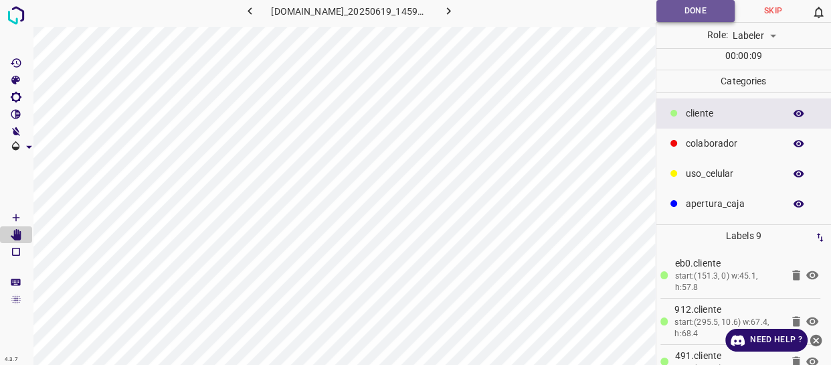
click at [699, 7] on button "Done" at bounding box center [695, 11] width 78 height 22
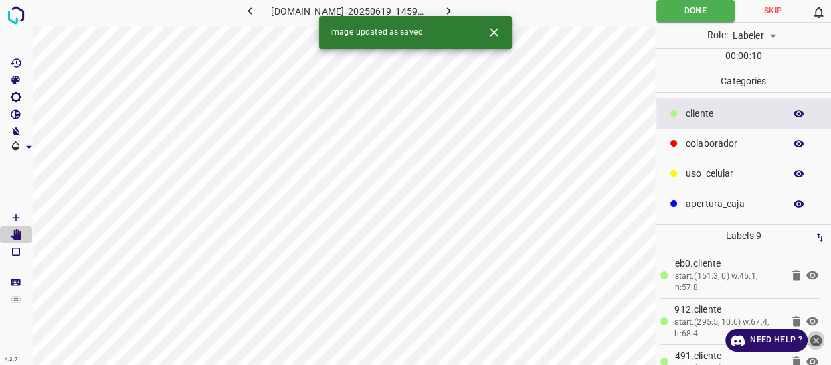
click at [818, 341] on icon "close-help" at bounding box center [816, 340] width 14 height 14
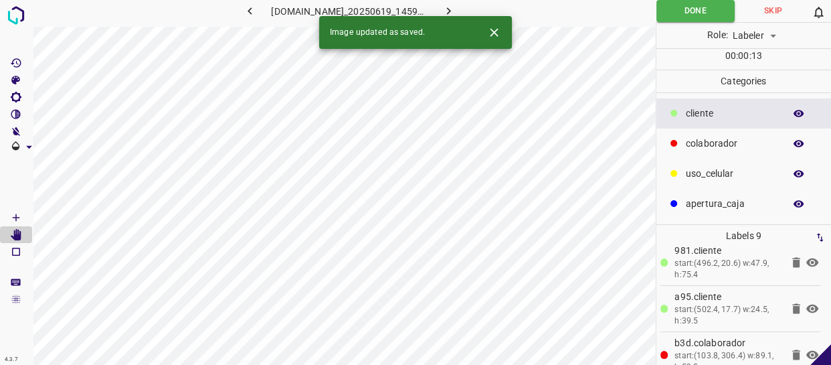
scroll to position [296, 0]
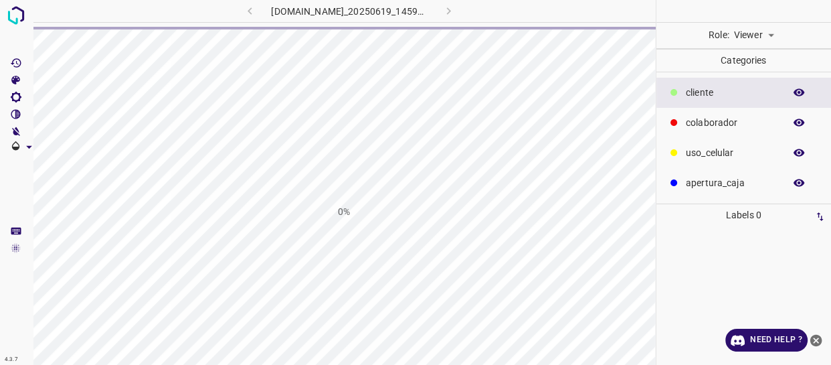
click at [773, 33] on body "4.3.7 [DOMAIN_NAME]_20250619_145911_000004680.jpg 0% Role: Viewer viewer Catego…" at bounding box center [415, 182] width 831 height 365
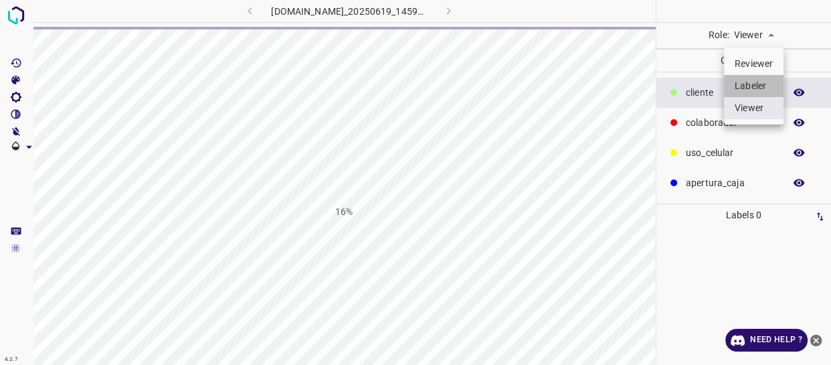
click at [742, 80] on li "Labeler" at bounding box center [754, 86] width 60 height 22
type input "labeler"
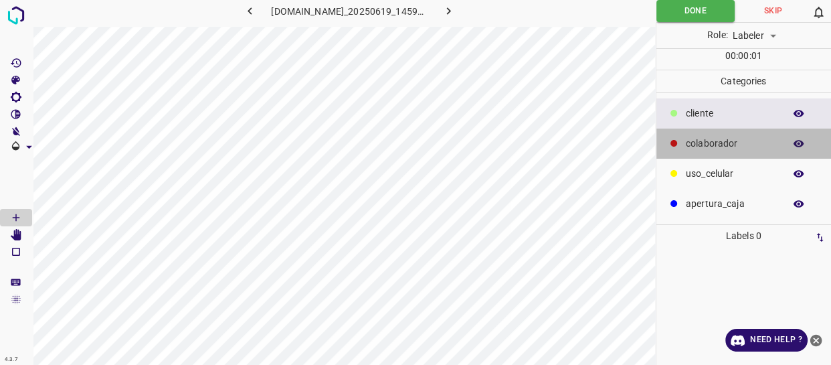
drag, startPoint x: 692, startPoint y: 138, endPoint x: 684, endPoint y: 138, distance: 7.4
click at [692, 138] on p "colaborador" at bounding box center [732, 143] width 92 height 14
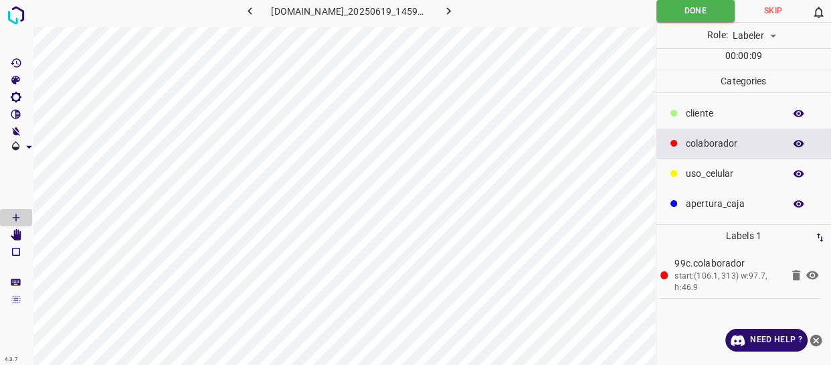
click at [799, 274] on icon at bounding box center [796, 275] width 8 height 10
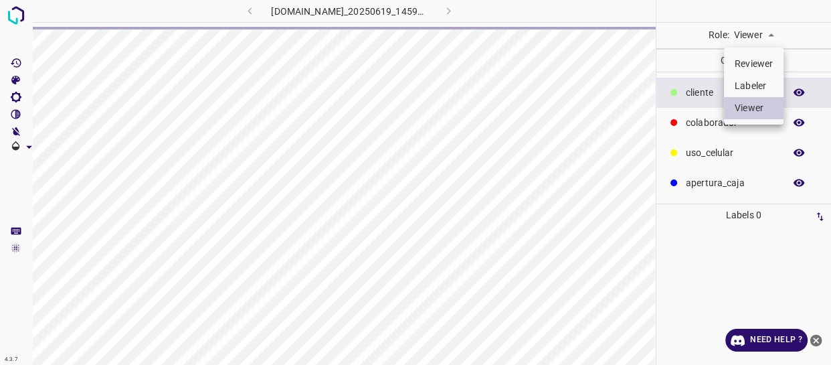
click at [765, 33] on body "4.3.7 [DOMAIN_NAME]_20250619_145911_000004680.jpg Role: Viewer viewer Categorie…" at bounding box center [415, 182] width 831 height 365
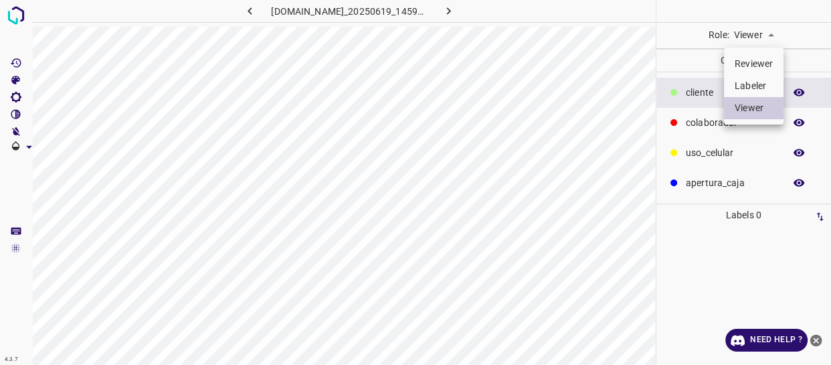
click at [753, 82] on li "Labeler" at bounding box center [754, 86] width 60 height 22
type input "labeler"
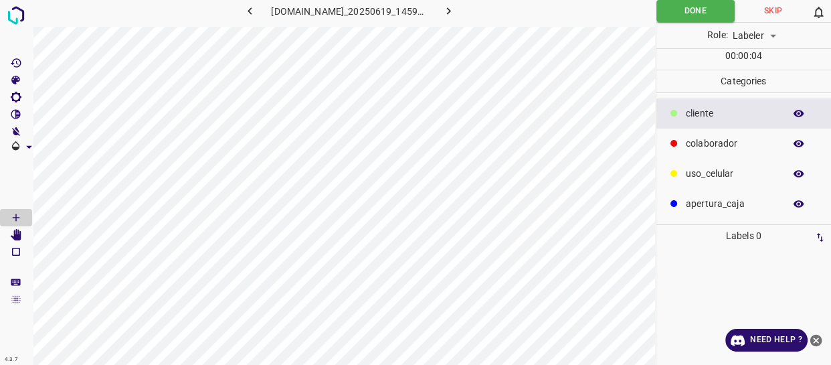
drag, startPoint x: 753, startPoint y: 145, endPoint x: 744, endPoint y: 145, distance: 8.7
click at [751, 145] on p "colaborador" at bounding box center [732, 143] width 92 height 14
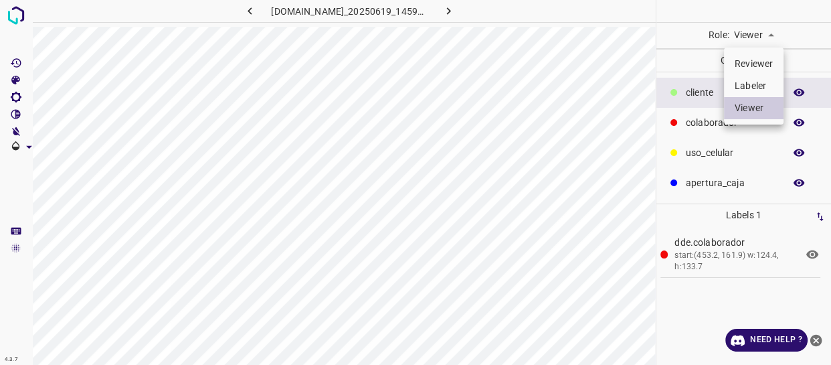
click at [756, 33] on body "4.3.7 [DOMAIN_NAME]_20250619_145911_000004680.jpg Role: Viewer viewer Categorie…" at bounding box center [415, 182] width 831 height 365
click at [733, 78] on li "Labeler" at bounding box center [754, 86] width 60 height 22
type input "labeler"
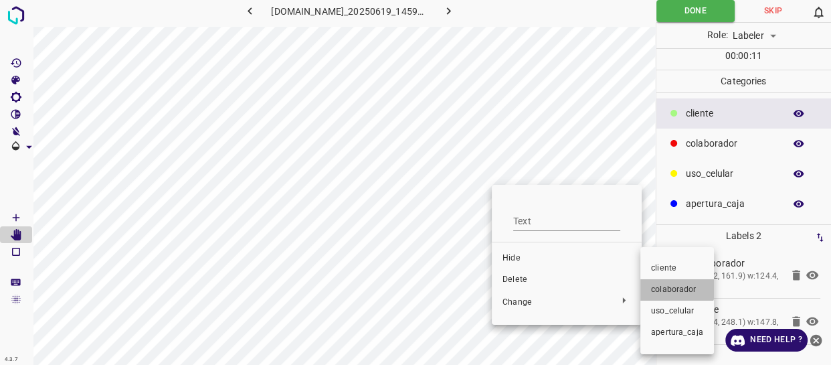
click at [658, 281] on li "colaborador" at bounding box center [677, 289] width 74 height 21
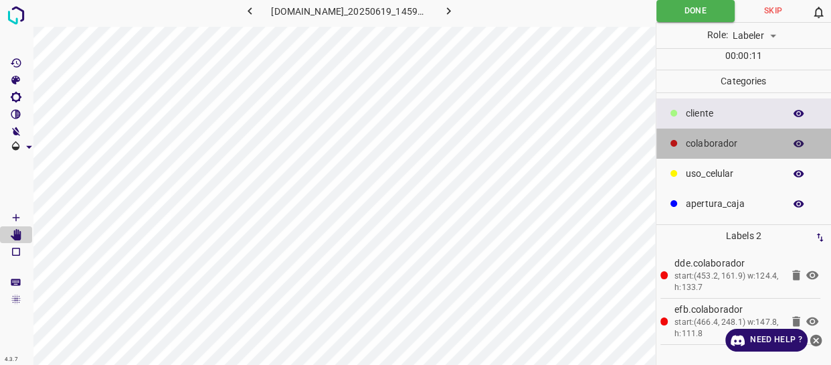
click at [705, 144] on p "colaborador" at bounding box center [732, 143] width 92 height 14
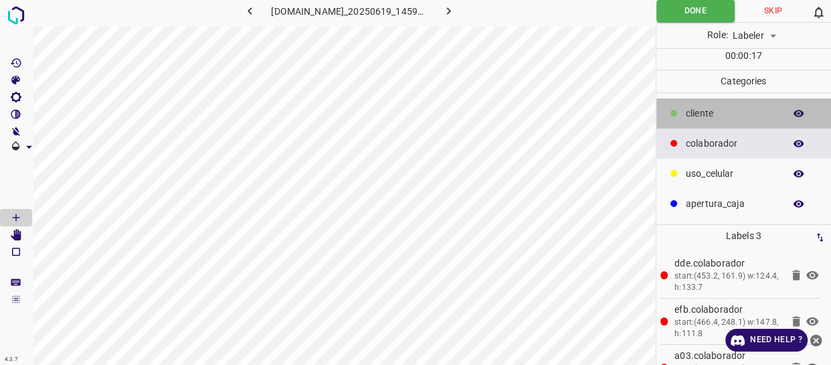
click at [731, 120] on div "​​cliente" at bounding box center [743, 113] width 175 height 30
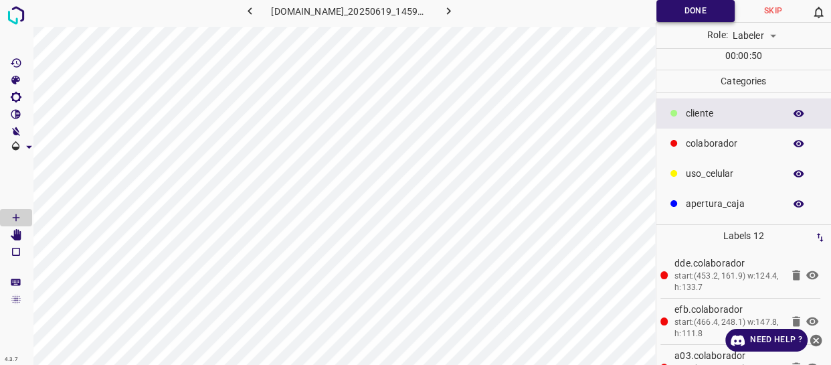
click at [700, 13] on button "Done" at bounding box center [695, 11] width 78 height 22
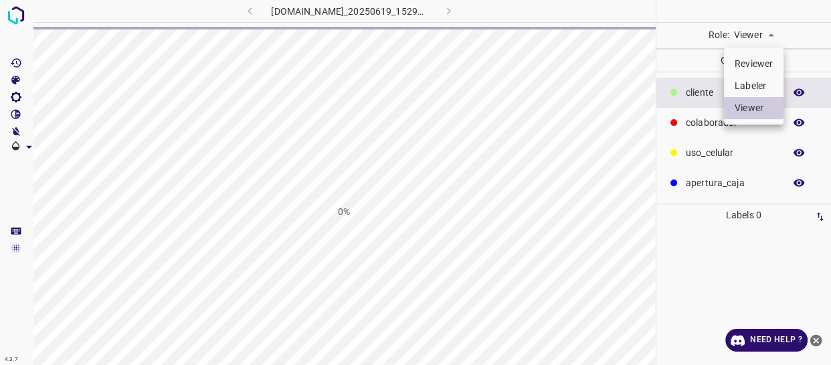
click at [745, 84] on li "Labeler" at bounding box center [754, 86] width 60 height 22
type input "labeler"
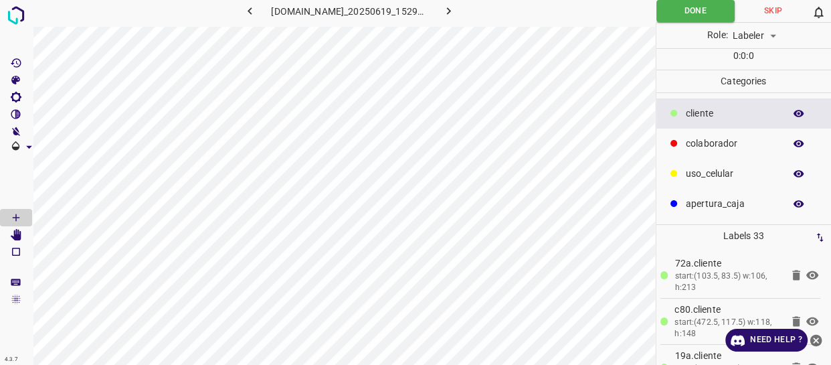
click at [819, 339] on icon "close-help" at bounding box center [816, 340] width 12 height 12
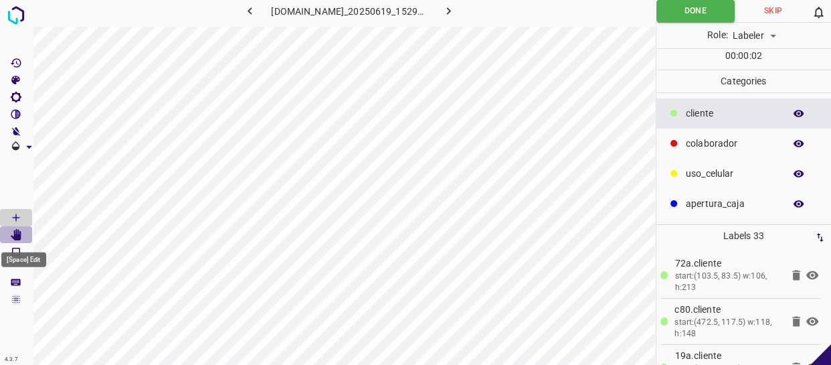
click at [19, 237] on icon "[Space] Edit" at bounding box center [16, 235] width 11 height 12
drag, startPoint x: 729, startPoint y: 162, endPoint x: 666, endPoint y: 163, distance: 63.6
click at [723, 163] on div "uso_celular" at bounding box center [743, 174] width 175 height 30
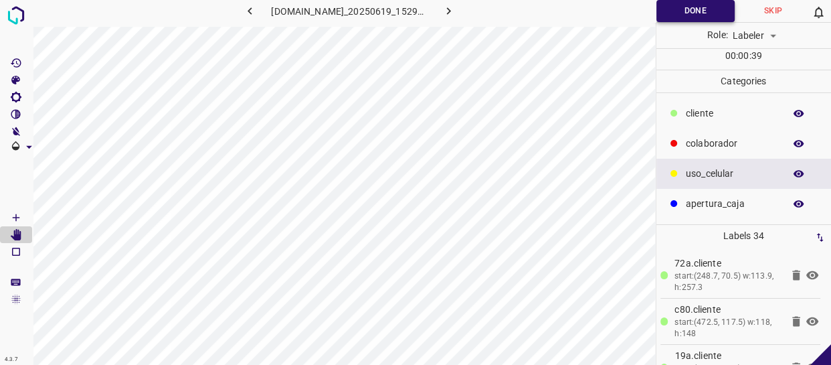
click at [692, 3] on button "Done" at bounding box center [695, 11] width 78 height 22
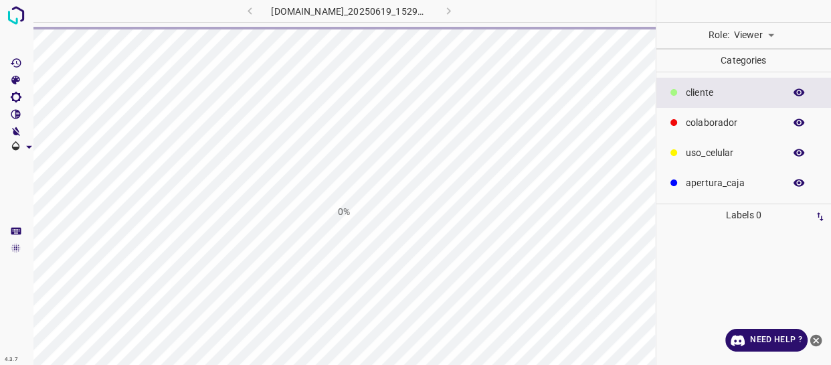
click at [765, 29] on body "4.3.7 844-tb-galerias-atizapan.ddns.net_20250619_152904_000005820.jpg 0% Role: …" at bounding box center [415, 182] width 831 height 365
click at [750, 85] on li "Labeler" at bounding box center [754, 86] width 60 height 22
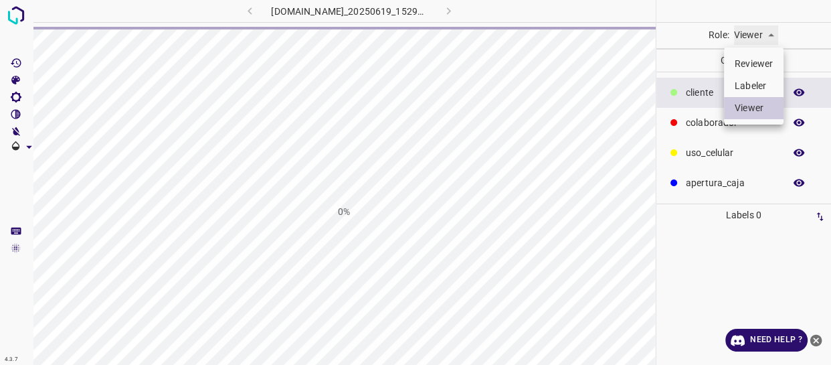
type input "labeler"
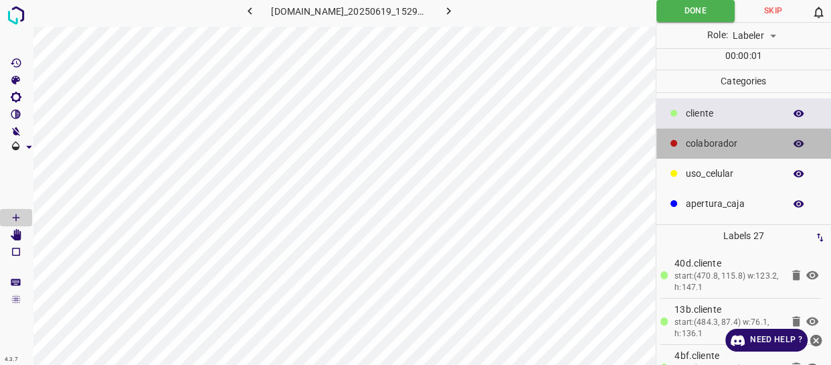
click at [735, 136] on p "colaborador" at bounding box center [732, 143] width 92 height 14
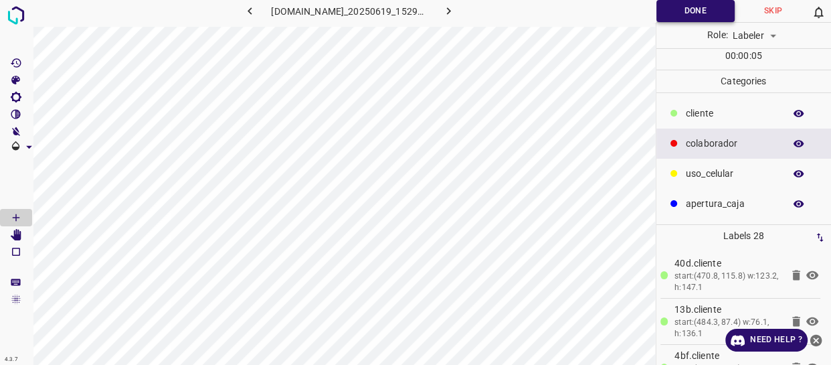
click at [665, 18] on button "Done" at bounding box center [695, 11] width 78 height 22
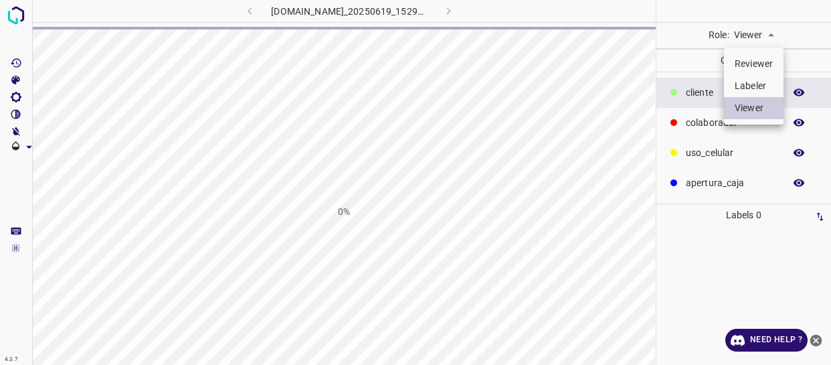
click at [757, 33] on body "4.3.7 [DOMAIN_NAME]_20250619_152912_000004860.jpg 0% Role: Viewer viewer Catego…" at bounding box center [415, 182] width 831 height 365
click at [744, 84] on li "Labeler" at bounding box center [754, 86] width 60 height 22
type input "labeler"
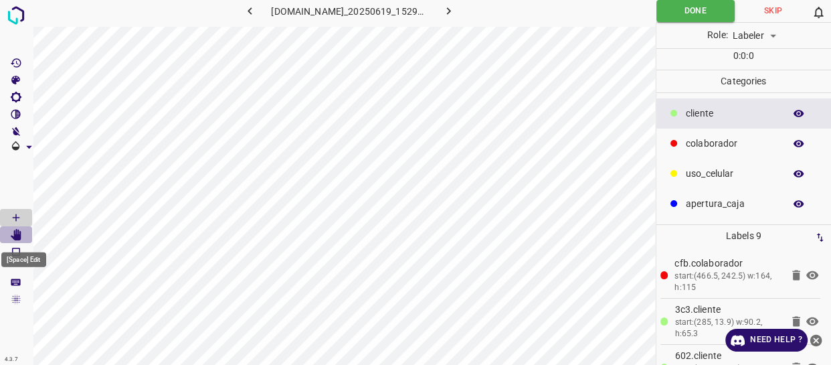
click at [11, 237] on icon "[Space] Edit" at bounding box center [16, 235] width 12 height 12
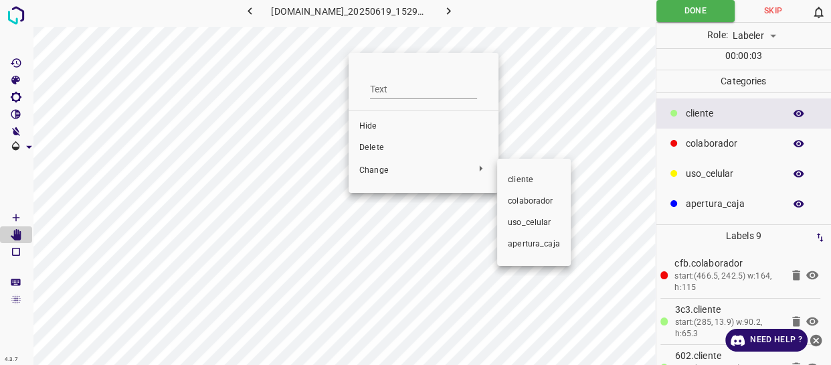
click span "​​cliente"
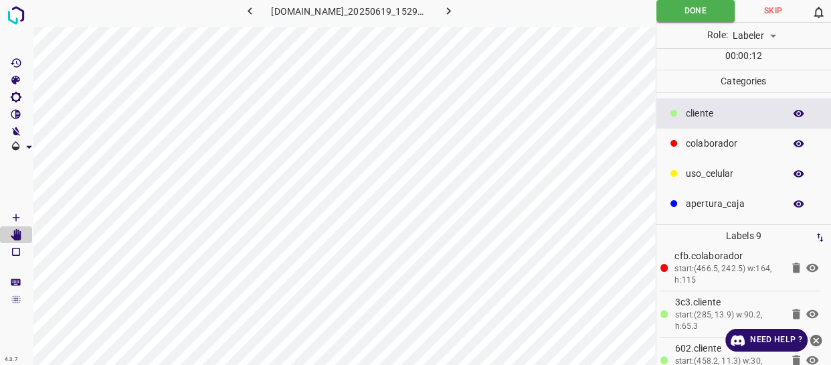
scroll to position [3, 0]
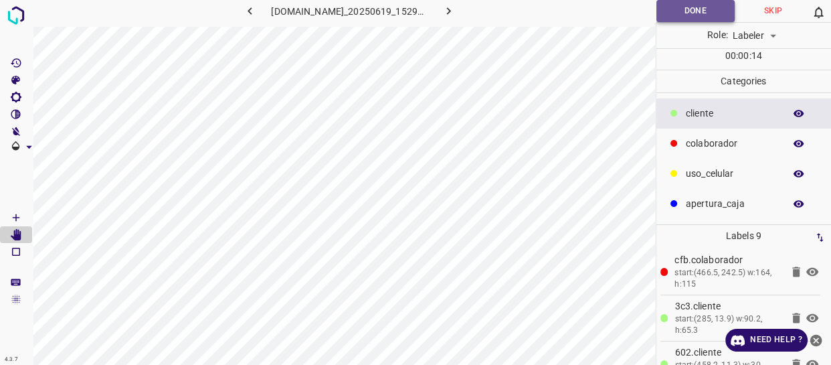
click button "Done"
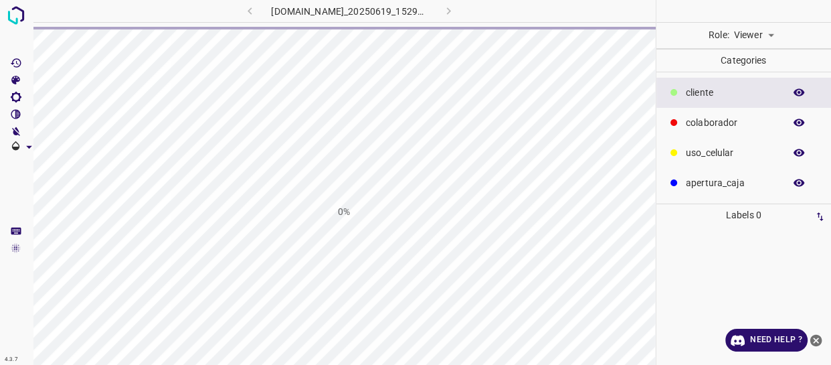
click at [752, 39] on body "4.3.7 [DOMAIN_NAME]_20250619_152912_000005340.jpg 0% Role: Viewer viewer Catego…" at bounding box center [415, 182] width 831 height 365
click at [763, 88] on li "Labeler" at bounding box center [754, 86] width 60 height 22
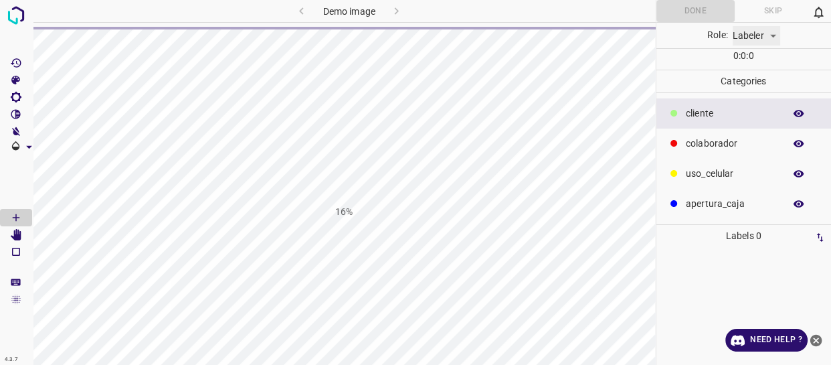
type input "labeler"
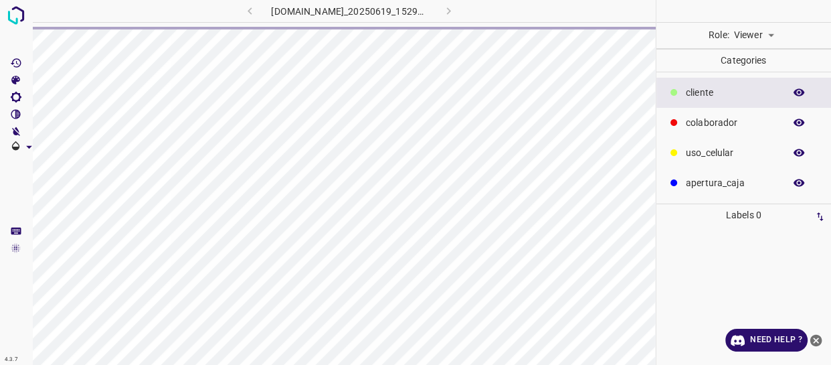
click at [818, 341] on icon "close-help" at bounding box center [816, 340] width 14 height 14
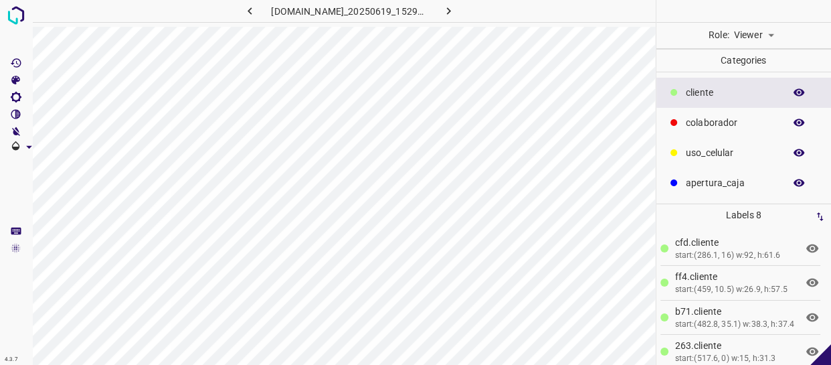
click at [758, 33] on body "4.3.7 [DOMAIN_NAME]_20250619_152912_000005340.jpg Role: Viewer viewer Categorie…" at bounding box center [415, 182] width 831 height 365
click at [758, 83] on li "Labeler" at bounding box center [754, 86] width 60 height 22
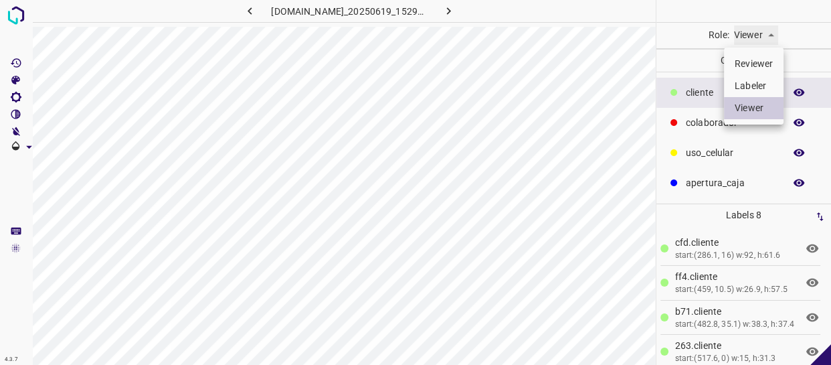
type input "labeler"
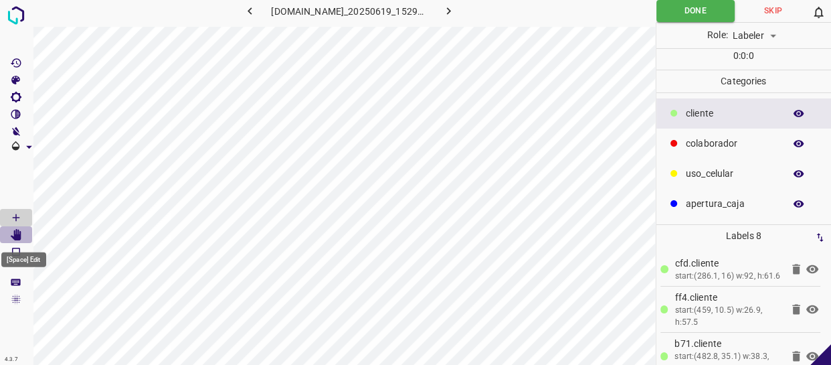
click at [21, 235] on icon "[Space] Edit" at bounding box center [16, 235] width 11 height 12
click at [710, 117] on p "​​cliente" at bounding box center [732, 113] width 92 height 14
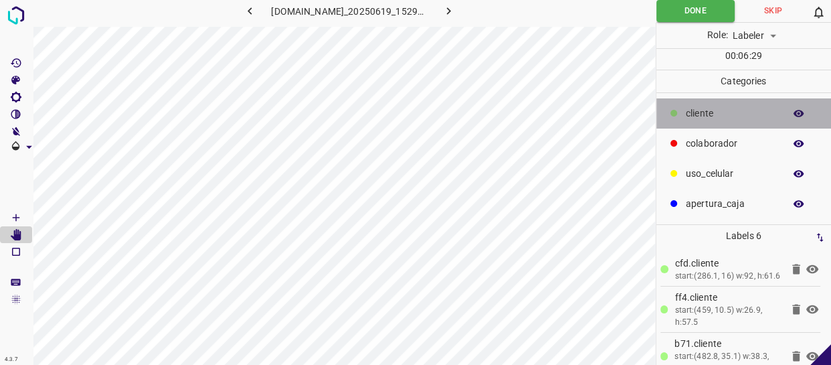
drag, startPoint x: 696, startPoint y: 111, endPoint x: 664, endPoint y: 126, distance: 35.0
click at [695, 113] on p "​​cliente" at bounding box center [732, 113] width 92 height 14
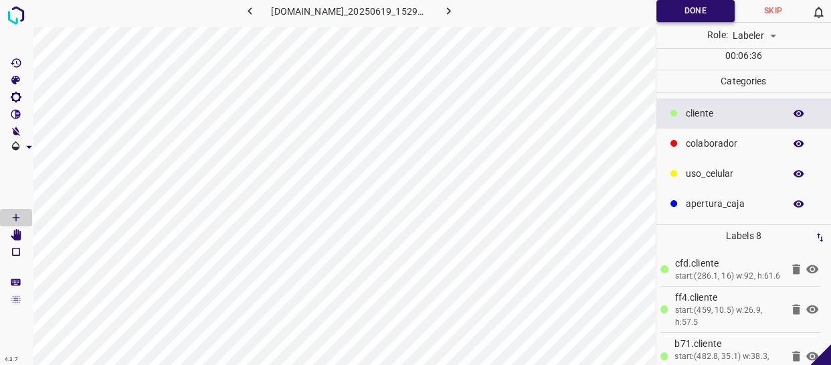
click at [668, 16] on button "Done" at bounding box center [695, 11] width 78 height 22
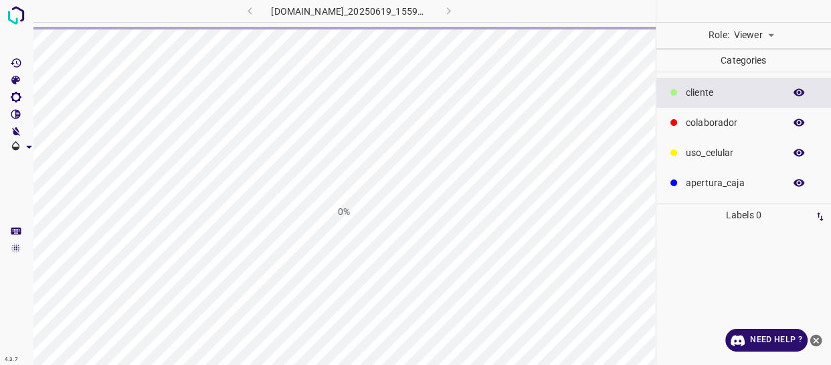
click at [766, 39] on body "4.3.7 [DOMAIN_NAME]_20250619_155912_000002370.jpg 0% Role: Viewer viewer Catego…" at bounding box center [415, 182] width 831 height 365
click at [749, 90] on li "Labeler" at bounding box center [754, 86] width 60 height 22
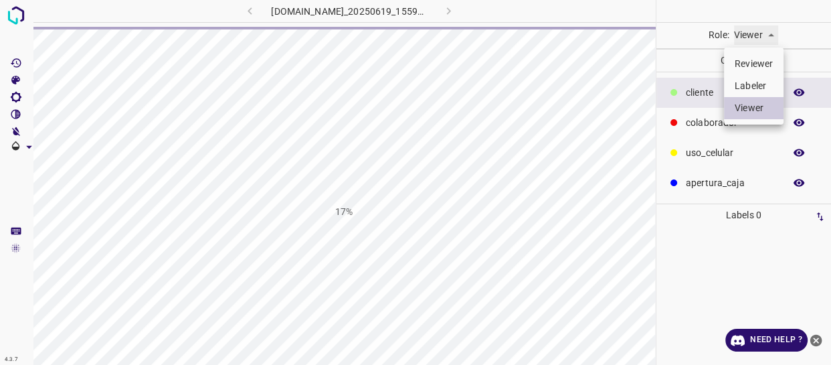
type input "labeler"
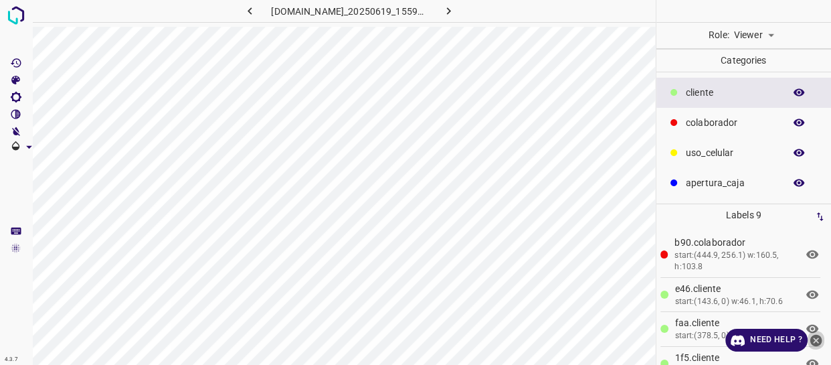
click at [816, 341] on icon "close-help" at bounding box center [816, 340] width 12 height 12
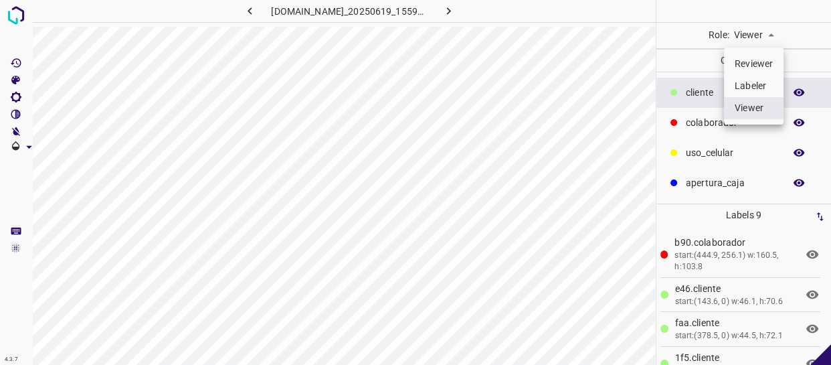
click at [757, 33] on body "4.3.7 [DOMAIN_NAME]_20250619_155912_000002370.jpg Role: Viewer viewer Categorie…" at bounding box center [415, 182] width 831 height 365
click at [748, 87] on li "Labeler" at bounding box center [754, 86] width 60 height 22
type input "labeler"
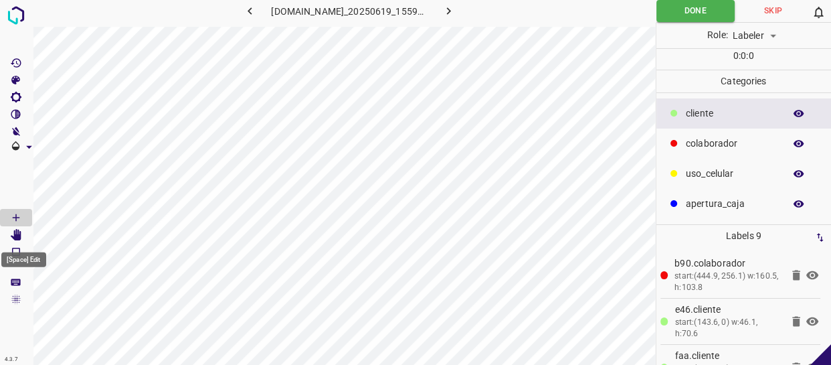
click at [17, 238] on icon "[Space] Edit" at bounding box center [16, 235] width 11 height 12
drag, startPoint x: 712, startPoint y: 110, endPoint x: 660, endPoint y: 119, distance: 52.4
click at [710, 110] on p "​​cliente" at bounding box center [732, 113] width 92 height 14
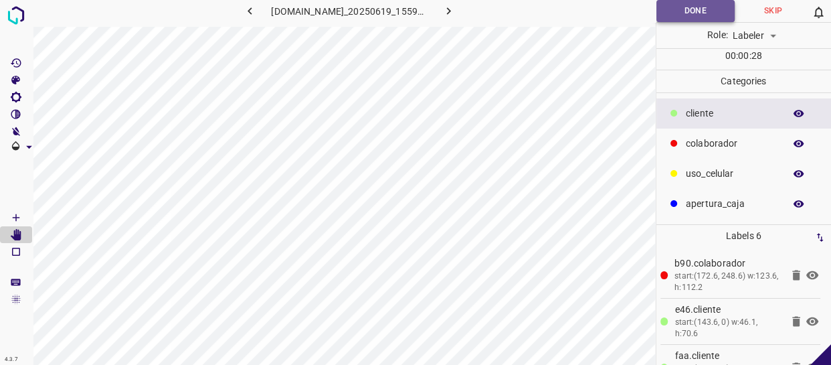
click at [706, 5] on button "Done" at bounding box center [695, 11] width 78 height 22
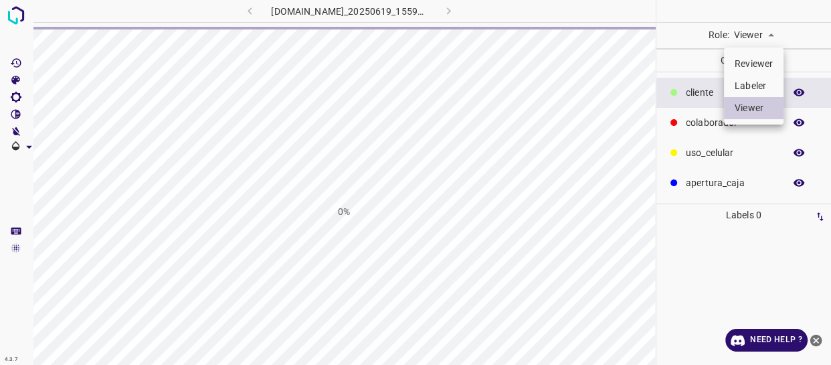
click at [755, 85] on li "Labeler" at bounding box center [754, 86] width 60 height 22
type input "labeler"
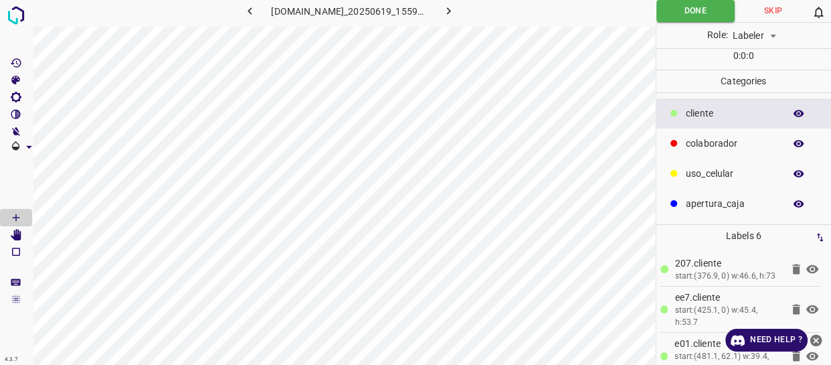
click at [719, 140] on p "colaborador" at bounding box center [732, 143] width 92 height 14
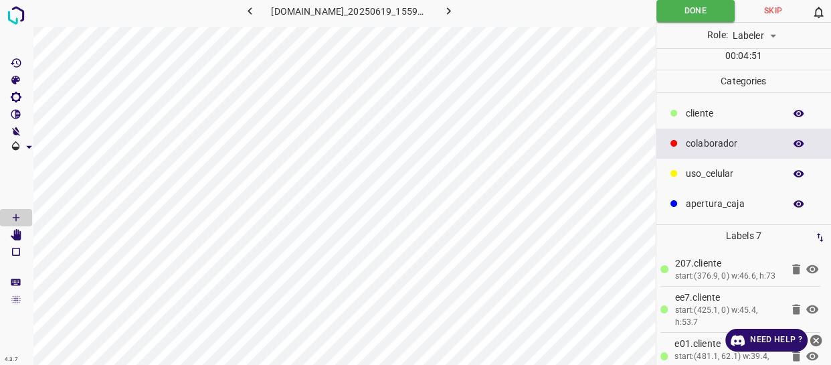
click at [810, 336] on icon "close-help" at bounding box center [816, 340] width 14 height 14
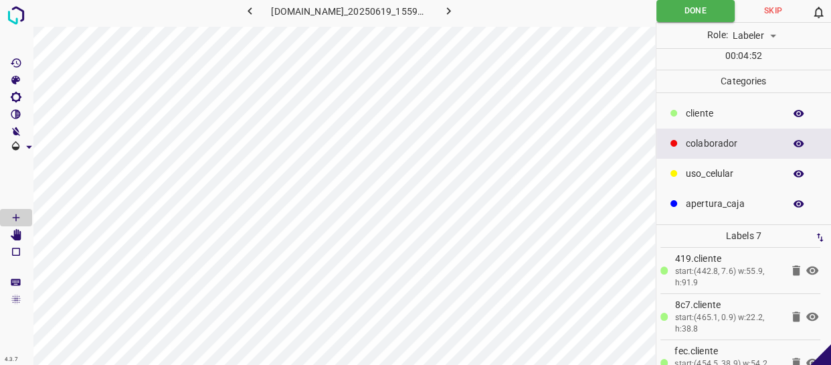
scroll to position [215, 0]
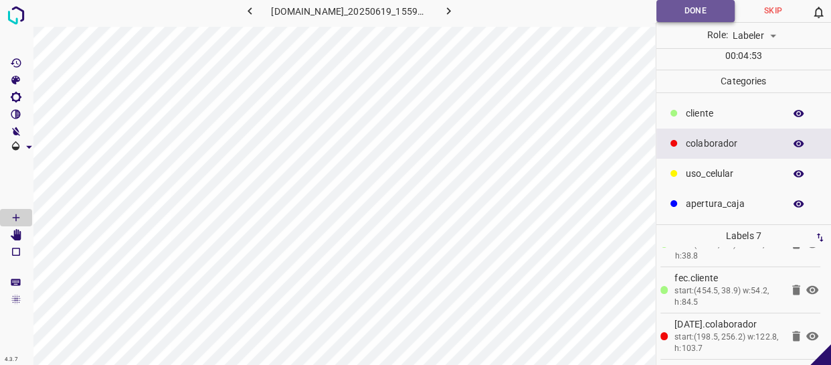
click at [697, 9] on button "Done" at bounding box center [695, 11] width 78 height 22
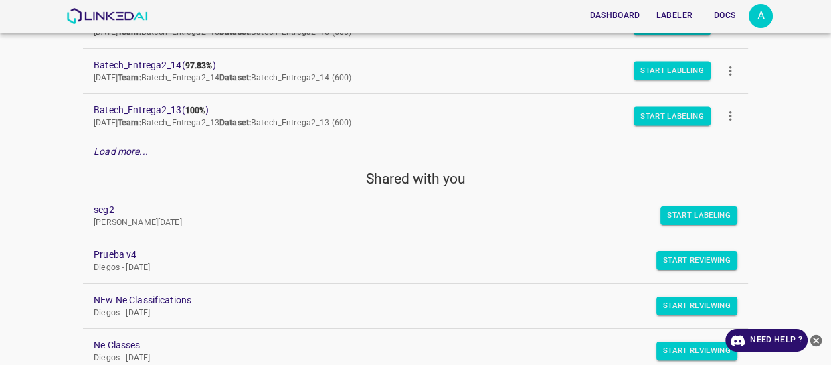
scroll to position [1810, 0]
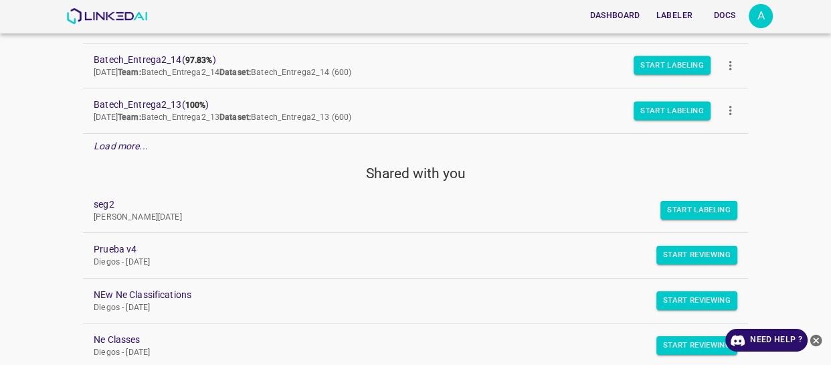
click at [132, 143] on em "Load more..." at bounding box center [121, 145] width 54 height 11
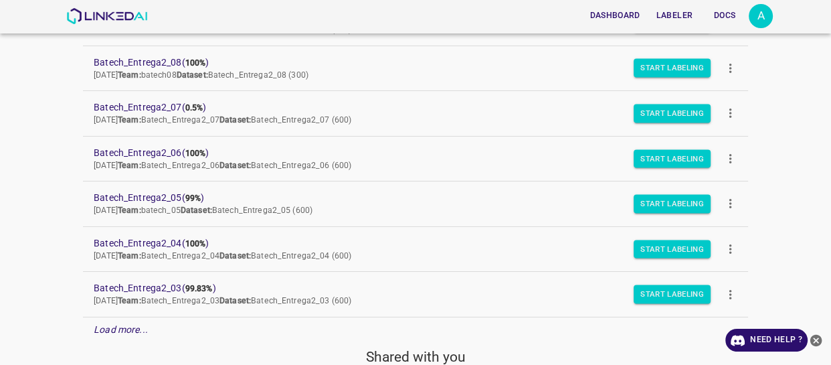
scroll to position [2114, 0]
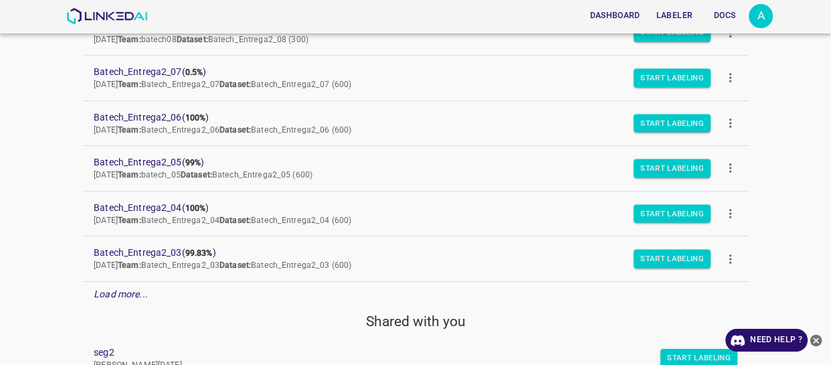
click at [128, 296] on div "Load more..." at bounding box center [415, 294] width 665 height 25
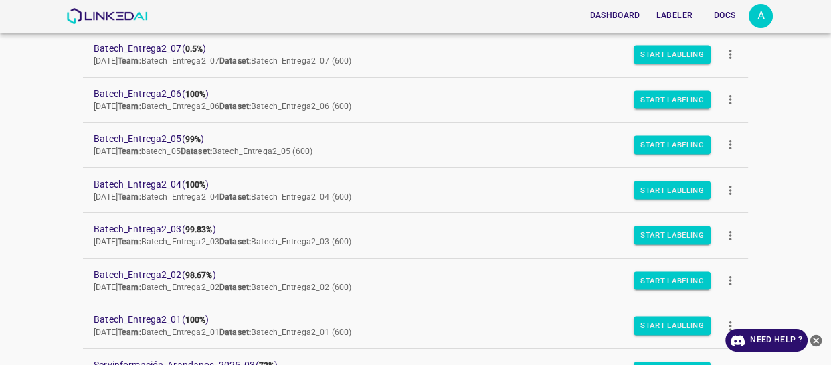
scroll to position [2175, 0]
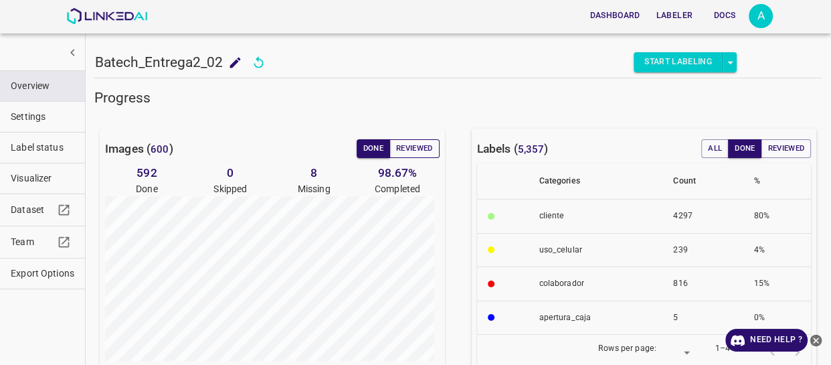
click at [408, 157] on button "Reviewed" at bounding box center [414, 148] width 50 height 19
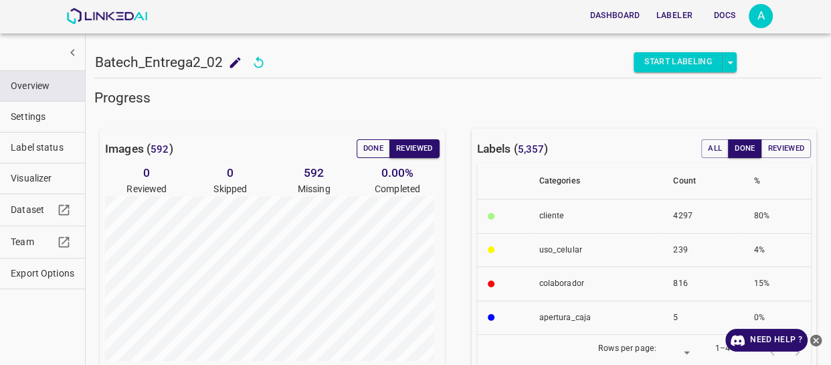
click at [365, 148] on button "Done" at bounding box center [373, 148] width 33 height 19
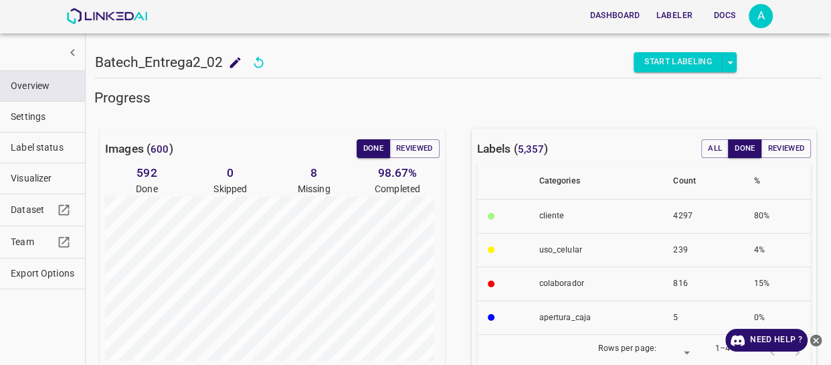
click at [41, 183] on span "Visualizer" at bounding box center [43, 178] width 64 height 14
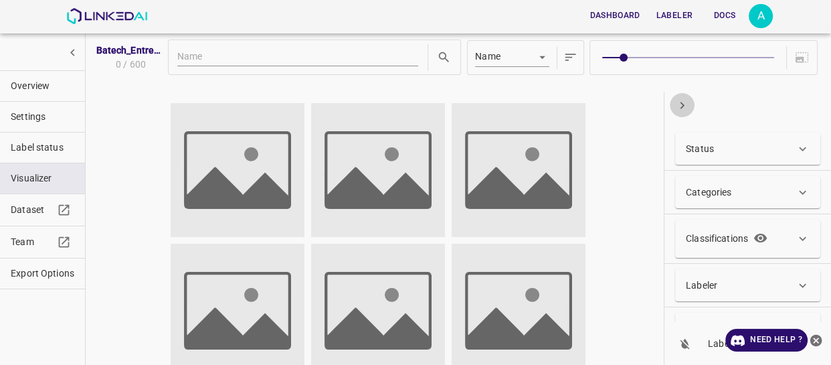
drag, startPoint x: 670, startPoint y: 104, endPoint x: 681, endPoint y: 114, distance: 14.7
click at [672, 105] on button "button" at bounding box center [682, 105] width 25 height 25
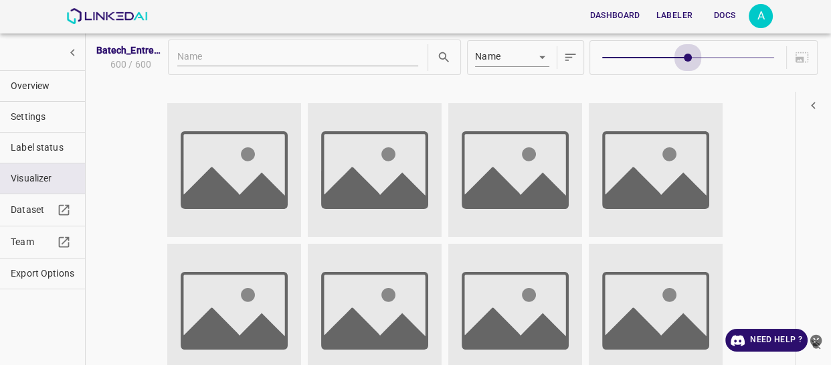
type input "9"
drag, startPoint x: 625, startPoint y: 58, endPoint x: 768, endPoint y: 65, distance: 143.3
click at [770, 62] on span at bounding box center [774, 58] width 8 height 8
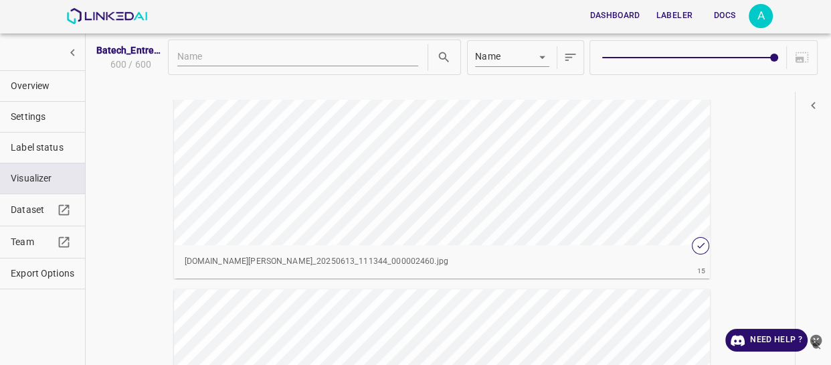
scroll to position [5108, 0]
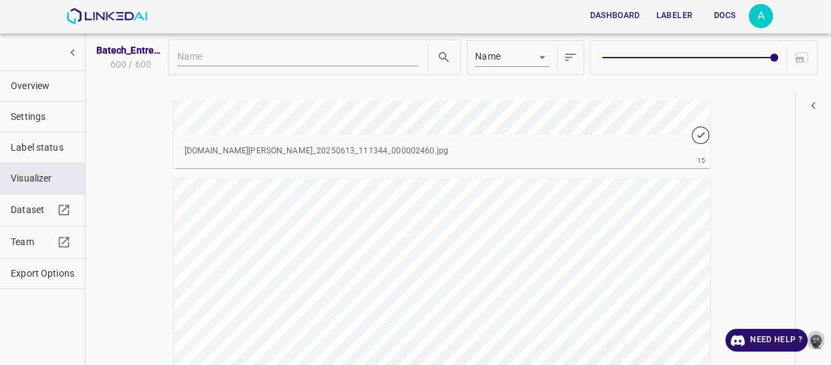
click at [816, 341] on icon "close-help" at bounding box center [816, 340] width 12 height 12
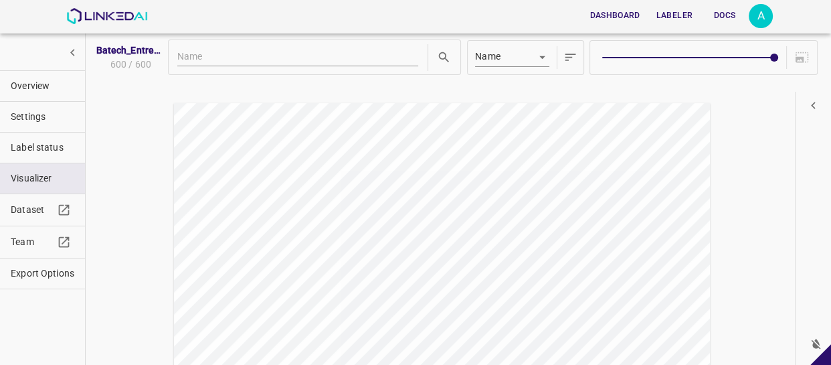
scroll to position [41387, 0]
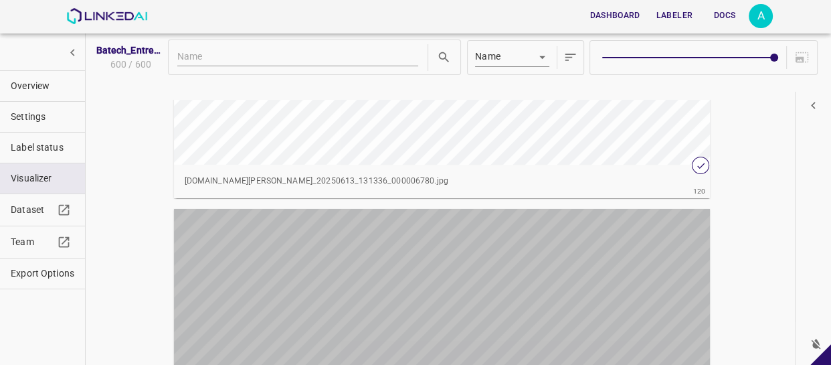
click at [559, 262] on div "button" at bounding box center [374, 360] width 401 height 302
click at [558, 262] on div "button" at bounding box center [374, 360] width 401 height 302
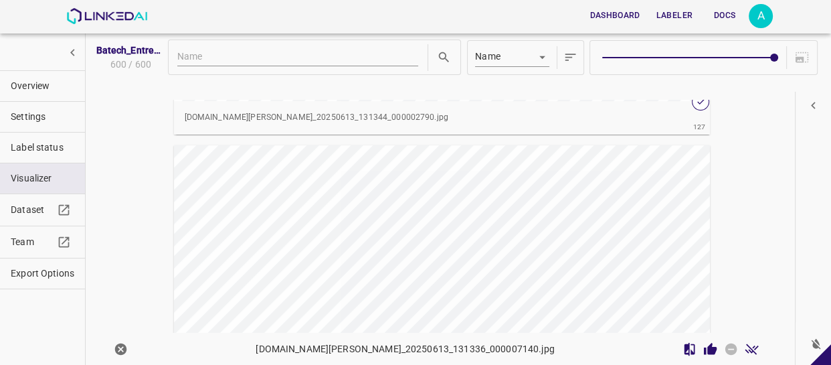
scroll to position [43941, 0]
click at [486, 190] on div "button" at bounding box center [374, 231] width 401 height 302
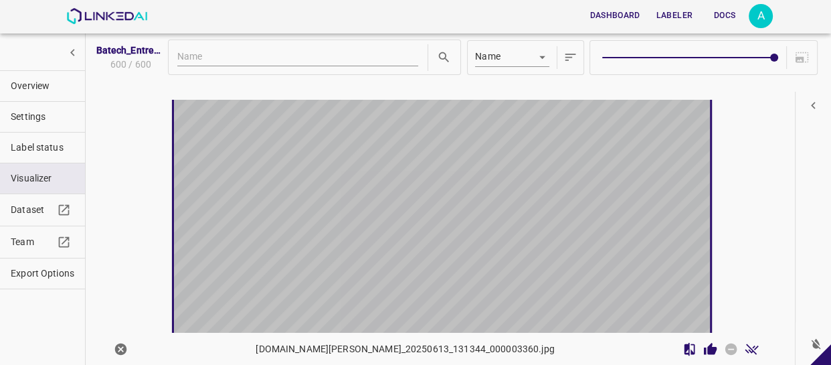
click at [486, 190] on div "button" at bounding box center [374, 229] width 401 height 302
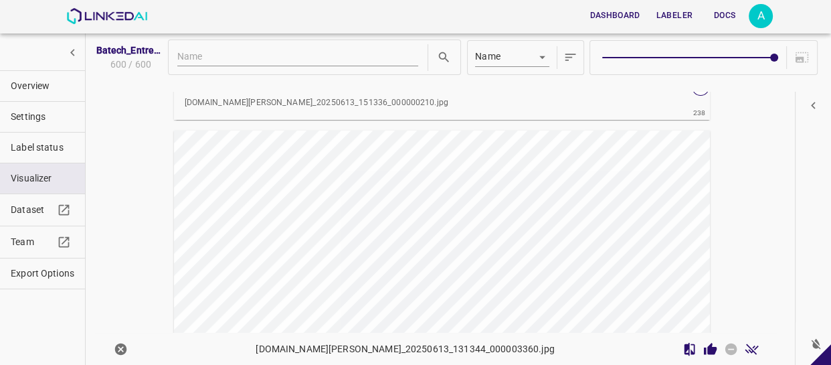
scroll to position [82234, 0]
click at [561, 203] on div "button" at bounding box center [374, 261] width 401 height 302
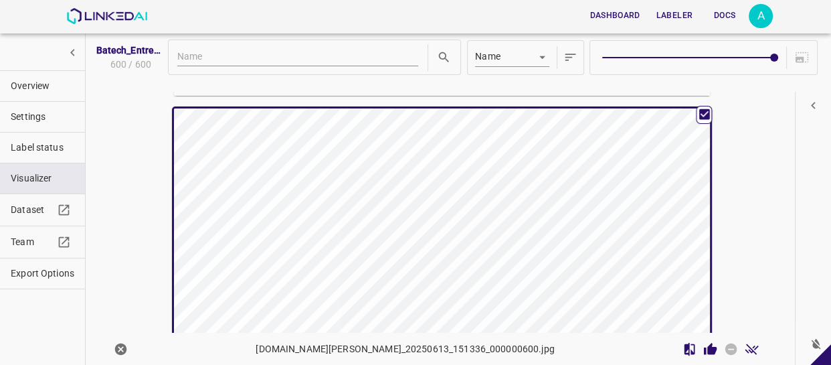
scroll to position [82231, 0]
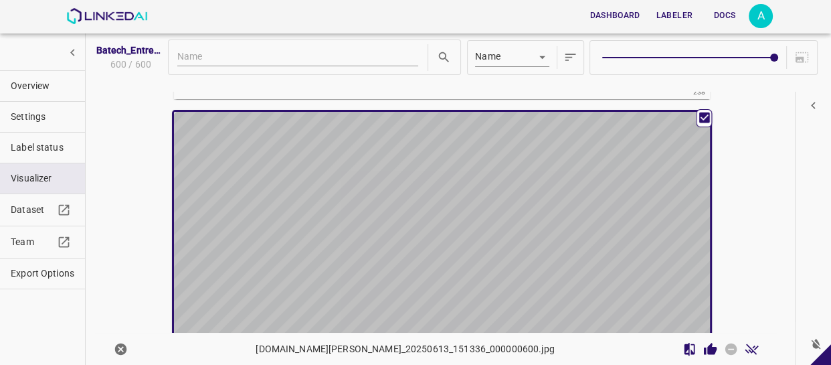
click at [539, 209] on div "button" at bounding box center [374, 263] width 401 height 302
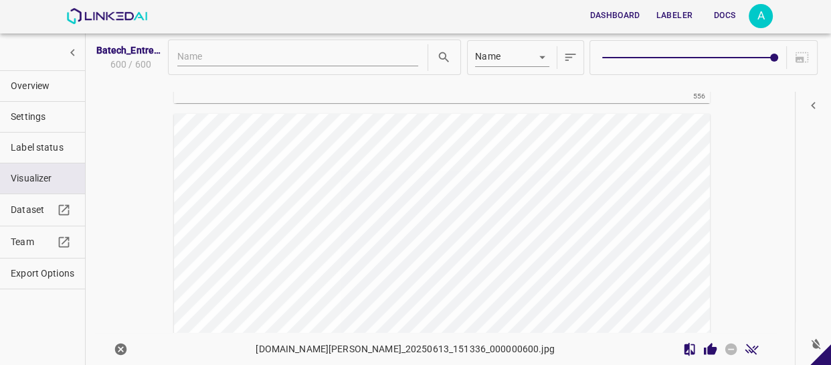
scroll to position [70968, 0]
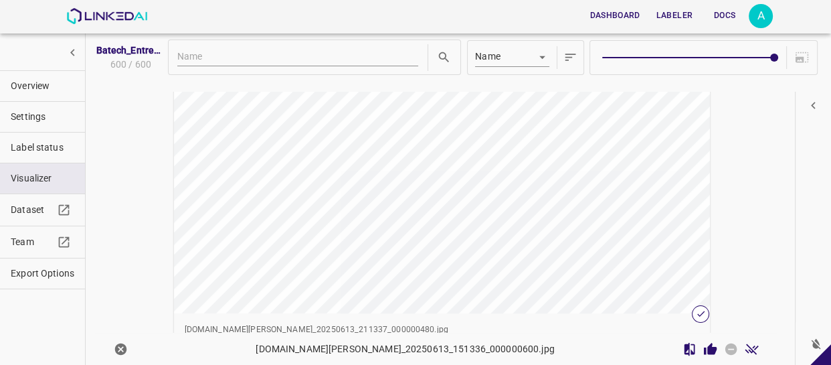
click at [453, 147] on div "button" at bounding box center [374, 162] width 401 height 302
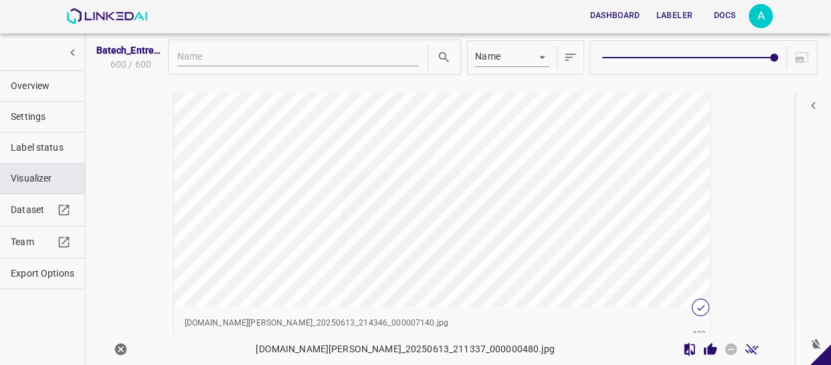
scroll to position [86205, 0]
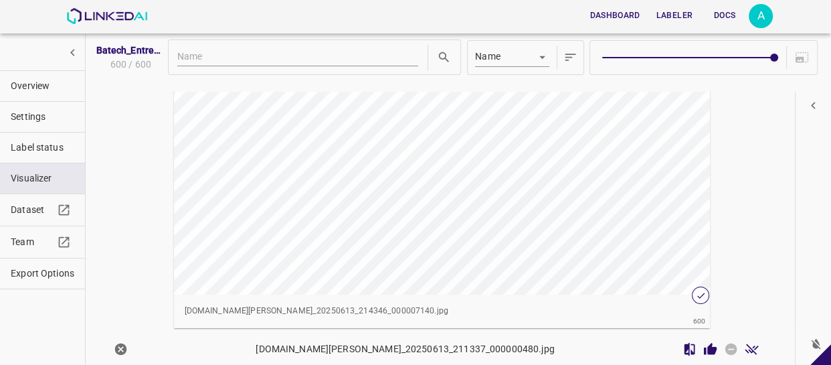
click at [27, 91] on span "Overview" at bounding box center [43, 86] width 64 height 14
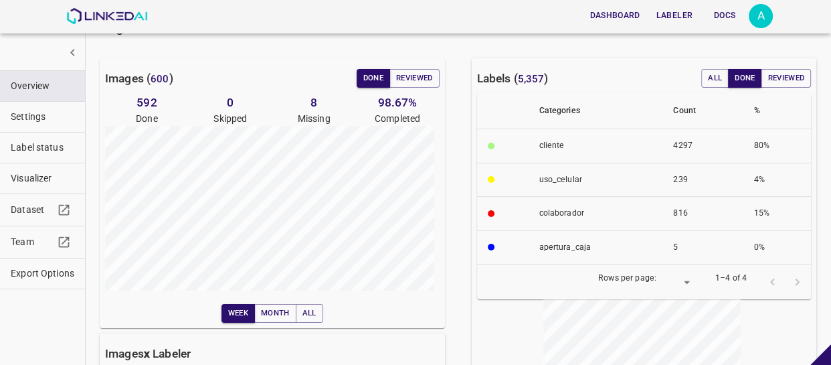
scroll to position [0, 0]
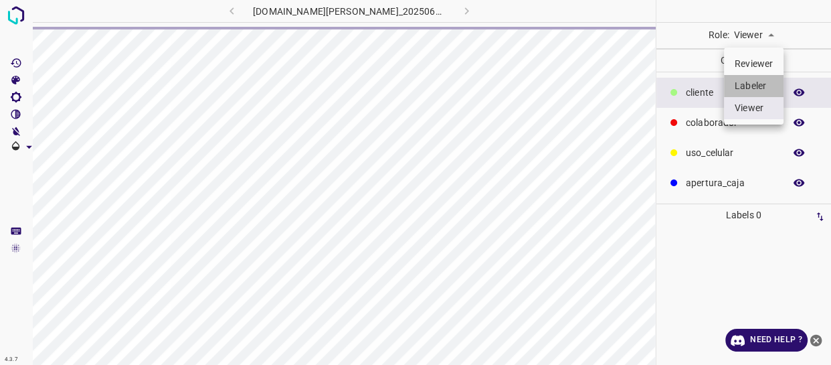
click at [754, 84] on li "Labeler" at bounding box center [754, 86] width 60 height 22
type input "labeler"
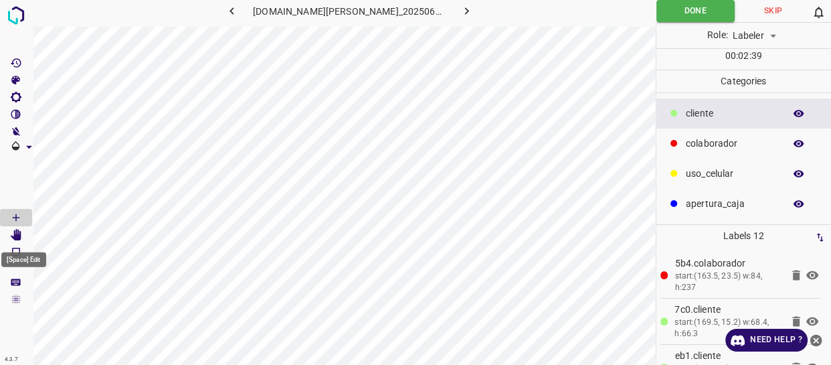
click at [21, 233] on icon "[Space] Edit" at bounding box center [16, 235] width 12 height 12
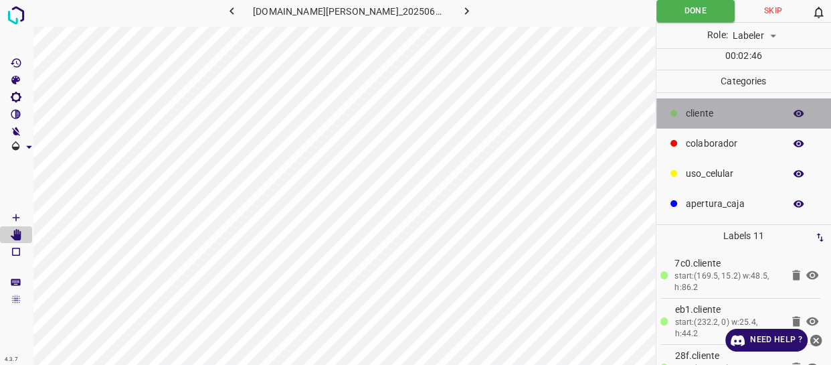
drag, startPoint x: 736, startPoint y: 116, endPoint x: 678, endPoint y: 119, distance: 58.3
click at [735, 116] on p "​​cliente" at bounding box center [732, 113] width 92 height 14
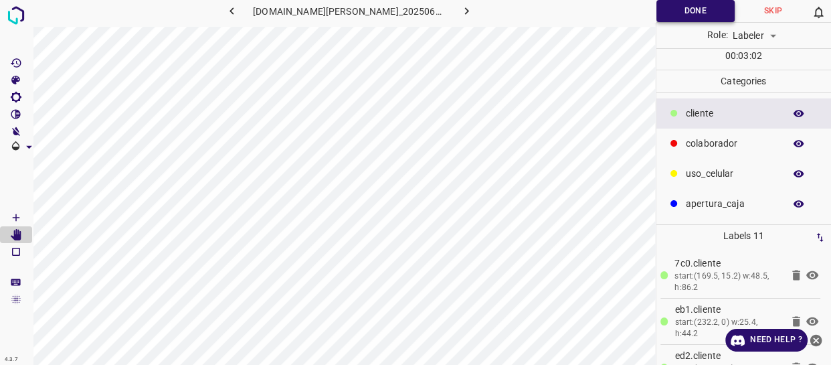
click at [675, 5] on button "Done" at bounding box center [695, 11] width 78 height 22
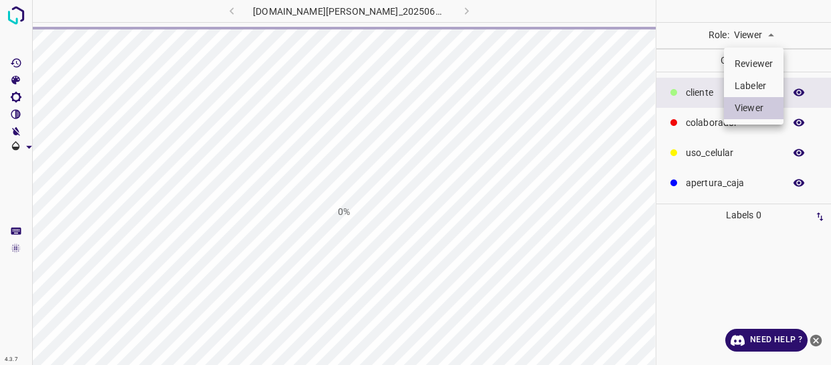
click at [755, 31] on body "4.3.7 [DOMAIN_NAME][PERSON_NAME]_20250613_131344_000003360.jpg 0% Role: Viewer …" at bounding box center [415, 182] width 831 height 365
click at [755, 83] on li "Labeler" at bounding box center [754, 86] width 60 height 22
type input "labeler"
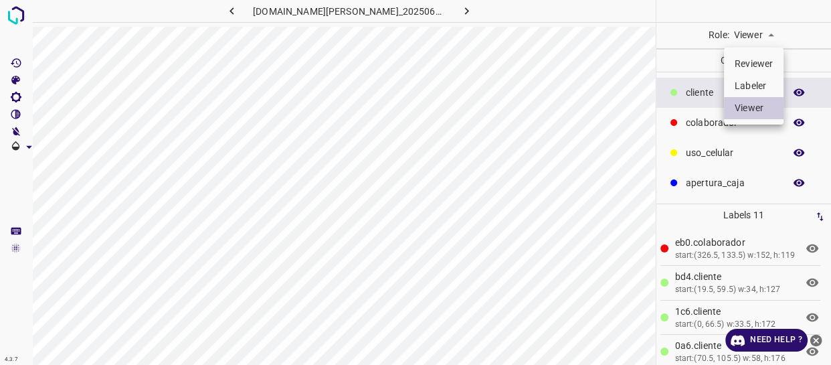
click at [751, 38] on body "4.3.7 doggis-leon.ddns.net_20250613_131344_000003360.jpg Role: Viewer viewer Ca…" at bounding box center [415, 182] width 831 height 365
click at [746, 86] on li "Labeler" at bounding box center [754, 86] width 60 height 22
type input "labeler"
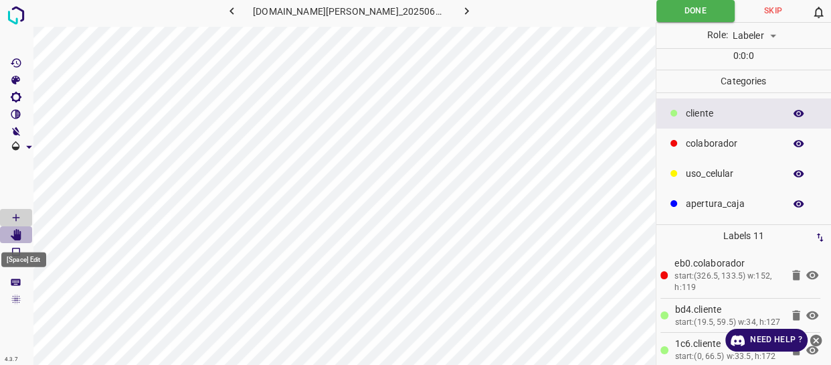
click at [17, 230] on icon "[Space] Edit" at bounding box center [16, 235] width 11 height 12
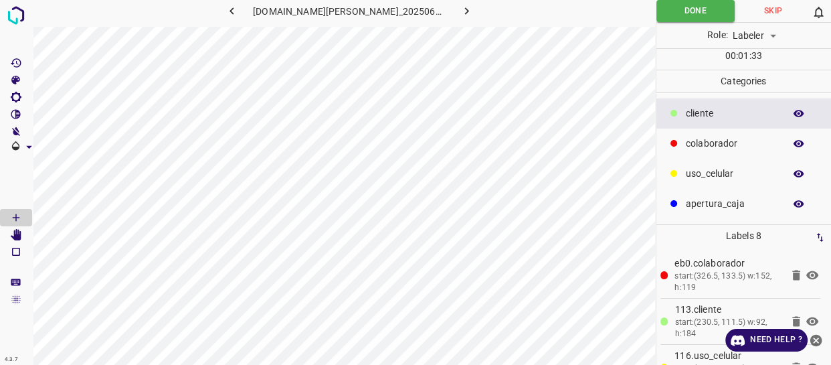
click at [470, 25] on div "doggis-leon.ddns.net_20250613_131344_000003360.jpg" at bounding box center [344, 13] width 624 height 27
click at [689, 15] on button "Done" at bounding box center [695, 11] width 78 height 22
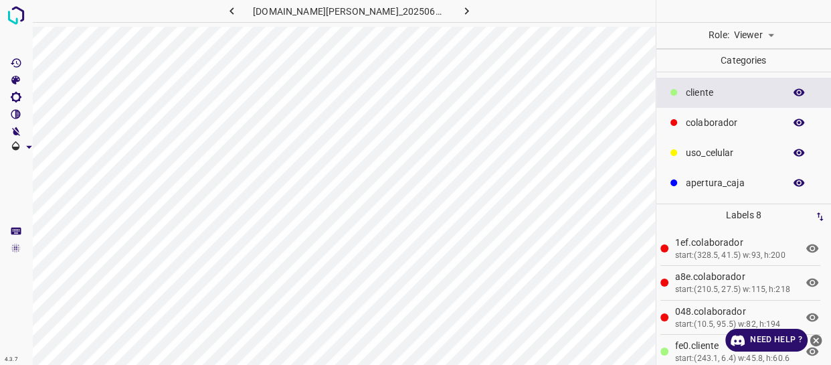
click at [763, 36] on body "4.3.7 [DOMAIN_NAME][PERSON_NAME]_20250613_151336_000000600.jpg Role: Viewer vie…" at bounding box center [415, 182] width 831 height 365
click at [754, 87] on li "Labeler" at bounding box center [754, 86] width 60 height 22
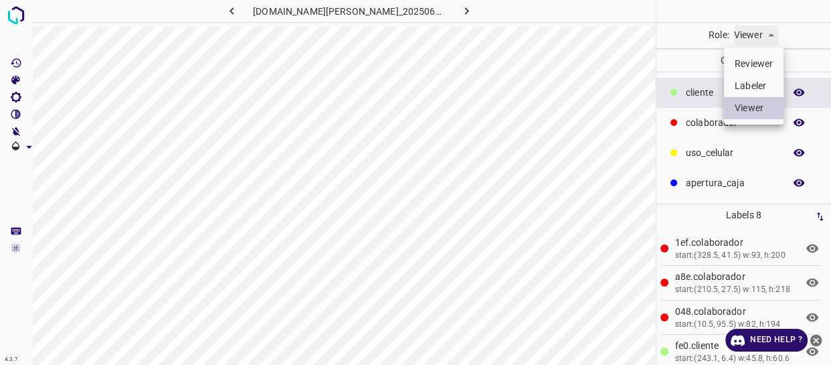
type input "labeler"
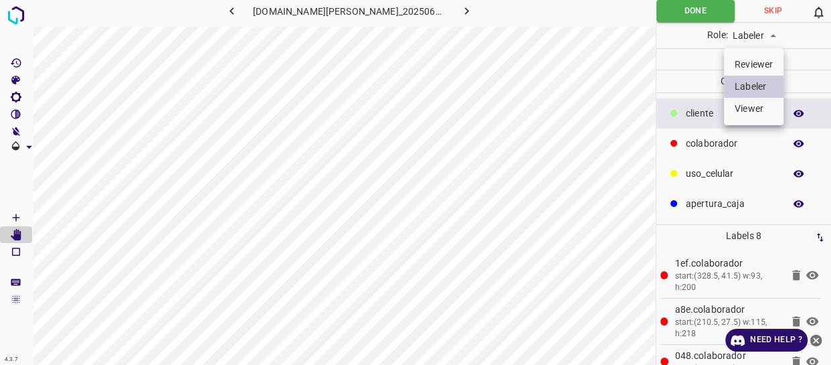
click at [482, 174] on div at bounding box center [415, 182] width 831 height 365
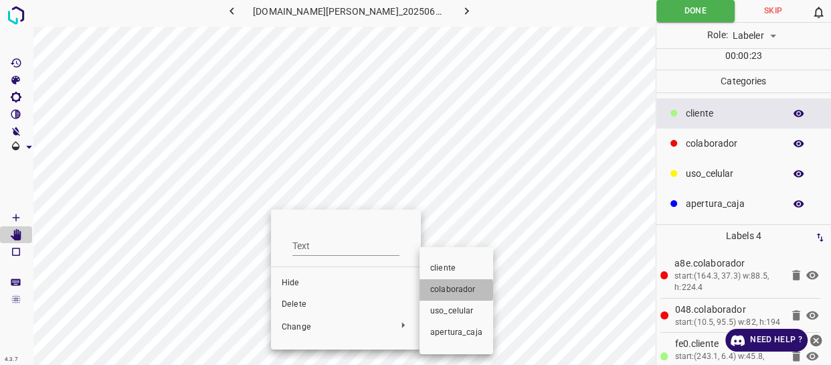
click at [452, 290] on span "colaborador" at bounding box center [456, 290] width 52 height 12
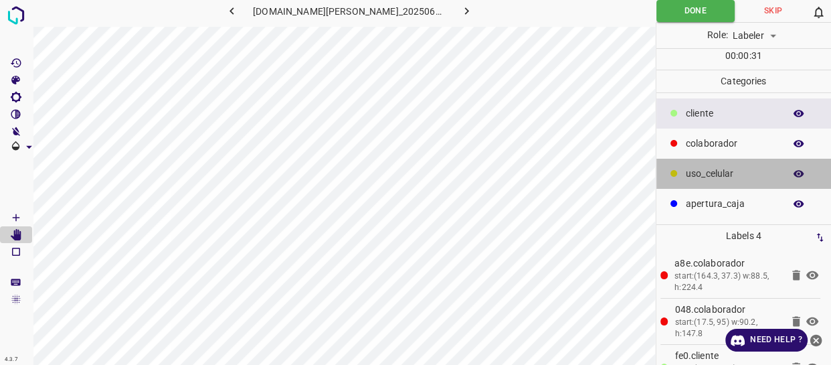
click at [722, 177] on p "uso_celular" at bounding box center [732, 174] width 92 height 14
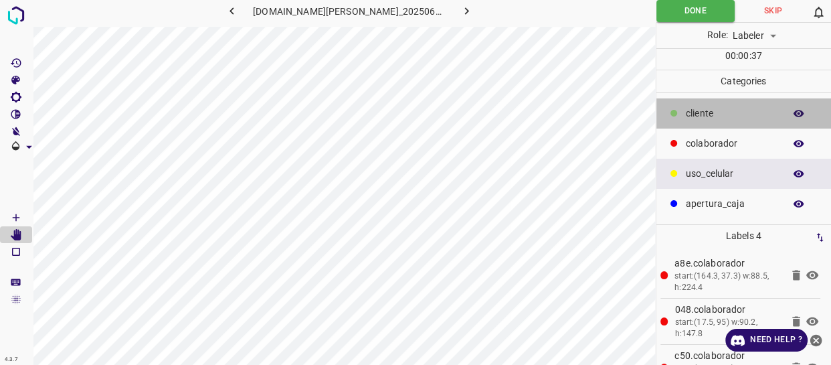
click at [729, 111] on p "​​cliente" at bounding box center [732, 113] width 92 height 14
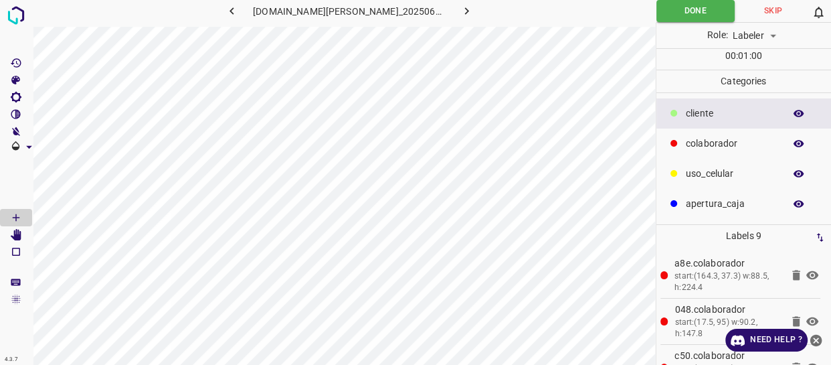
click at [820, 340] on icon "close-help" at bounding box center [816, 340] width 12 height 12
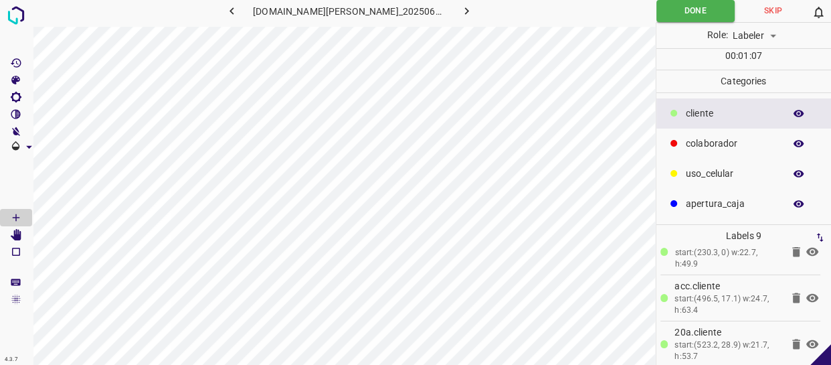
scroll to position [304, 0]
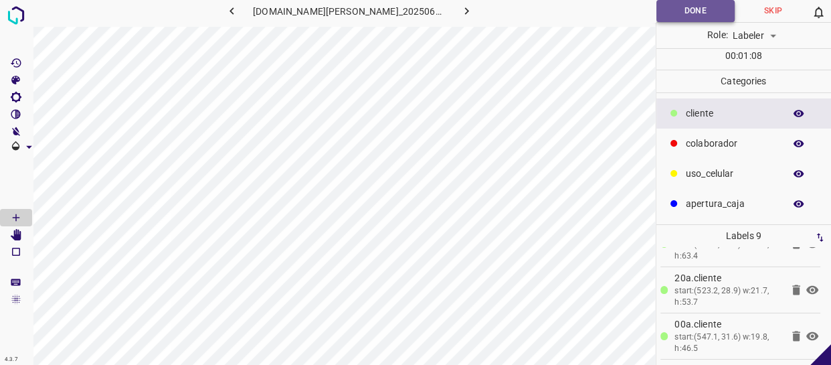
click at [688, 19] on button "Done" at bounding box center [695, 11] width 78 height 22
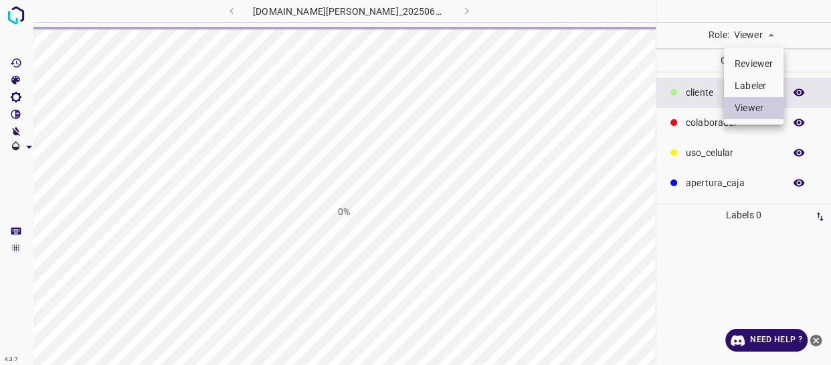
click at [745, 88] on li "Labeler" at bounding box center [754, 86] width 60 height 22
type input "labeler"
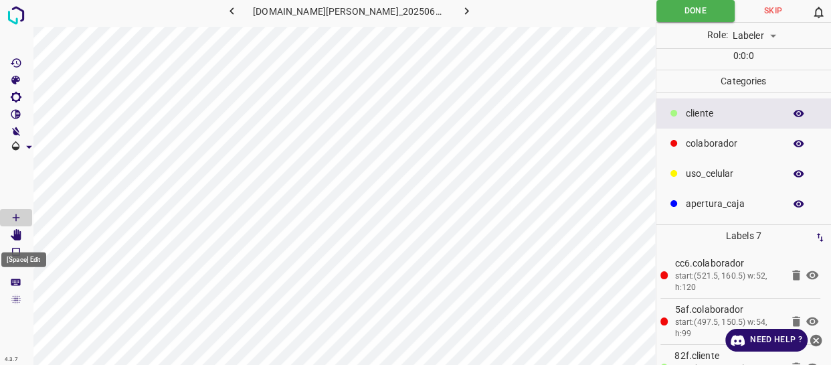
click at [19, 235] on icon "[Space] Edit" at bounding box center [16, 235] width 11 height 12
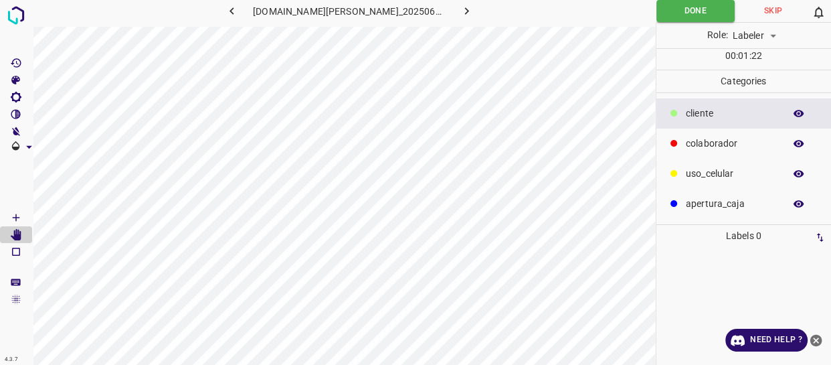
click at [675, 106] on div "​​cliente" at bounding box center [743, 113] width 175 height 30
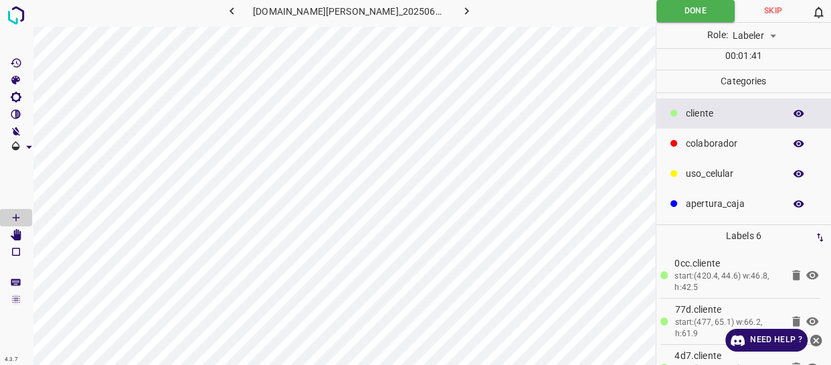
drag, startPoint x: 730, startPoint y: 141, endPoint x: 675, endPoint y: 138, distance: 54.9
click at [730, 138] on p "colaborador" at bounding box center [732, 143] width 92 height 14
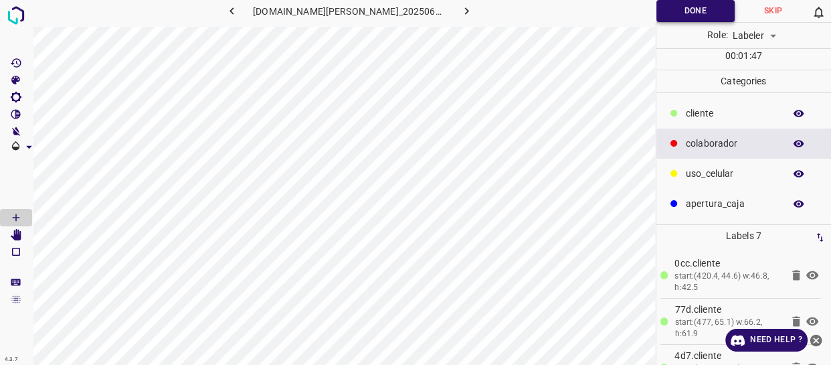
click at [682, 10] on button "Done" at bounding box center [695, 11] width 78 height 22
